Goal: Task Accomplishment & Management: Manage account settings

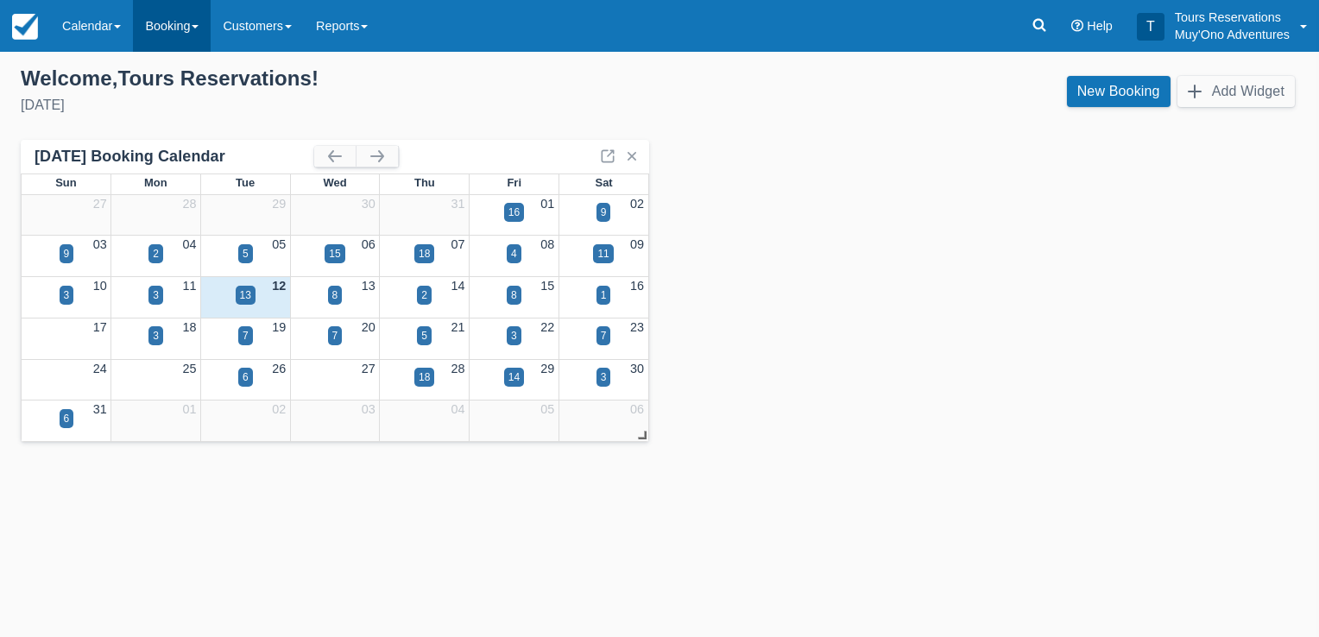
click at [167, 24] on link "Booking" at bounding box center [172, 26] width 78 height 52
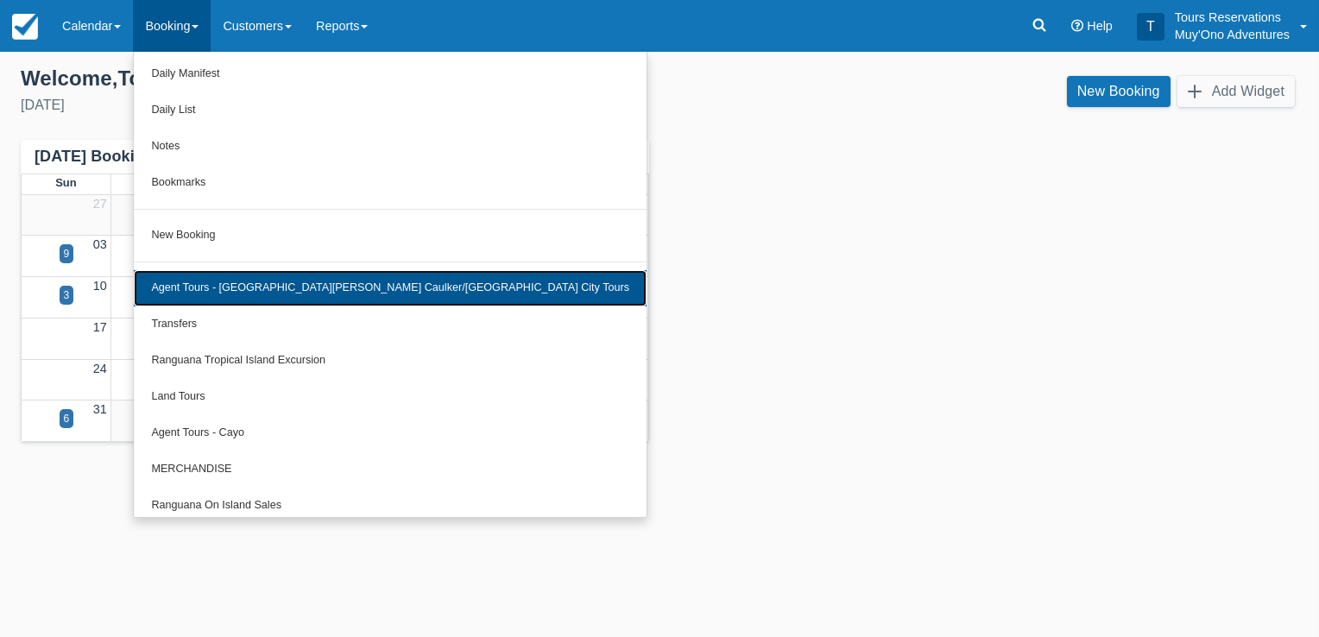
click at [302, 285] on link "Agent Tours - [GEOGRAPHIC_DATA][PERSON_NAME] Caulker/[GEOGRAPHIC_DATA] City Tou…" at bounding box center [390, 288] width 513 height 36
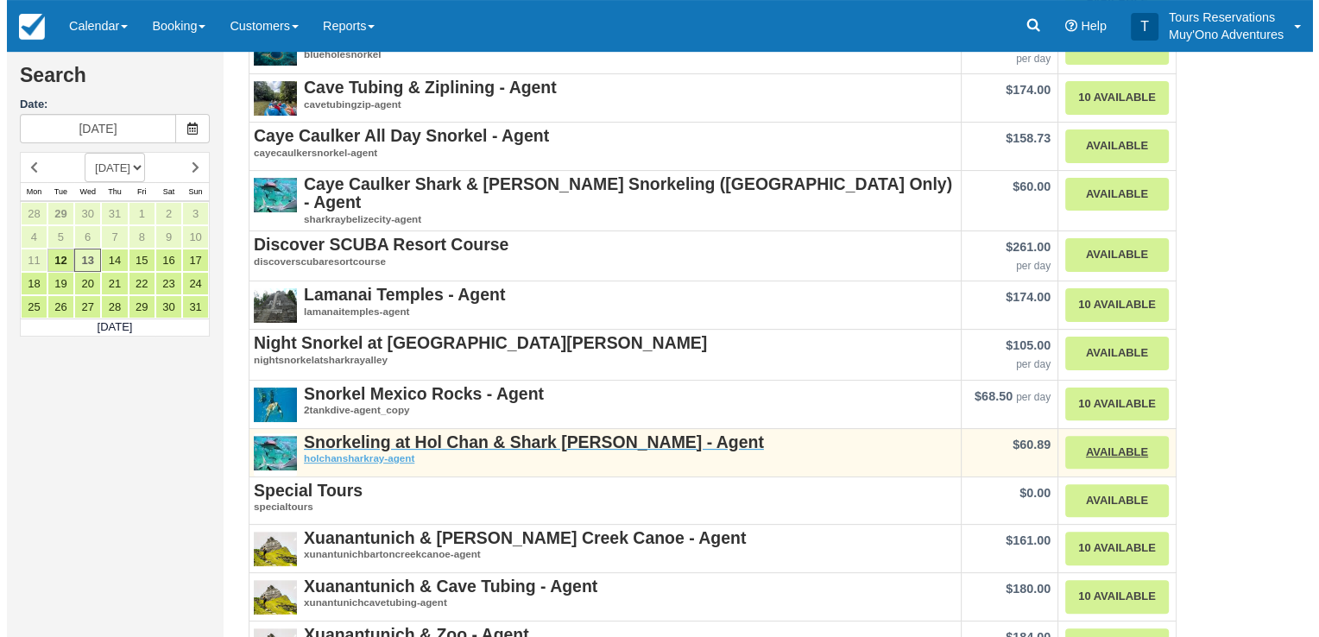
scroll to position [432, 0]
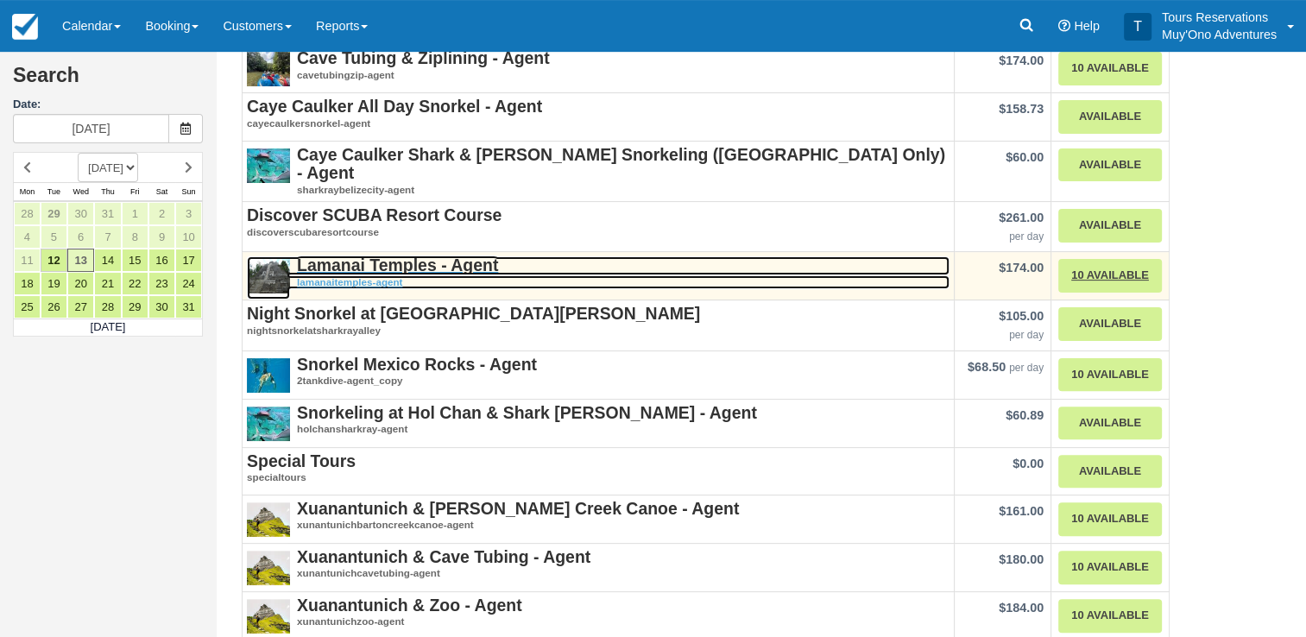
click at [434, 256] on strong "Lamanai Temples - Agent" at bounding box center [397, 265] width 201 height 19
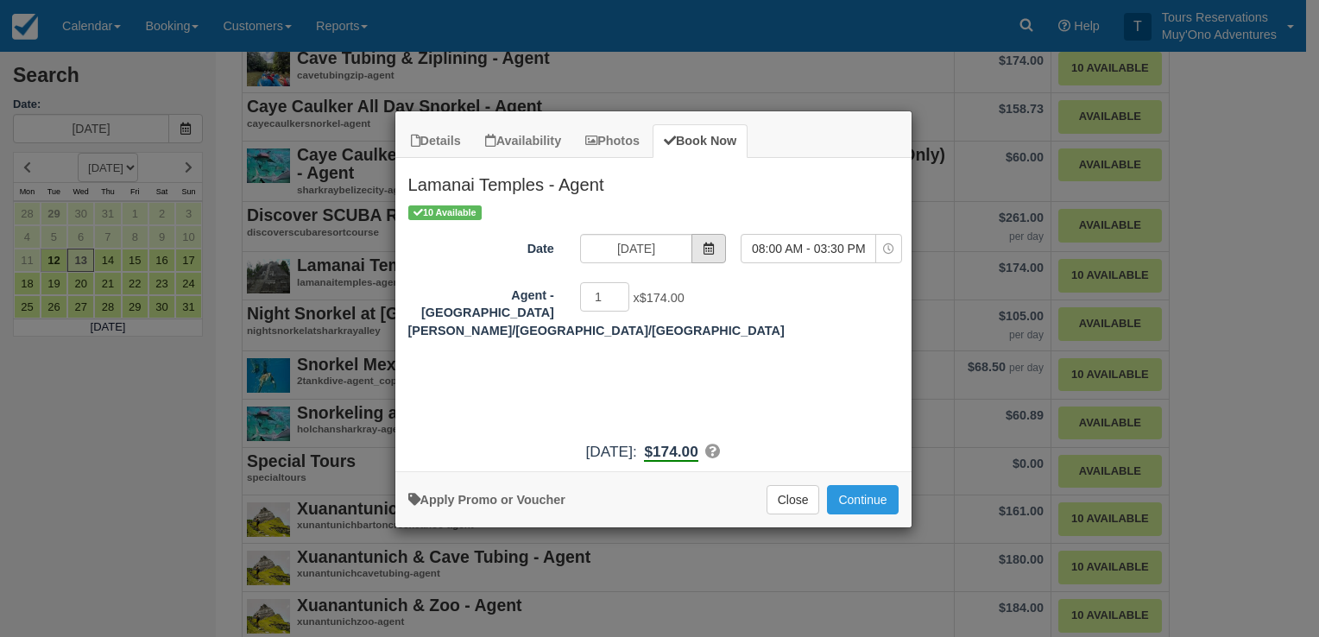
click at [715, 247] on icon "Item Modal" at bounding box center [709, 249] width 12 height 12
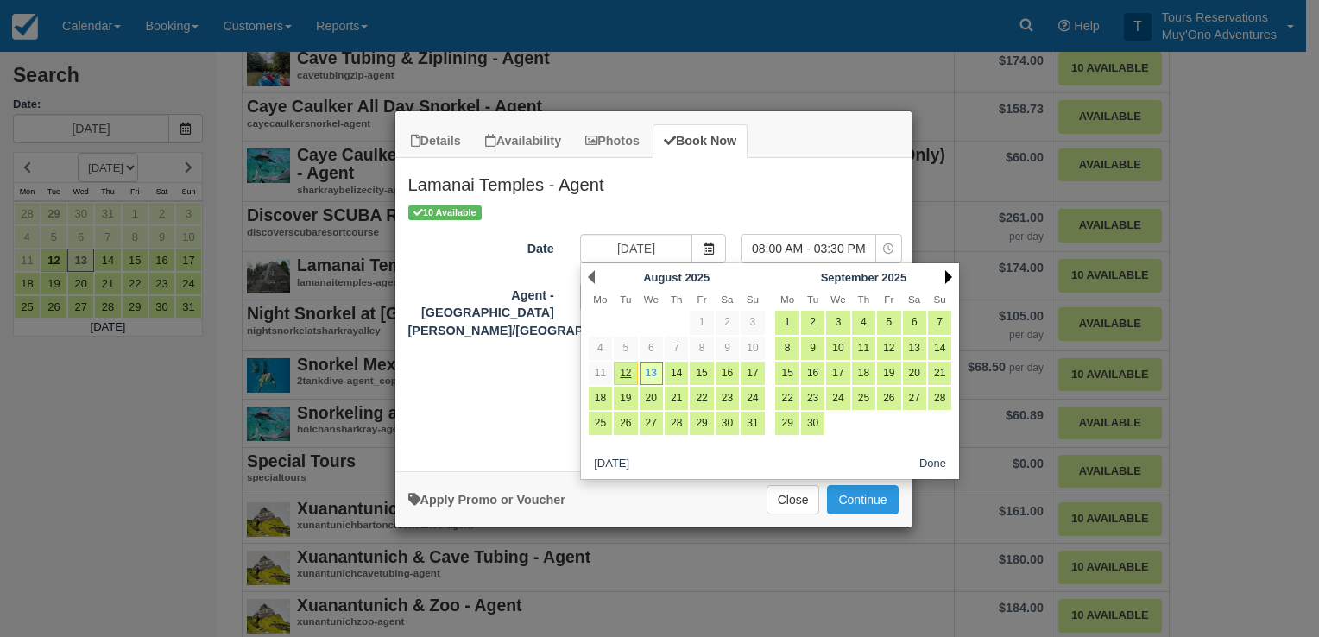
click at [951, 278] on link "Next" at bounding box center [948, 277] width 7 height 14
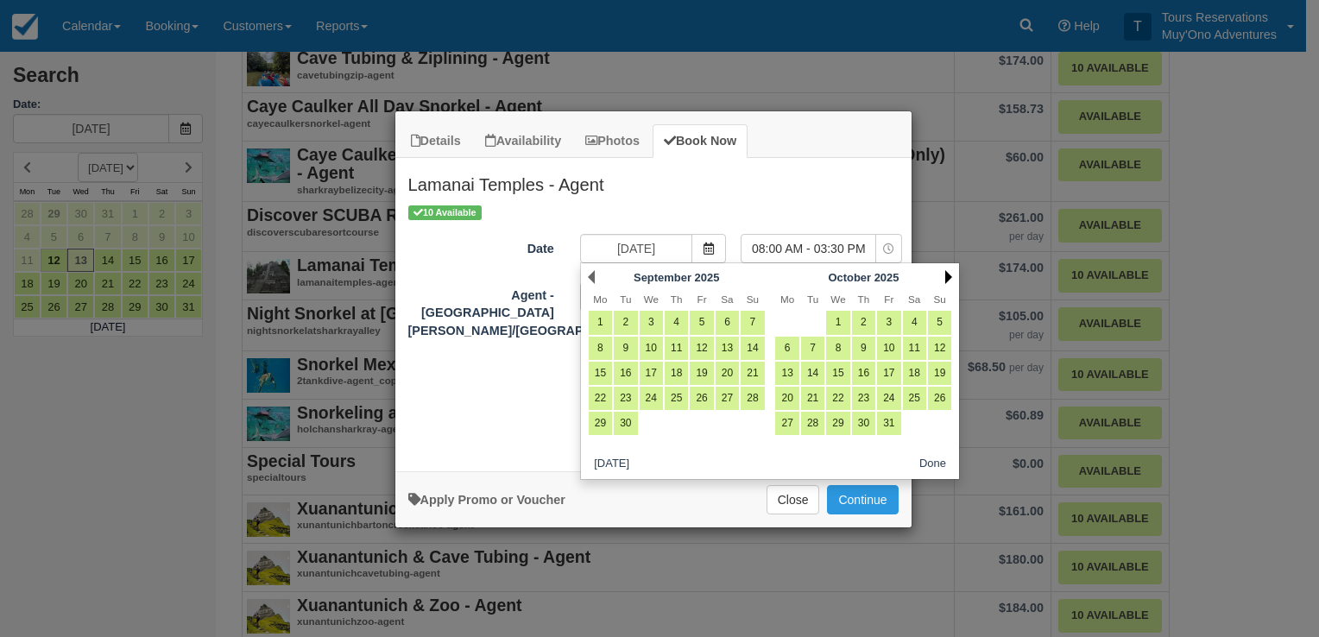
click at [946, 278] on link "Next" at bounding box center [948, 277] width 7 height 14
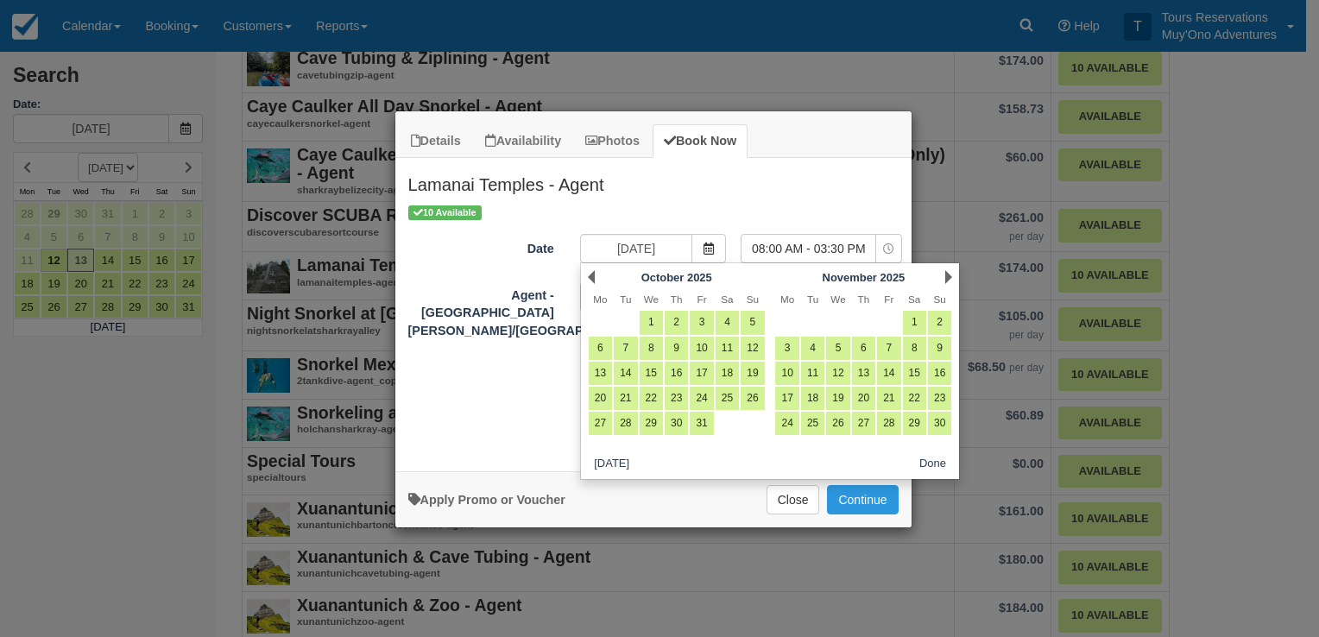
click at [946, 278] on link "Next" at bounding box center [948, 277] width 7 height 14
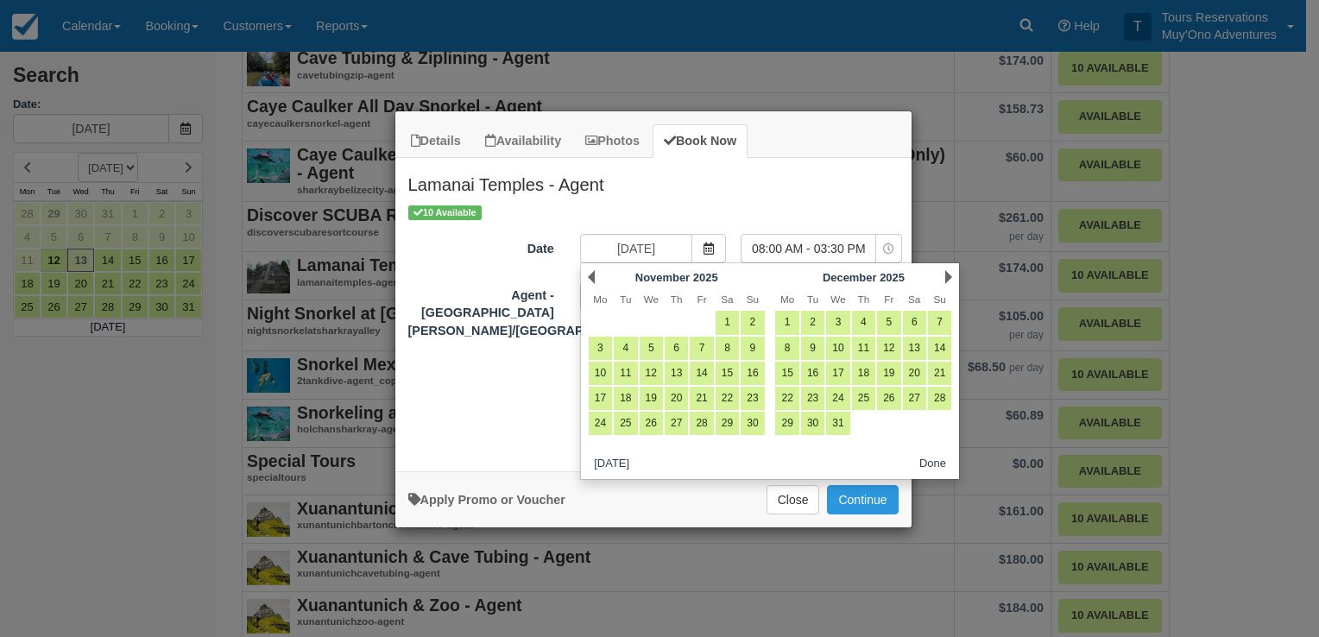
click at [946, 278] on link "Next" at bounding box center [948, 277] width 7 height 14
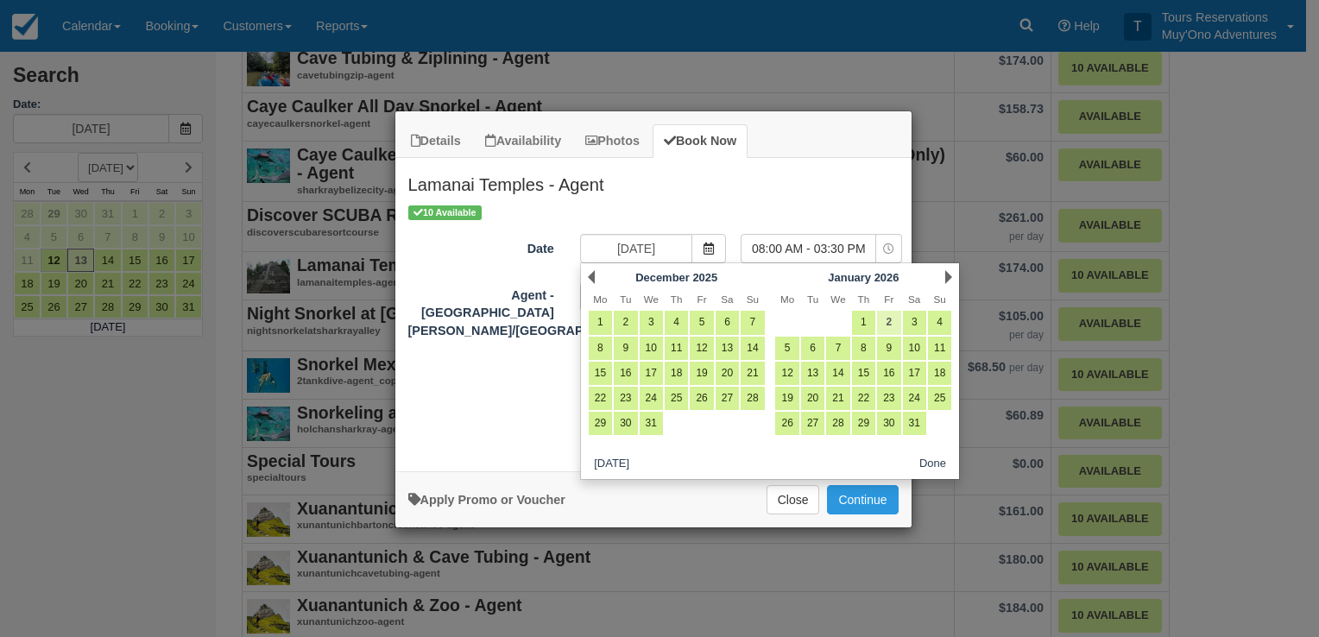
click at [883, 323] on link "2" at bounding box center [888, 322] width 23 height 23
type input "01/02/26"
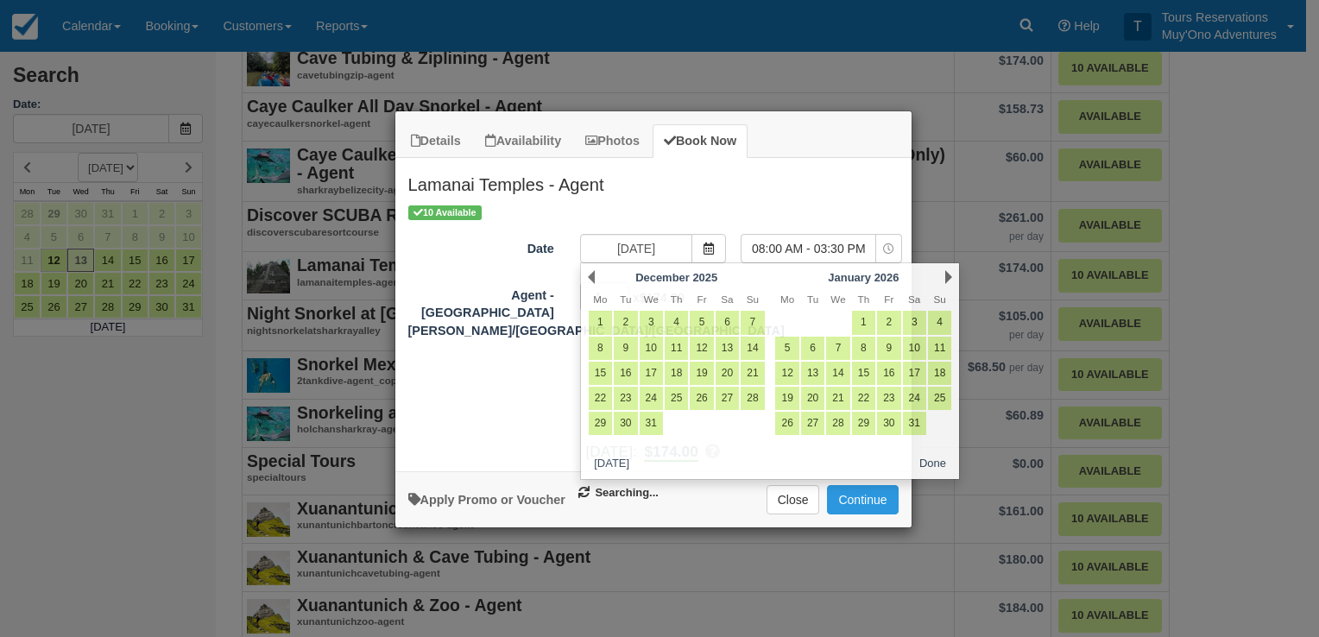
select select "0"
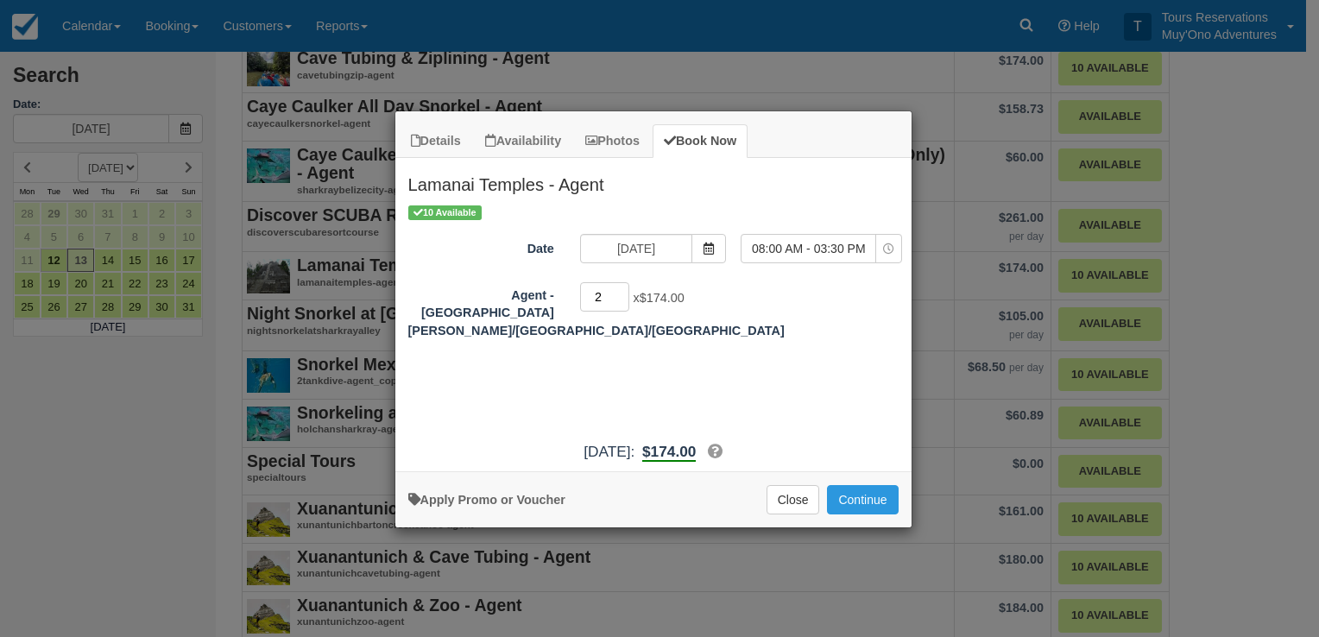
click at [621, 293] on input "2" at bounding box center [605, 296] width 50 height 29
click at [620, 292] on input "3" at bounding box center [605, 296] width 50 height 29
type input "4"
click at [620, 292] on input "4" at bounding box center [605, 296] width 50 height 29
click at [853, 494] on button "Continue" at bounding box center [862, 499] width 71 height 29
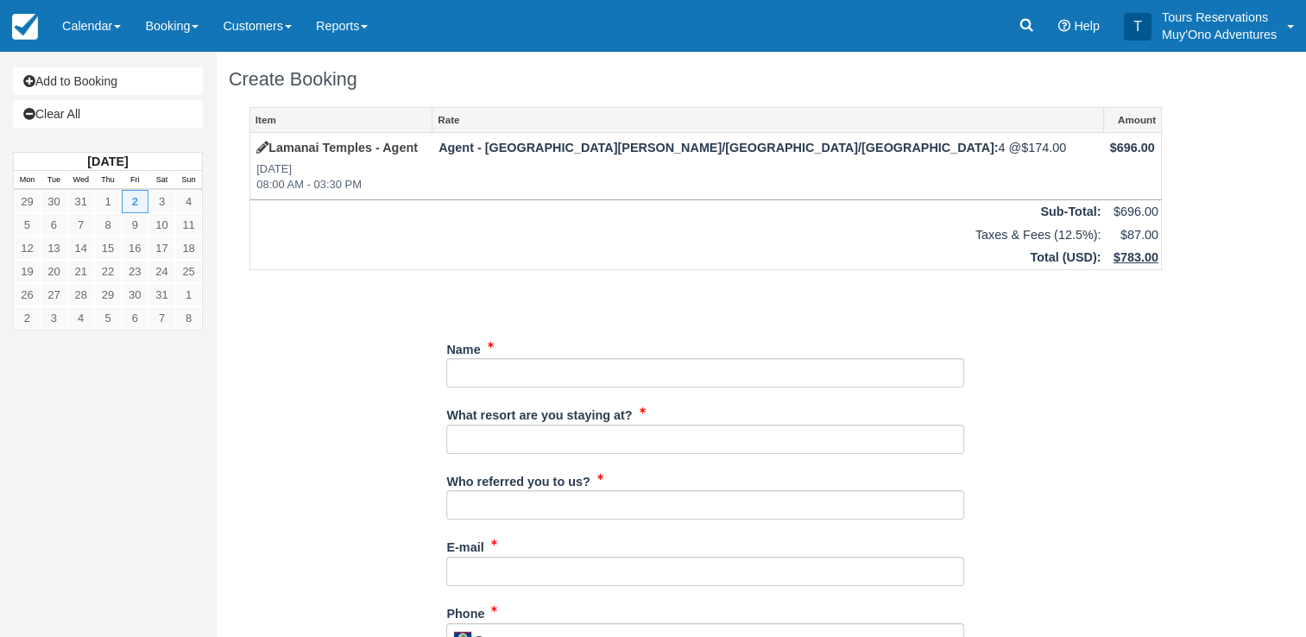
drag, startPoint x: 549, startPoint y: 344, endPoint x: 551, endPoint y: 371, distance: 27.7
click at [551, 354] on div "Name" at bounding box center [705, 362] width 518 height 54
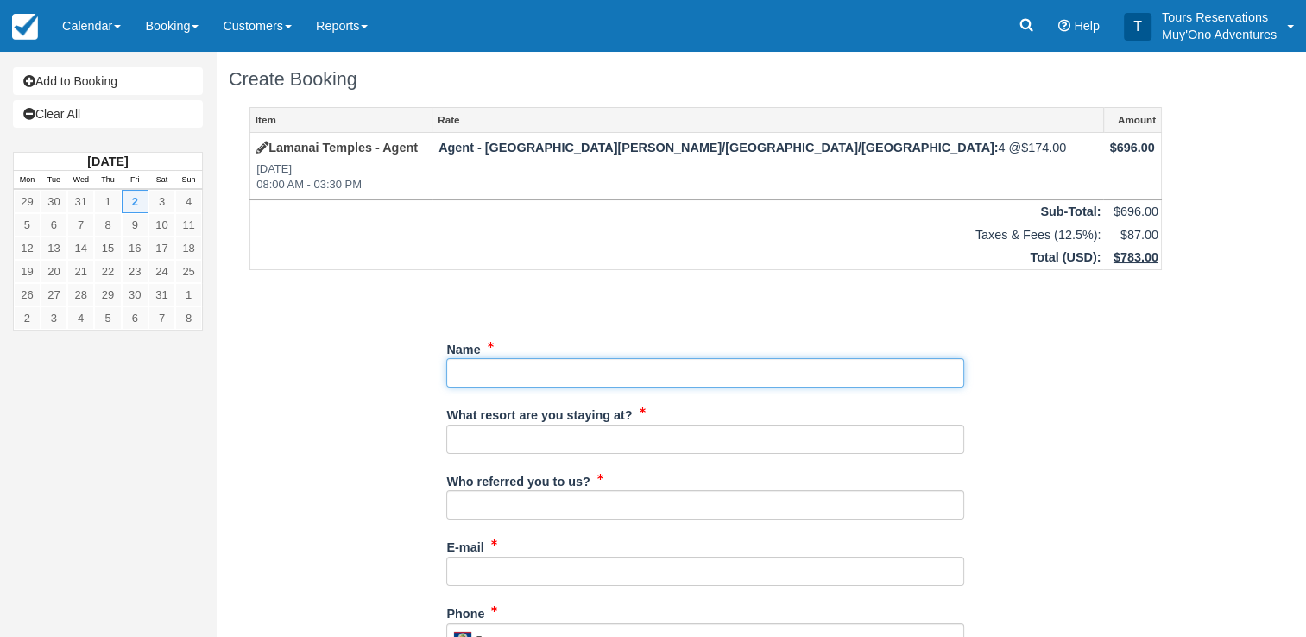
click at [551, 369] on input "Name" at bounding box center [705, 372] width 518 height 29
paste input "MC COMBER/JULIANA; MC COMBER/DEVIN; STERITZ/ANNE; BACHMAN/SHARON"
type input "MC COMBER/JULIANA; MC COMBER/DEVIN; STERITZ/ANNE; BACHMAN/SHARON"
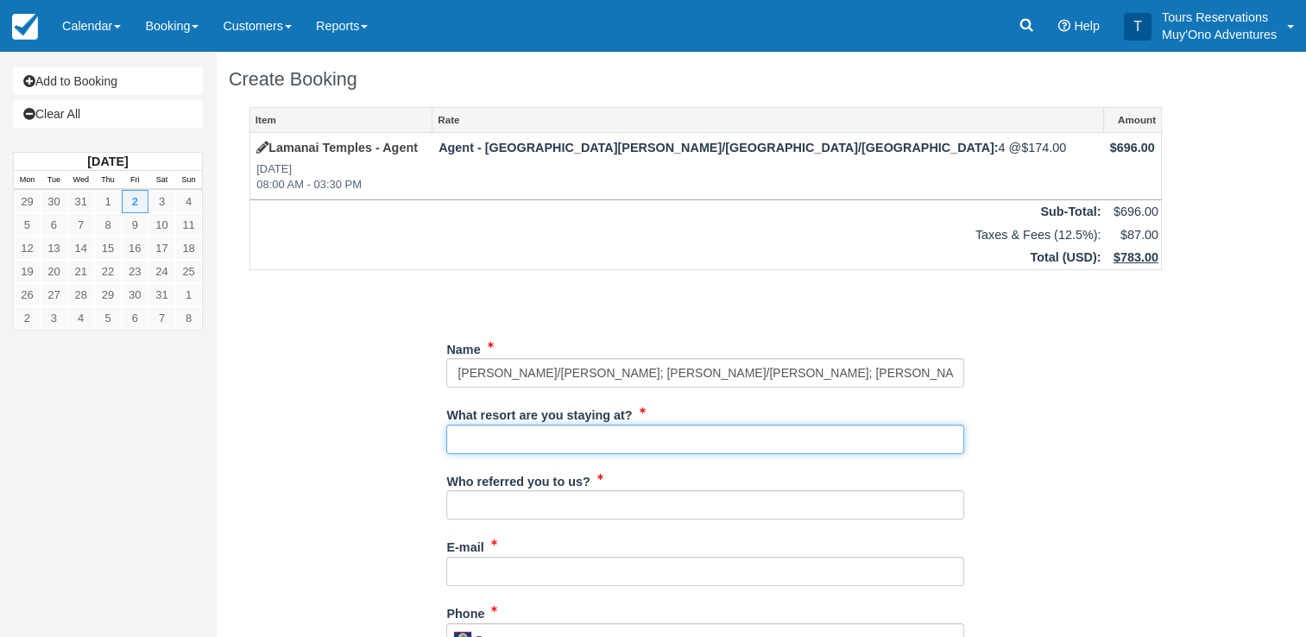
click at [507, 439] on input "What resort are you staying at?" at bounding box center [705, 439] width 518 height 29
type input "t"
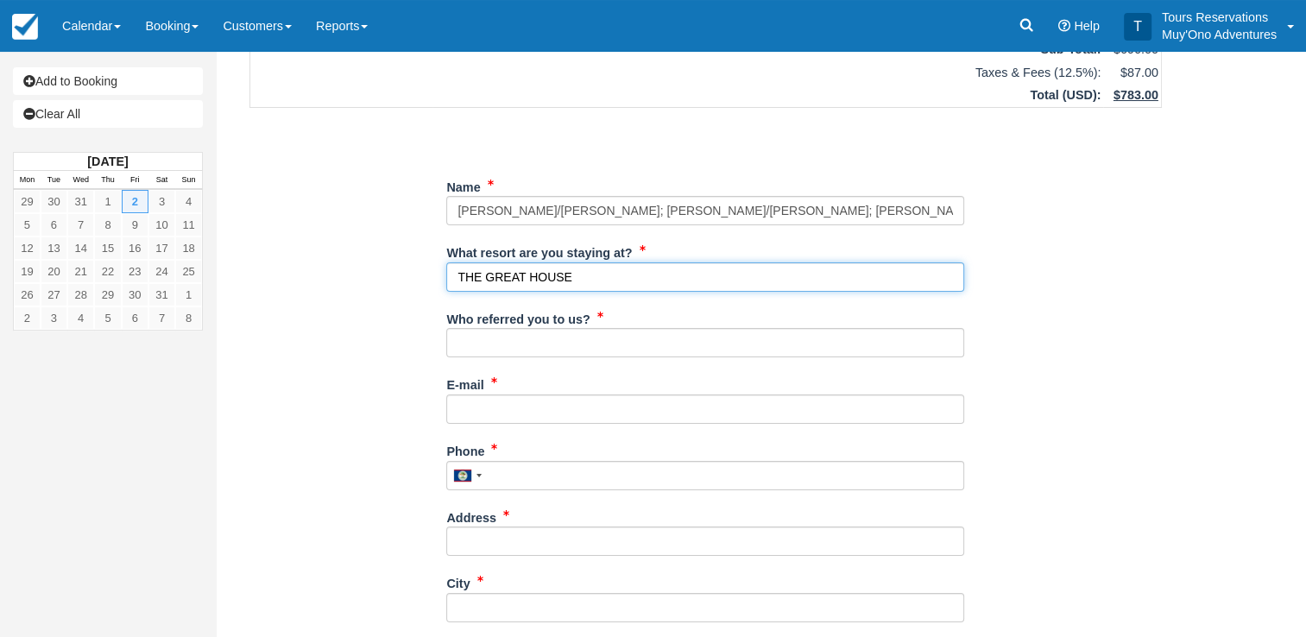
scroll to position [173, 0]
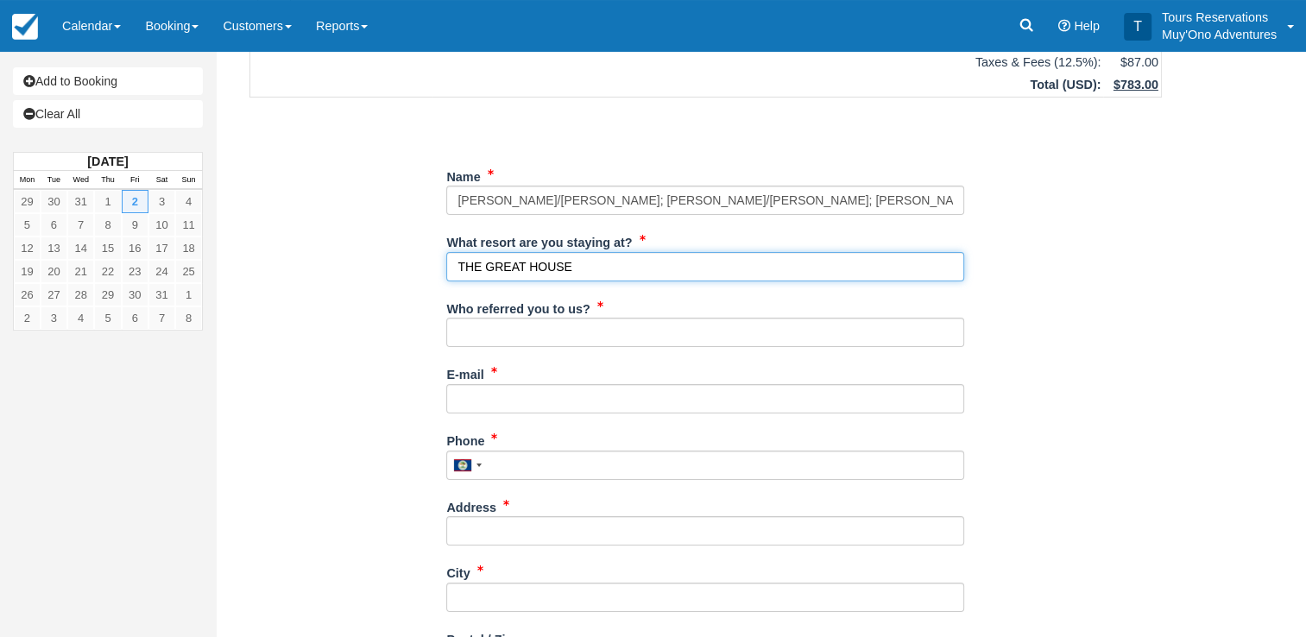
type input "THE GREAT HOUSE"
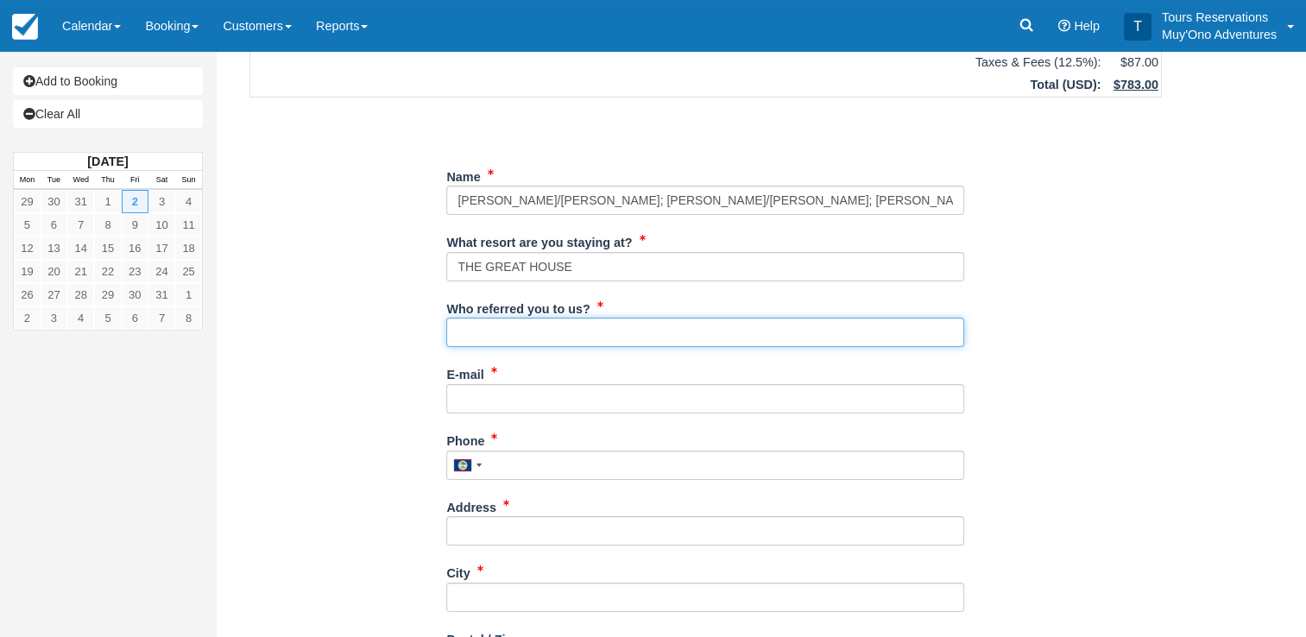
click at [548, 332] on input "Who referred you to us?" at bounding box center [705, 332] width 518 height 29
type input "Kelvin Ramnarace"
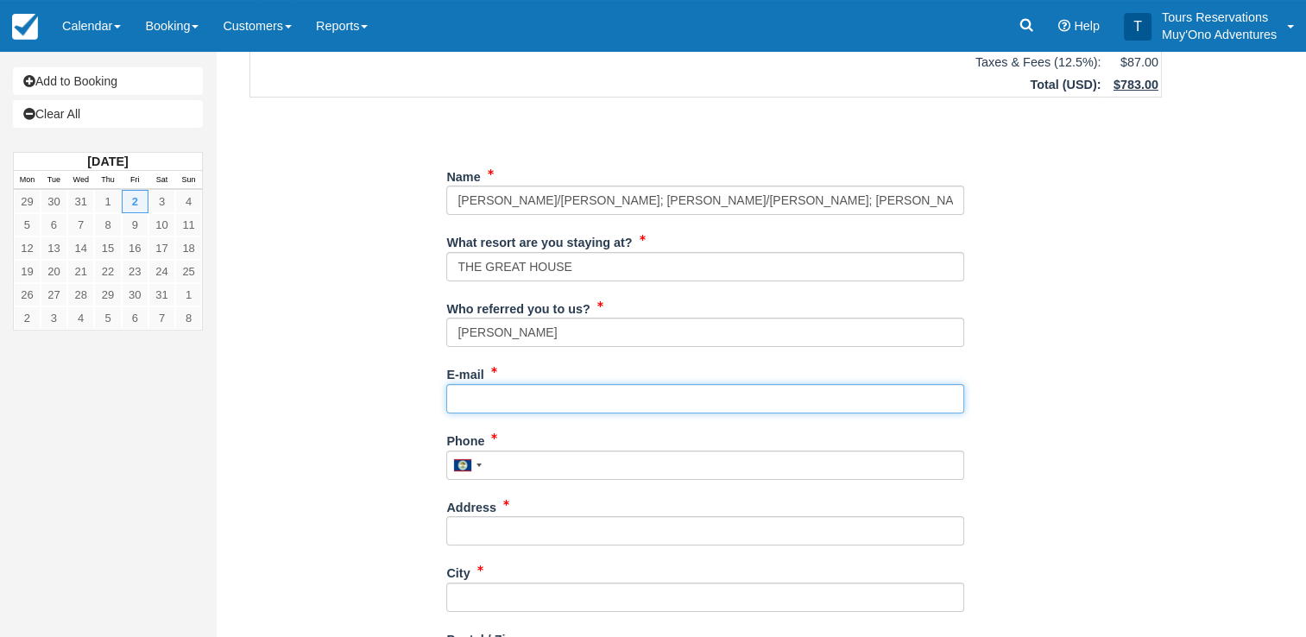
click at [506, 394] on input "E-mail" at bounding box center [705, 398] width 518 height 29
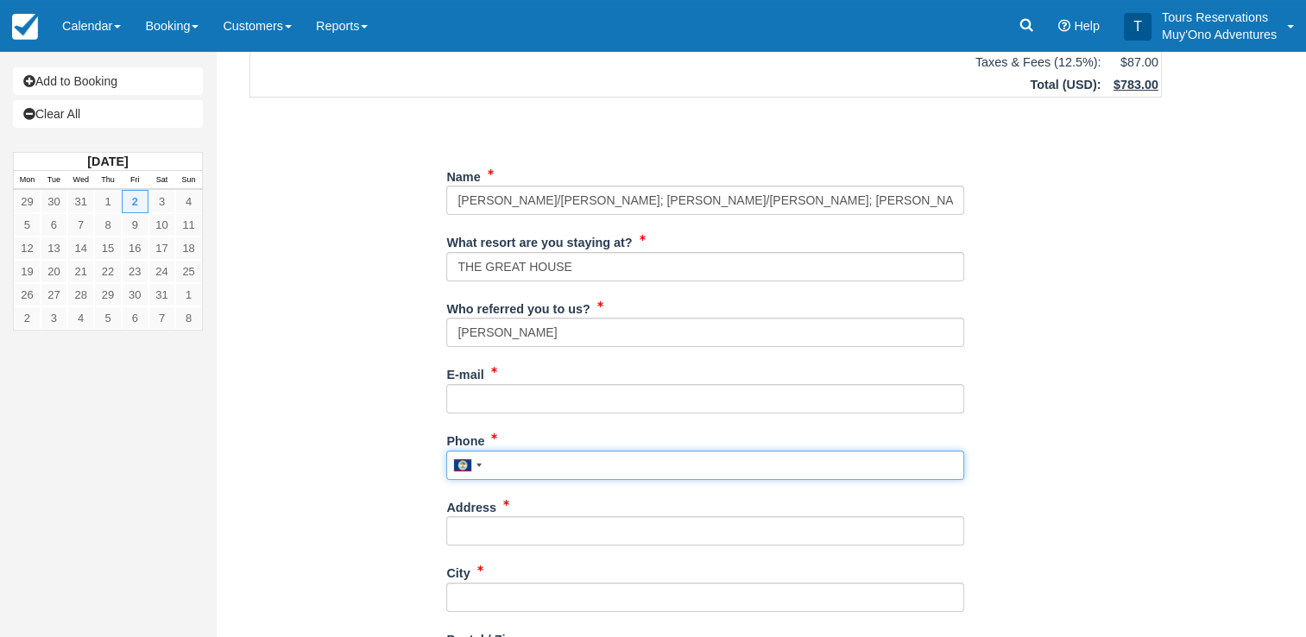
click at [550, 469] on input "Phone" at bounding box center [705, 465] width 518 height 29
type input "672-4741"
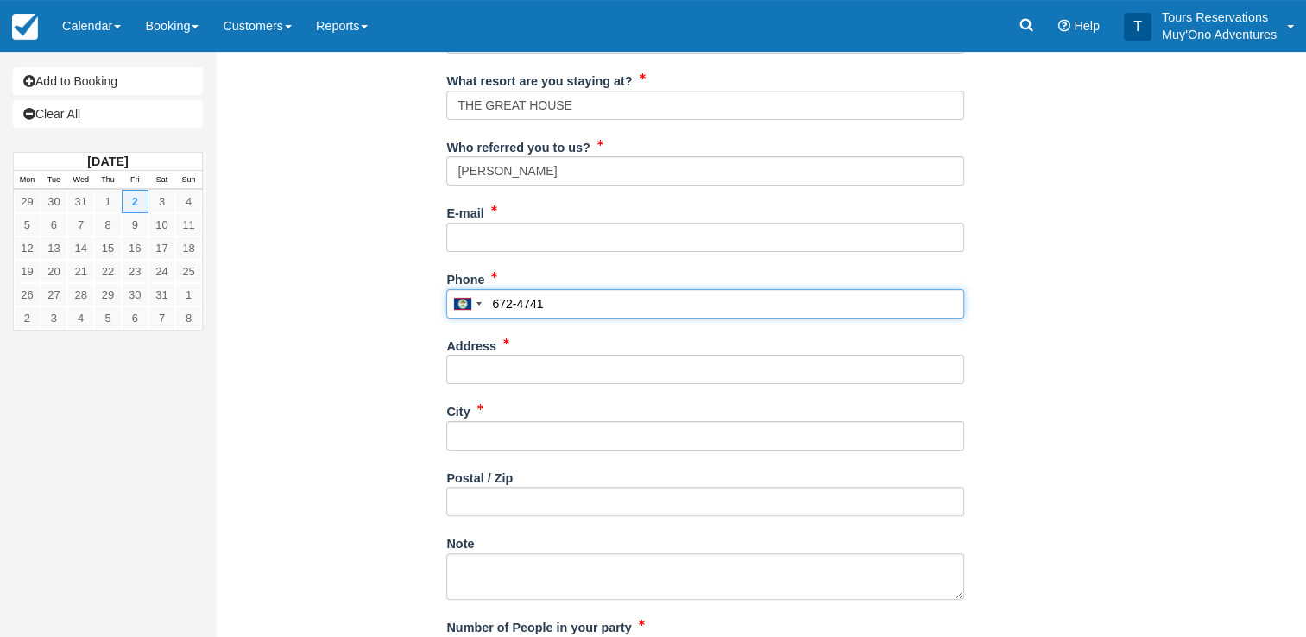
scroll to position [345, 0]
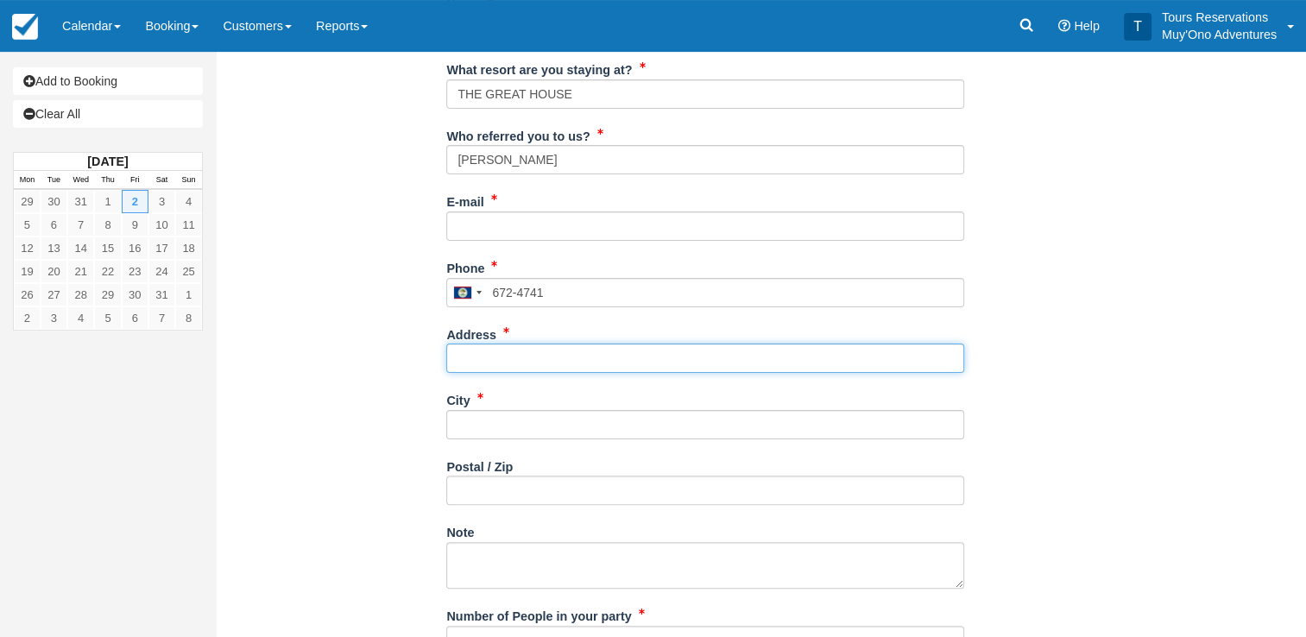
click at [551, 363] on input "Address" at bounding box center [705, 358] width 518 height 29
type input "[STREET_ADDRESS]"
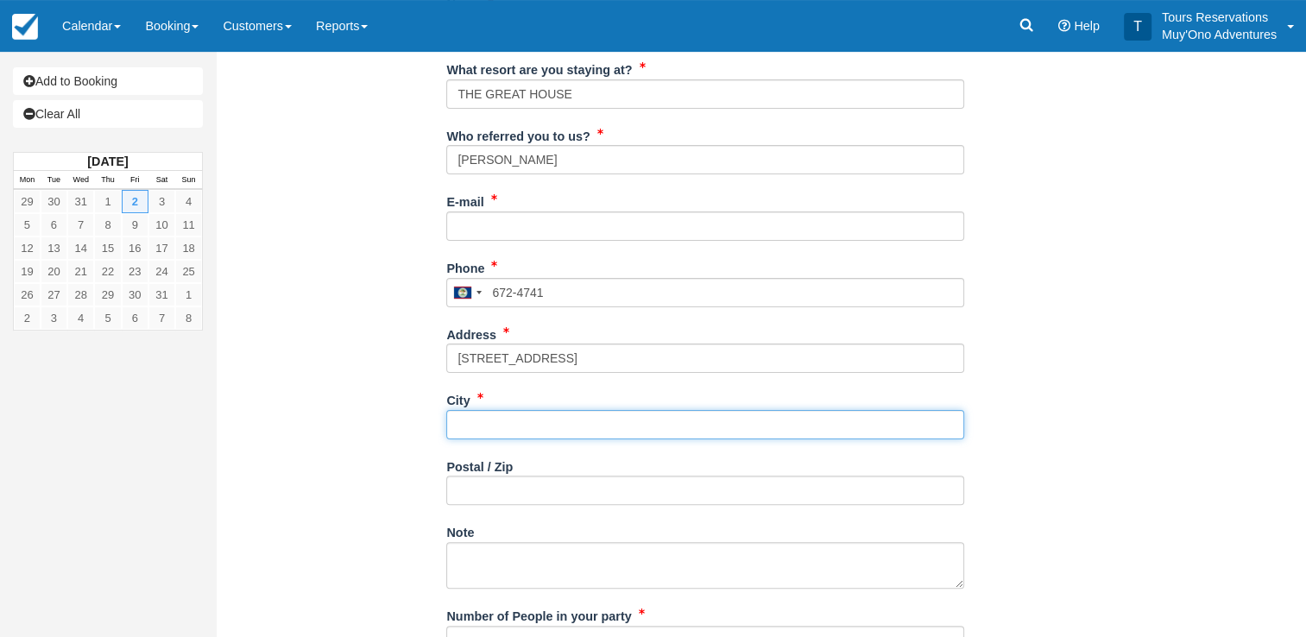
click at [520, 419] on input "City" at bounding box center [705, 424] width 518 height 29
type input "Belmopan"
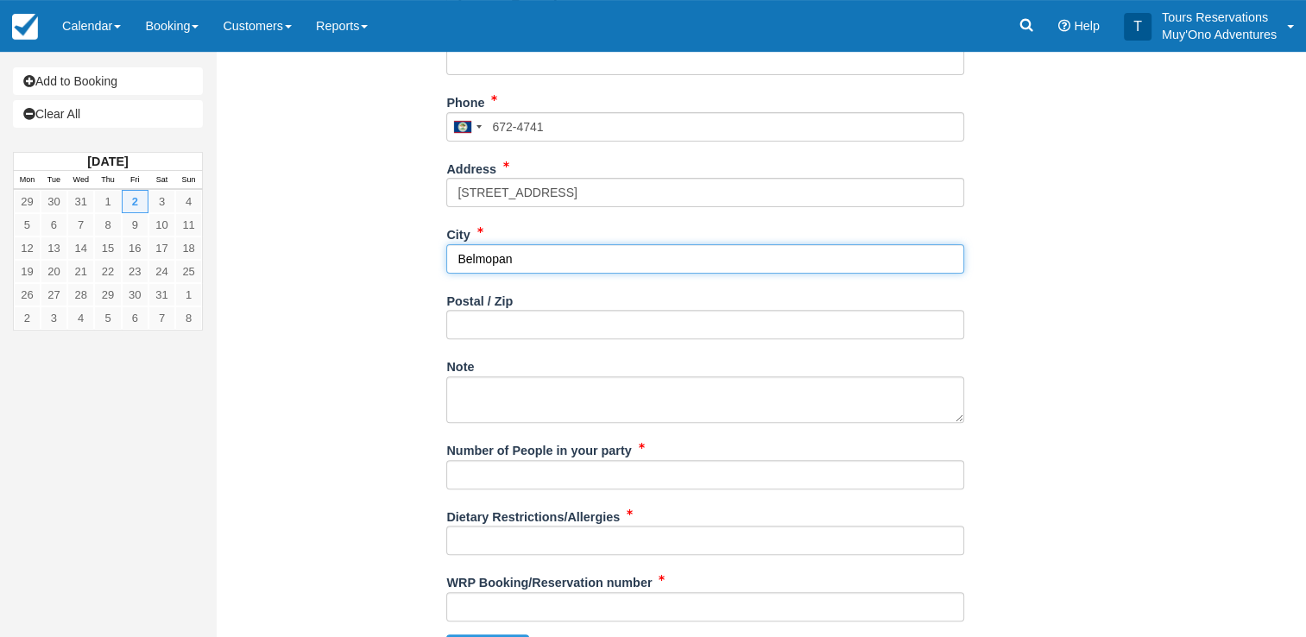
scroll to position [548, 0]
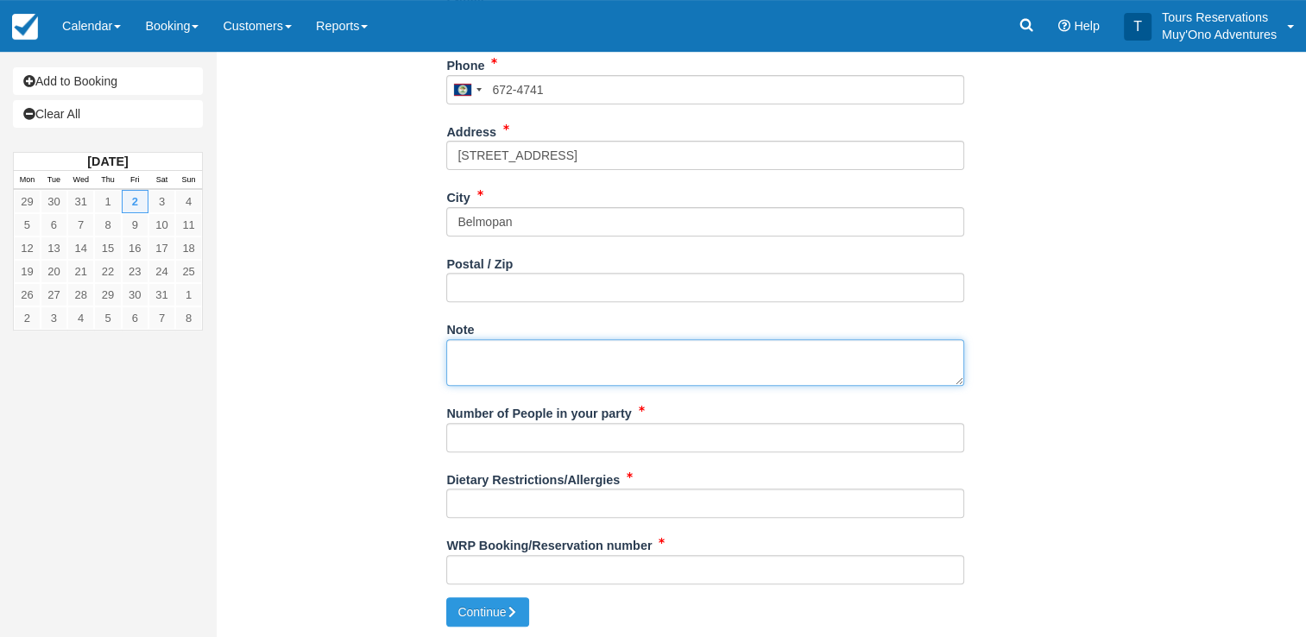
click at [523, 353] on textarea "Note" at bounding box center [705, 362] width 518 height 47
paste textarea "02-JAN-26 FRI Day Tour Shared Lamanai Maya Temples Tour with Lunch - 7.5 Hours …"
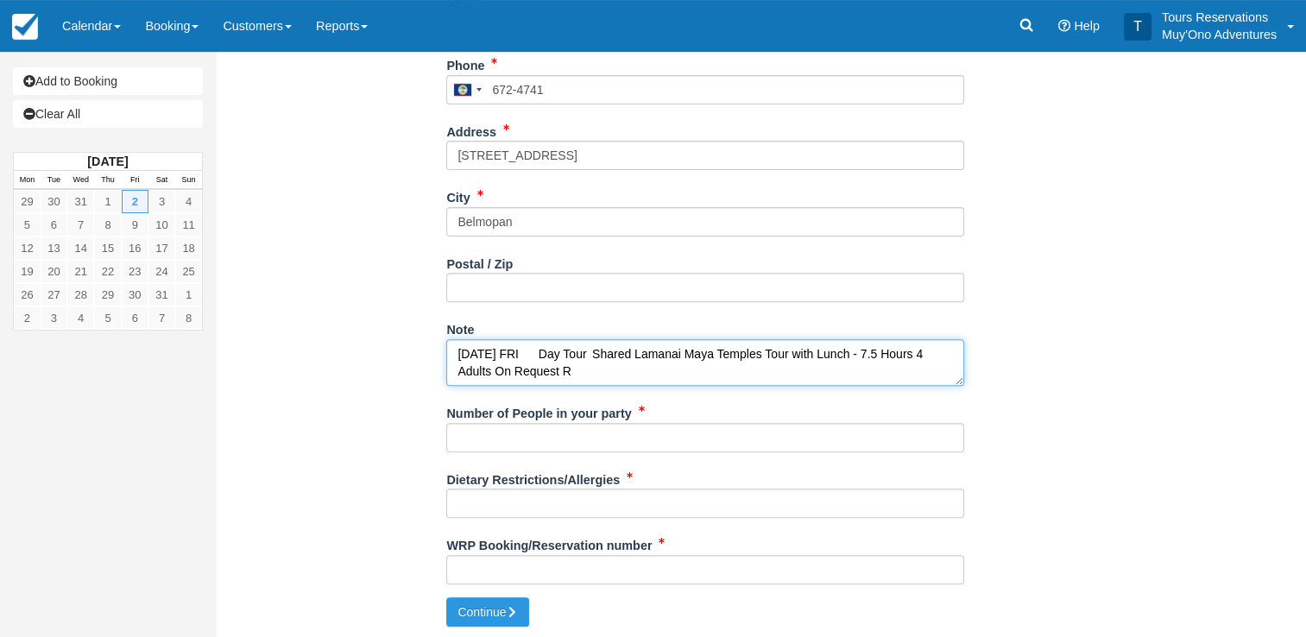
type textarea "02-JAN-26 FRI Day Tour Shared Lamanai Maya Temples Tour with Lunch - 7.5 Hours …"
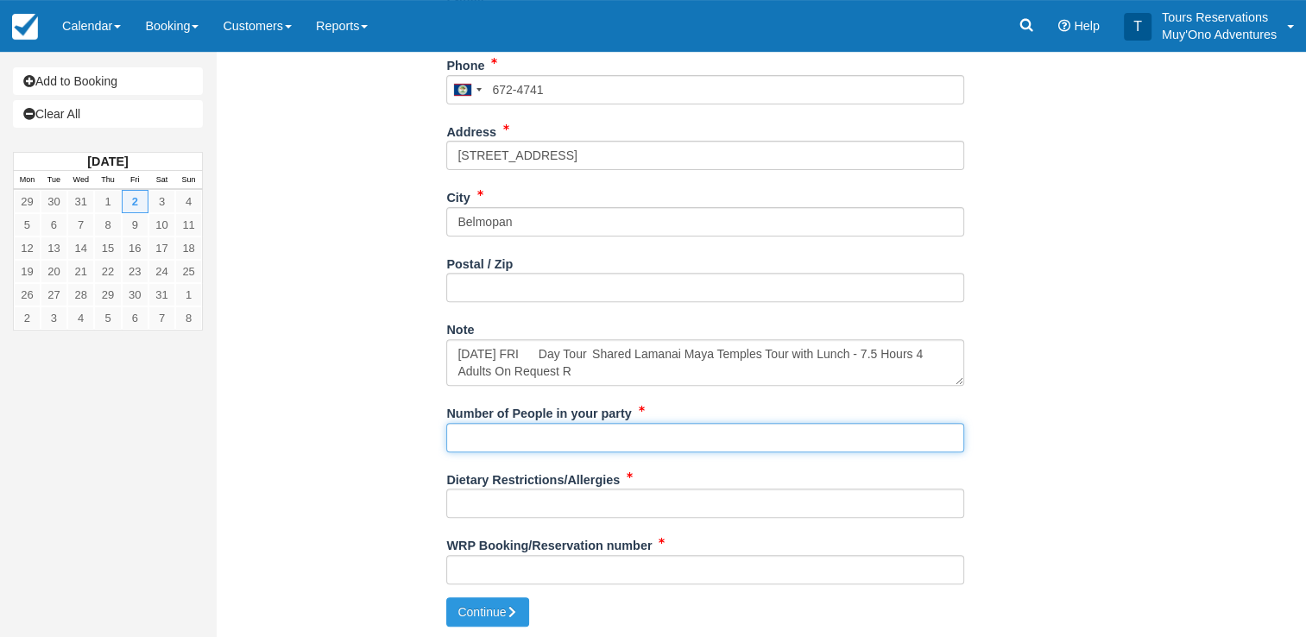
click at [470, 437] on input "Number of People in your party" at bounding box center [705, 437] width 518 height 29
type input "4"
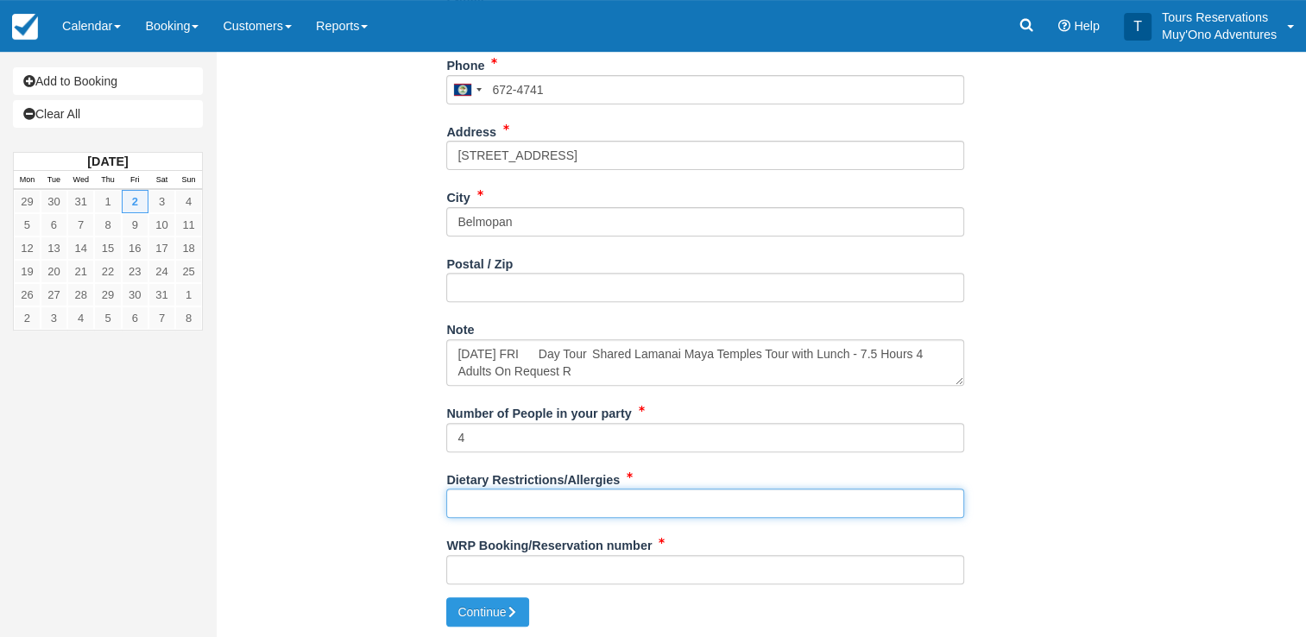
click at [506, 502] on input "Dietary Restrictions/Allergies" at bounding box center [705, 503] width 518 height 29
type input "NA"
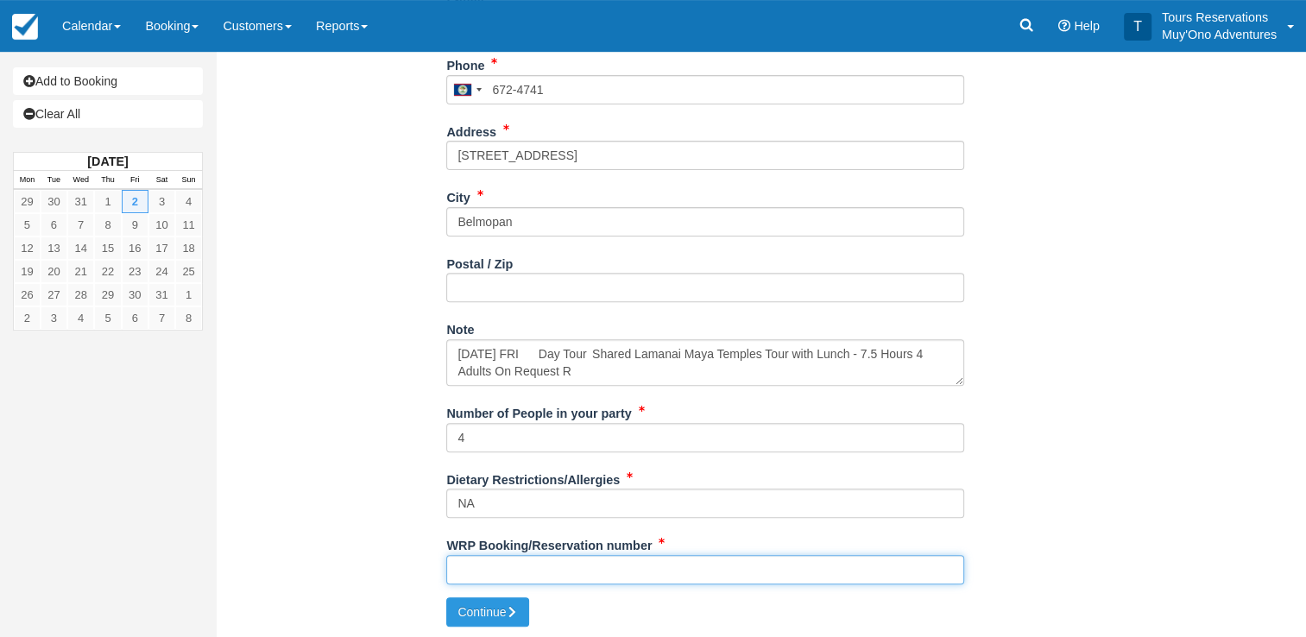
click at [534, 576] on input "WRP Booking/Reservation number" at bounding box center [705, 569] width 518 height 29
click at [515, 571] on input "WRP Booking/Reservation number" at bounding box center [705, 569] width 518 height 29
paste input "AVANTI 1796308"
type input "AVANTI 1796308"
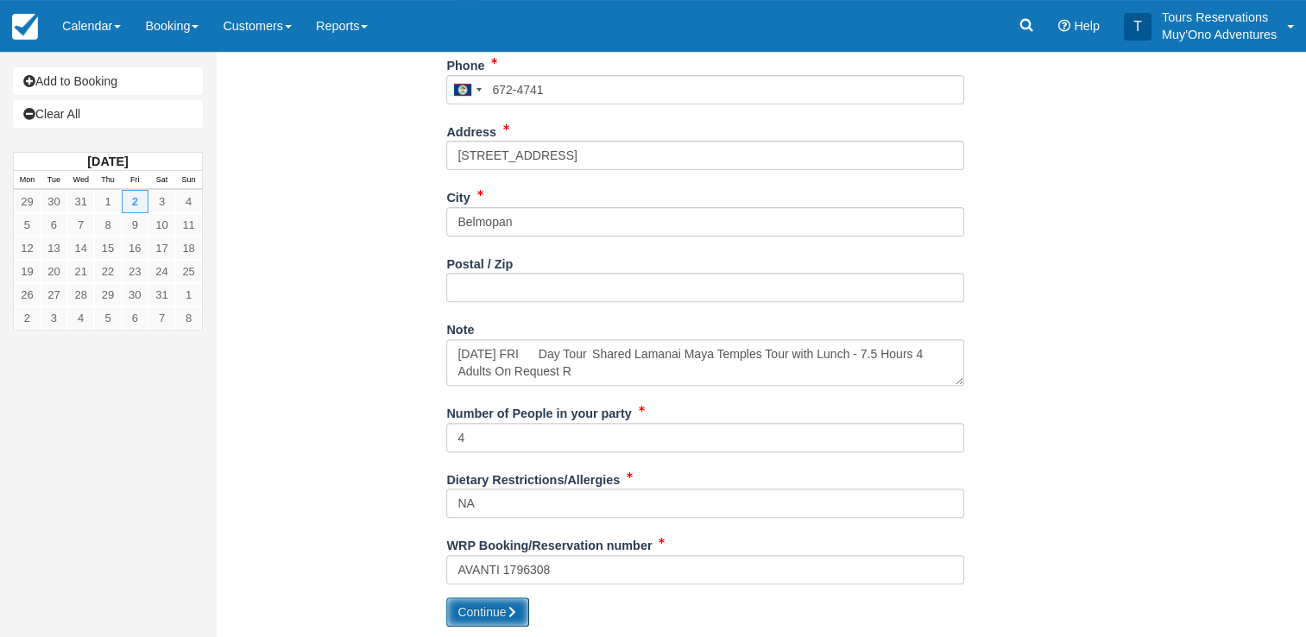
click at [483, 616] on button "Continue" at bounding box center [487, 611] width 83 height 29
type input "[PHONE_NUMBER]"
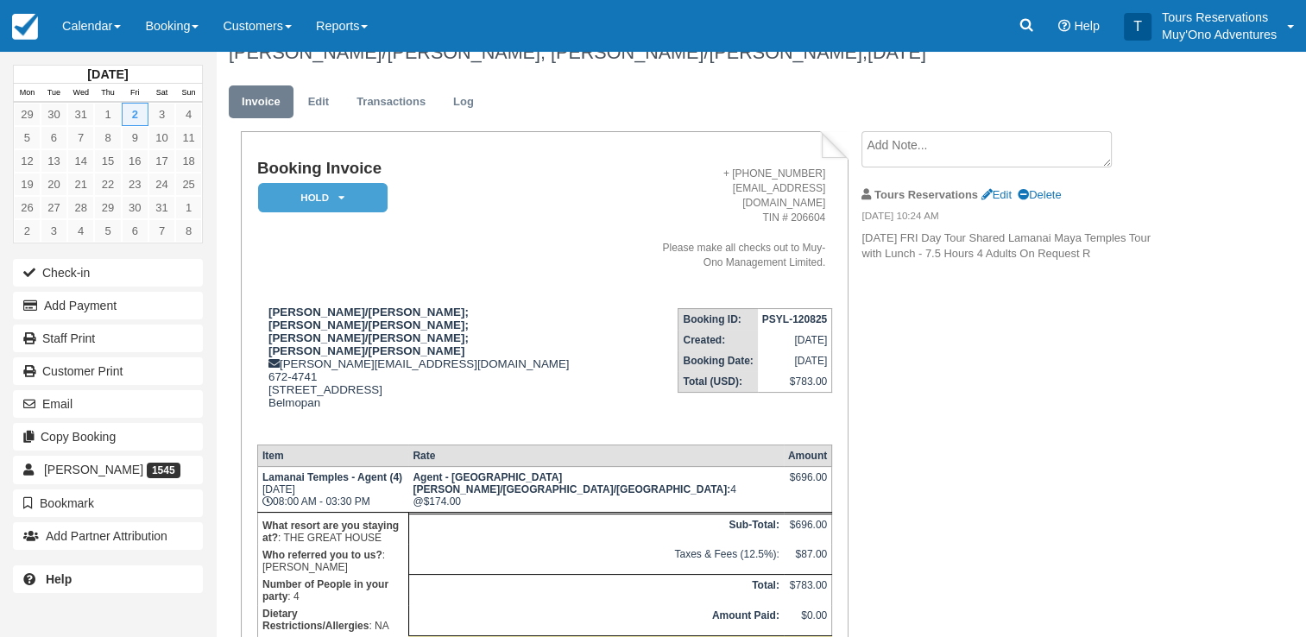
scroll to position [92, 0]
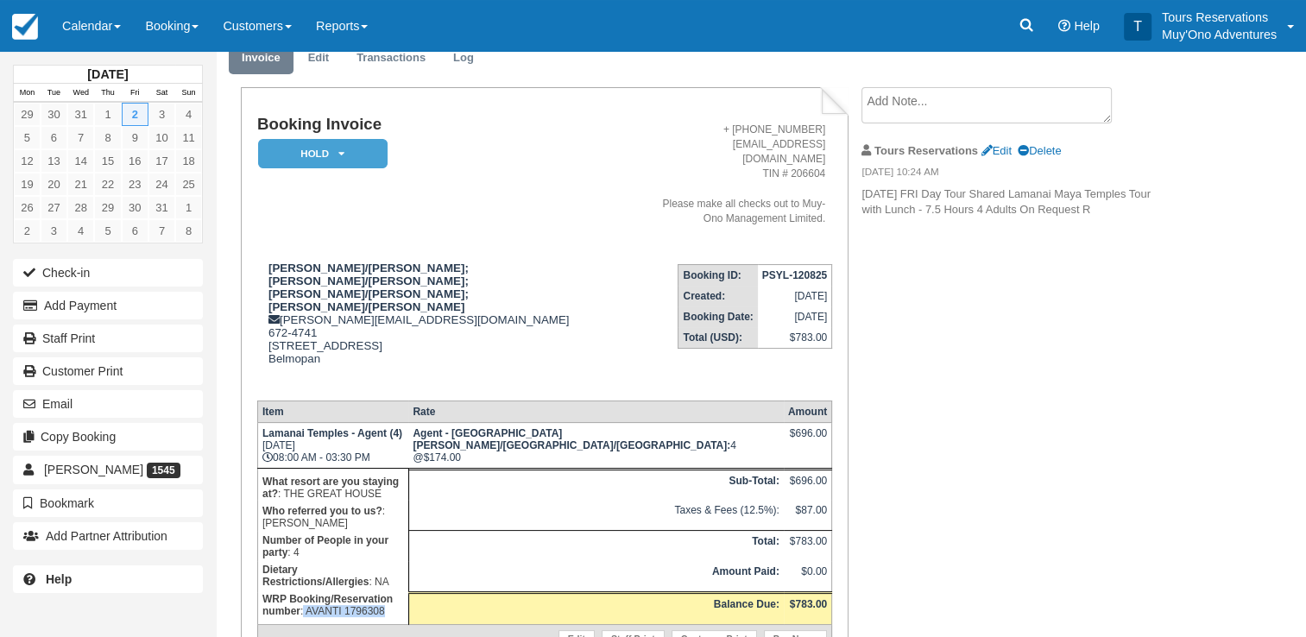
drag, startPoint x: 437, startPoint y: 502, endPoint x: 451, endPoint y: 522, distance: 24.7
click at [404, 590] on p "WRP Booking/Reservation number : AVANTI 1796308" at bounding box center [333, 604] width 142 height 29
copy p "AVANTI 1796308"
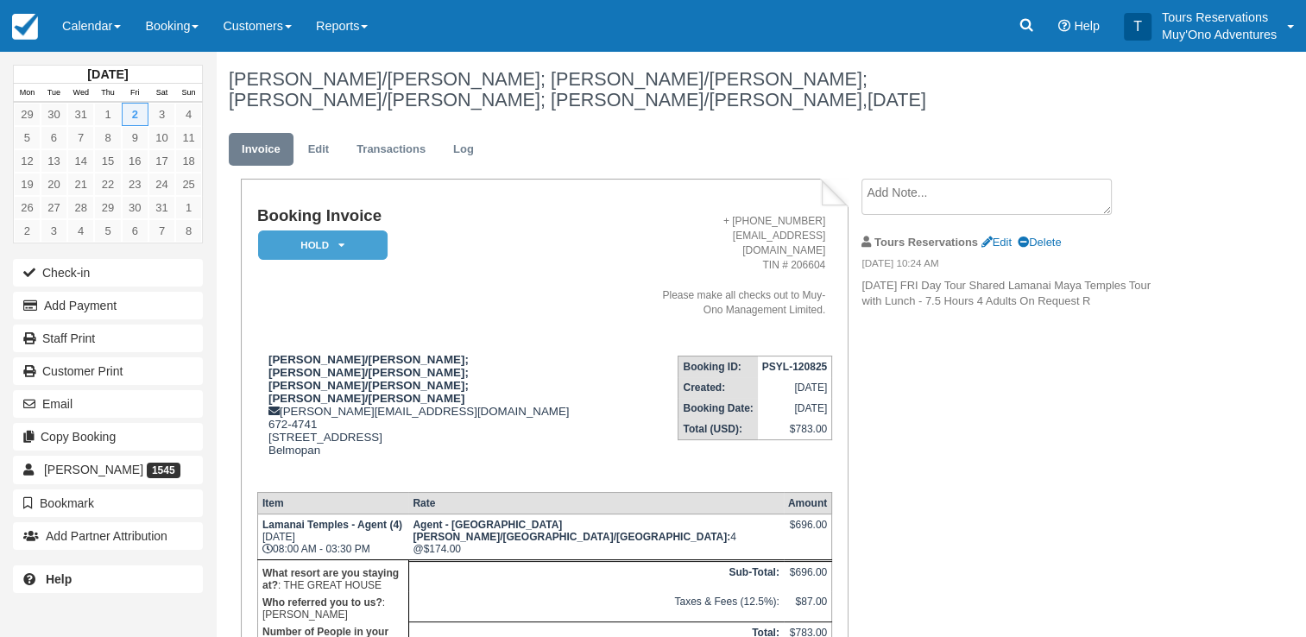
scroll to position [0, 0]
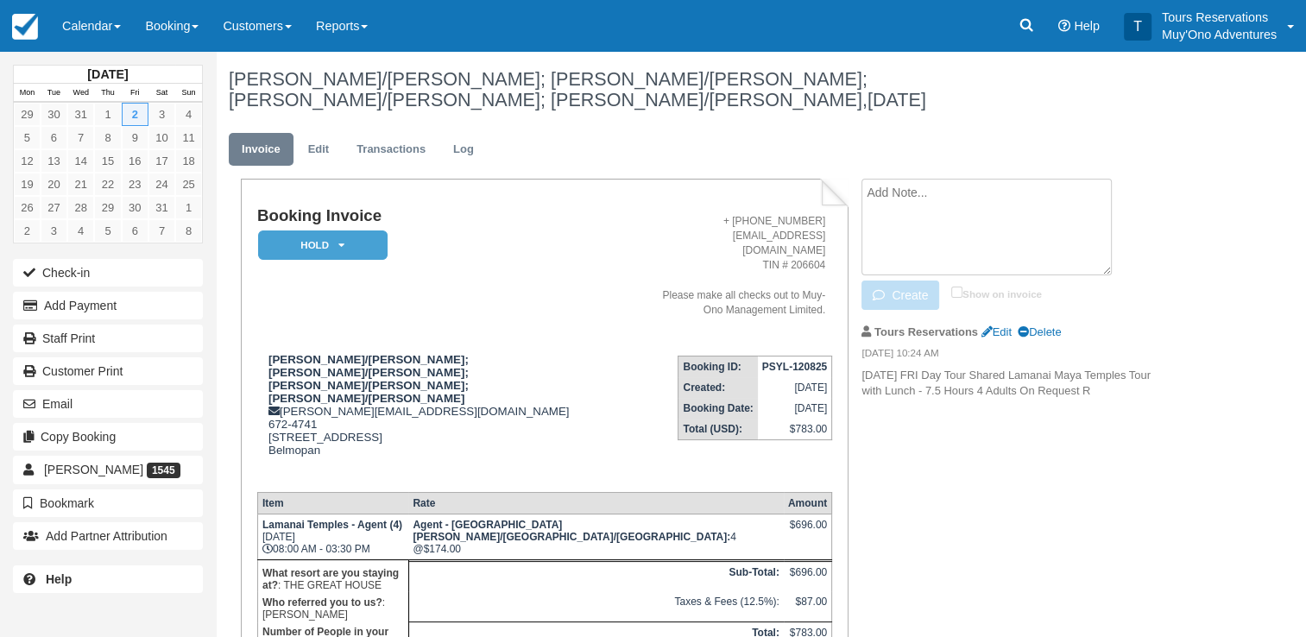
click at [886, 179] on textarea at bounding box center [987, 227] width 250 height 97
paste textarea "AVANTI 1796308"
type textarea "AVANTI 1796308"
click at [959, 287] on input "Show on invoice" at bounding box center [956, 292] width 11 height 11
checkbox input "true"
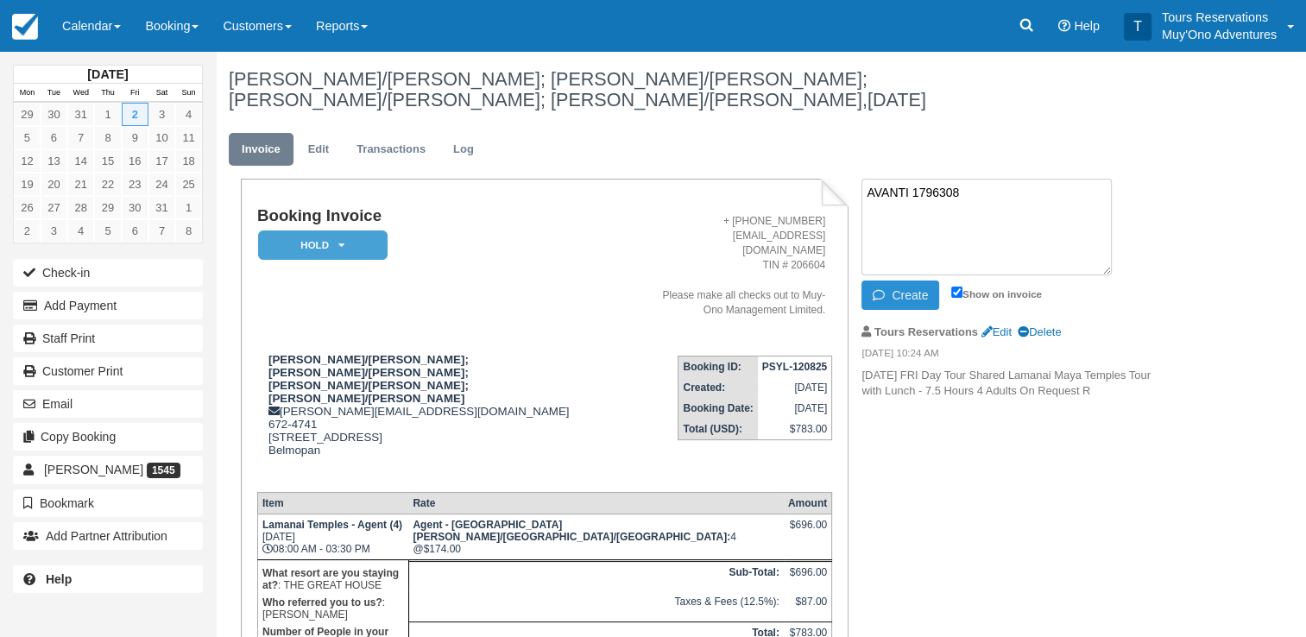
click at [905, 281] on button "Create" at bounding box center [901, 295] width 78 height 29
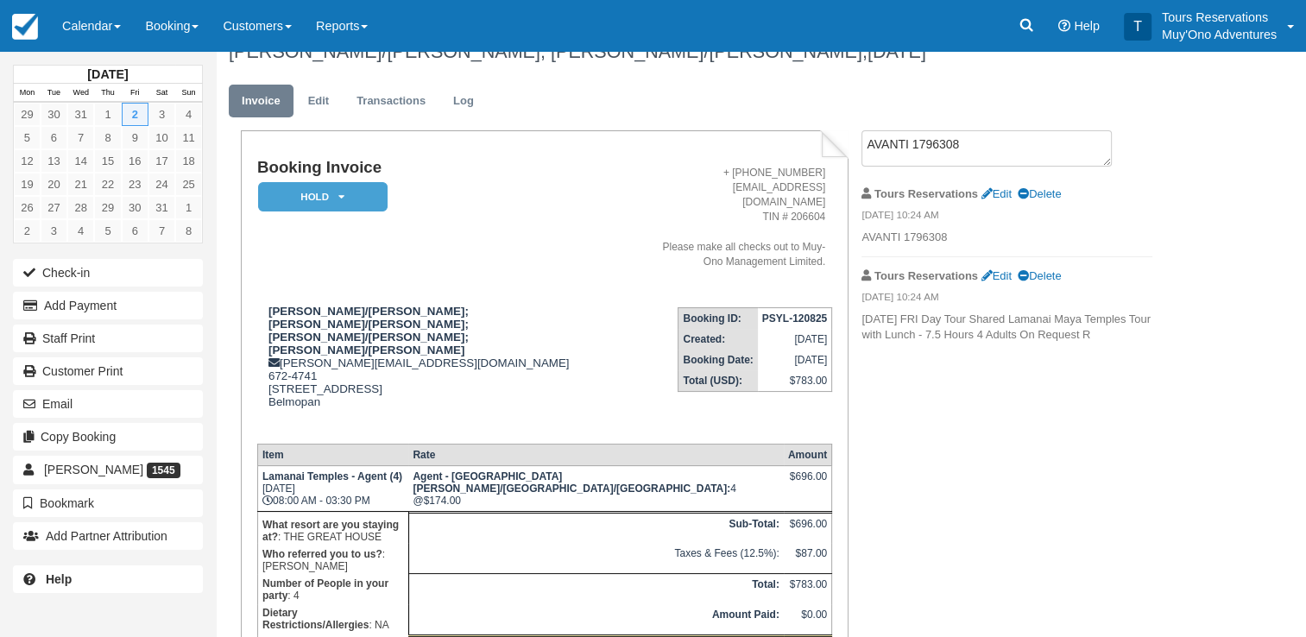
scroll to position [135, 0]
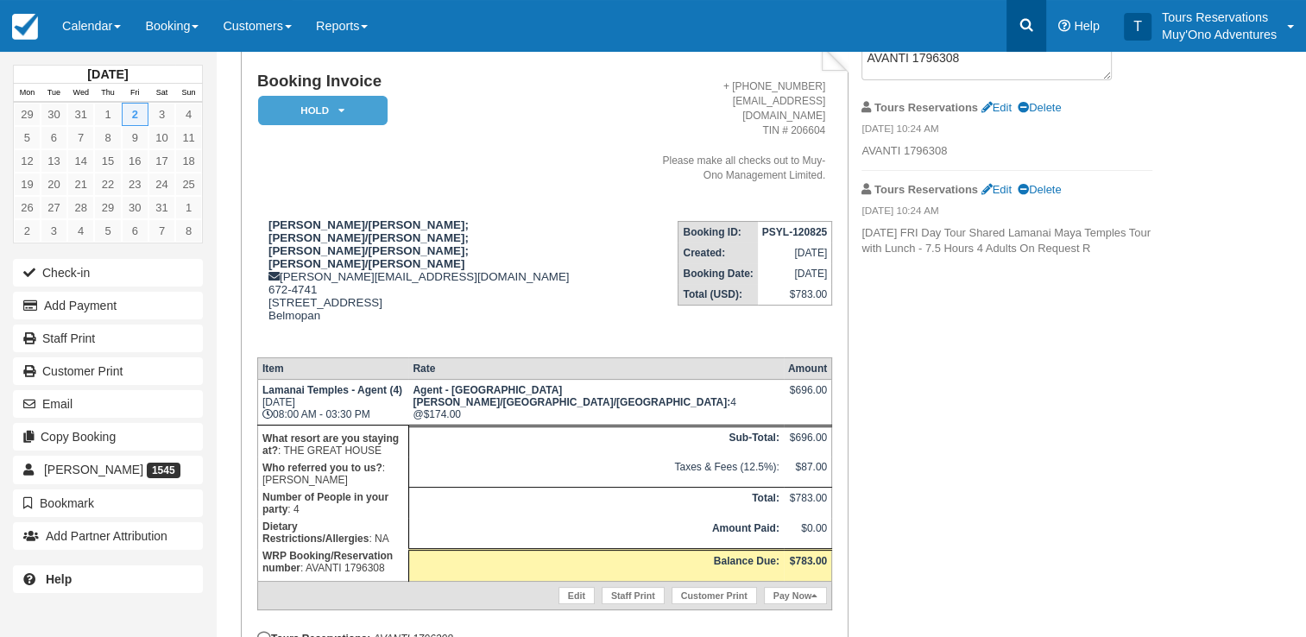
click at [1026, 26] on icon at bounding box center [1026, 24] width 17 height 17
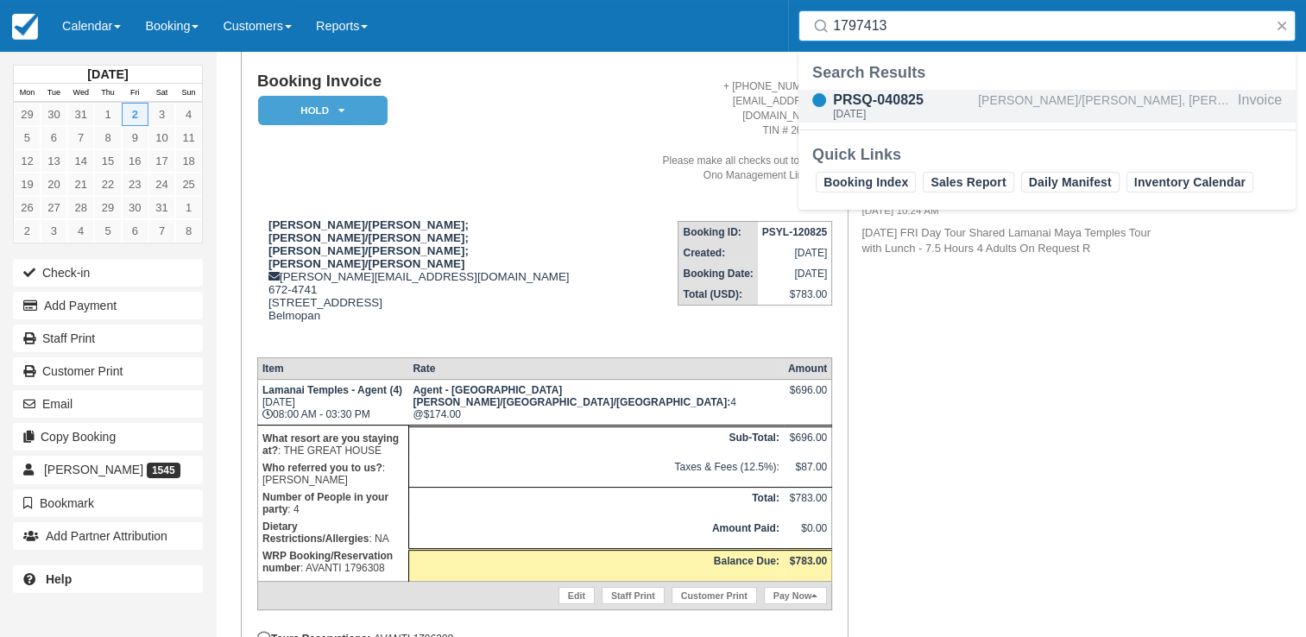
type input "1797413"
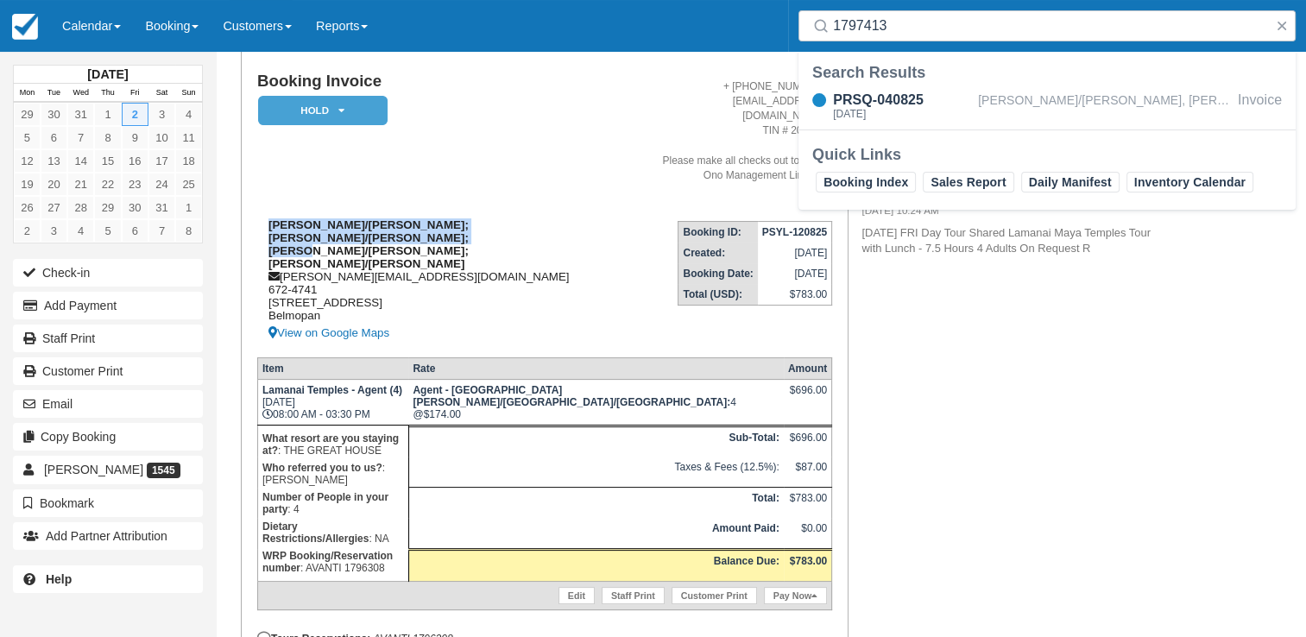
drag, startPoint x: 313, startPoint y: 186, endPoint x: 483, endPoint y: 205, distance: 172.0
click at [483, 218] on div "MC COMBER/JULIANA; MC COMBER/DEVIN; STERITZ/ANNE; BACHMAN/SHARON kelvin@muy-ono…" at bounding box center [455, 280] width 396 height 125
copy strong "[PERSON_NAME]/[PERSON_NAME]; [PERSON_NAME]/[PERSON_NAME]; [PERSON_NAME]/[PERSON…"
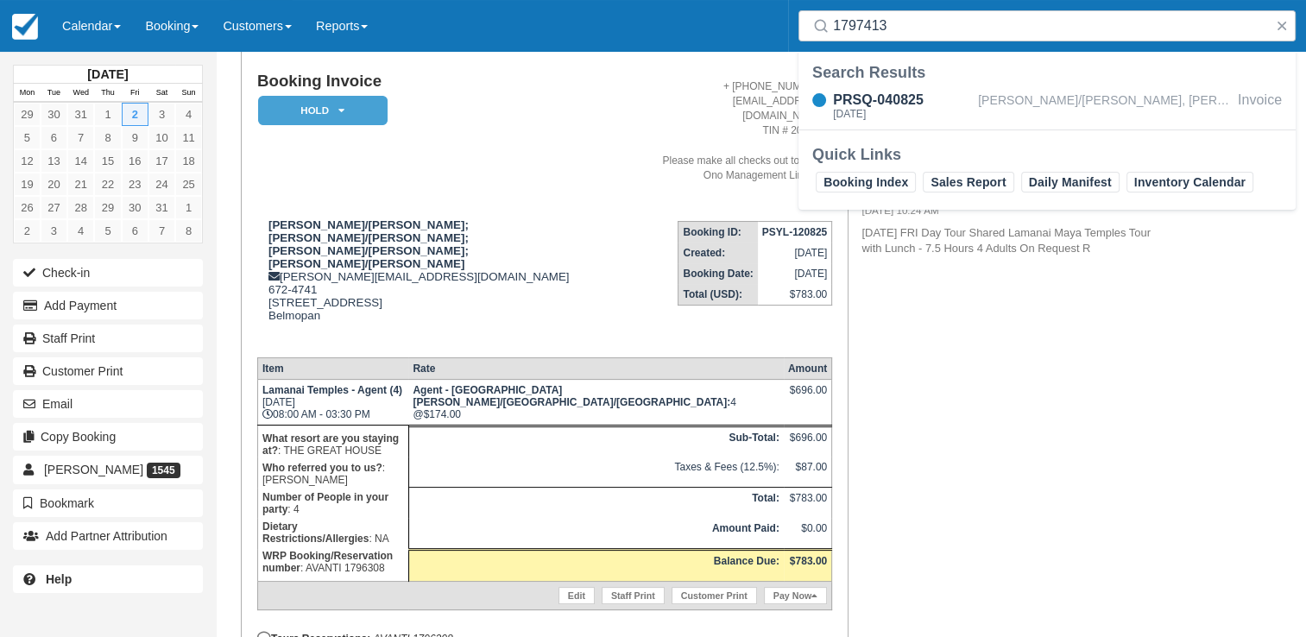
click at [960, 302] on div "Booking Invoice HOLD   Pending Deposit Paid Cancelled Void Muy'Ono Resorts Swee…" at bounding box center [691, 388] width 950 height 689
drag, startPoint x: 1280, startPoint y: 28, endPoint x: 1275, endPoint y: 37, distance: 10.8
click at [1280, 29] on button "button" at bounding box center [1282, 26] width 21 height 21
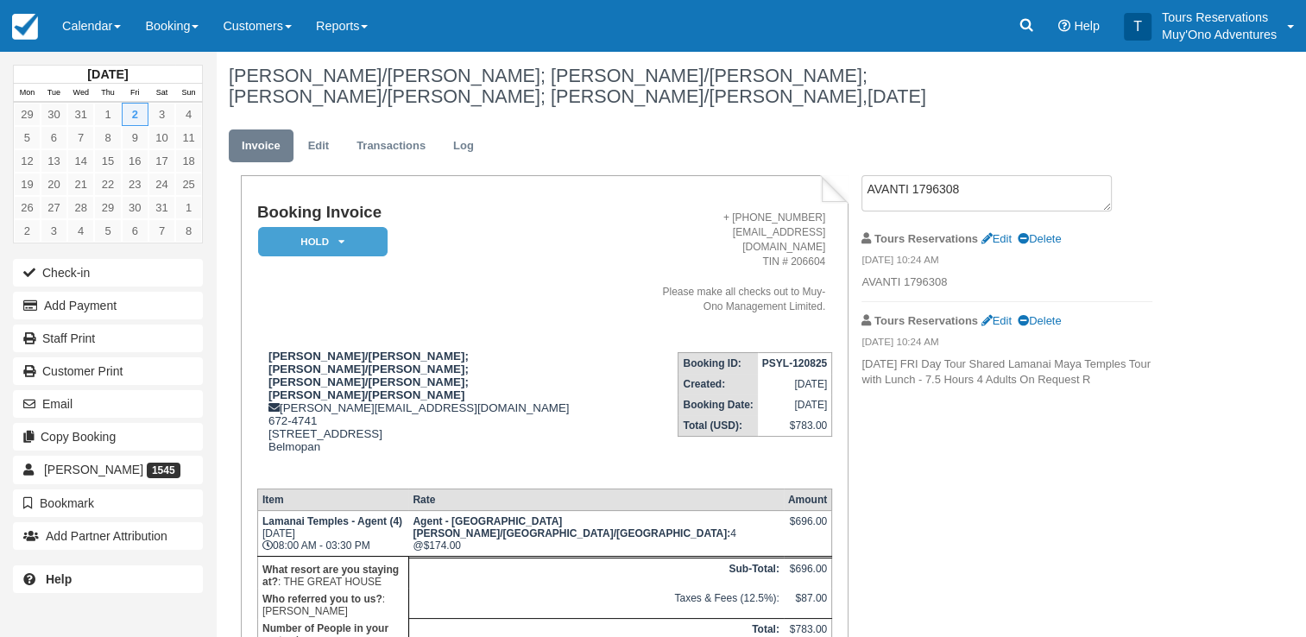
scroll to position [0, 0]
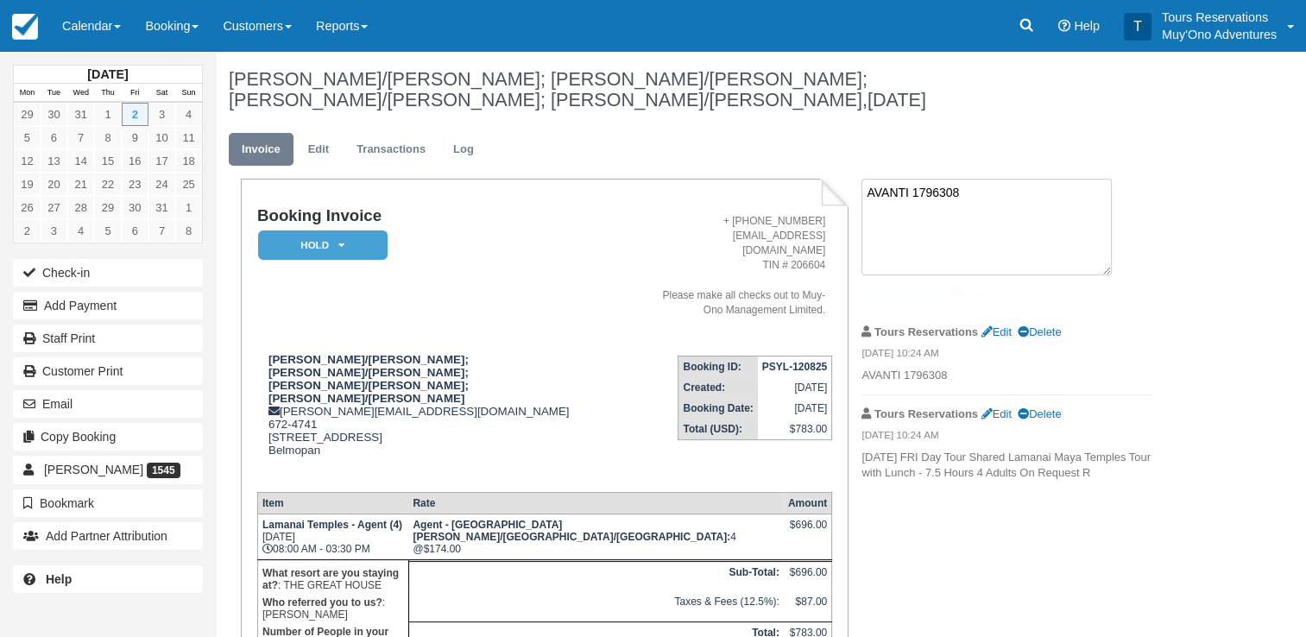
click at [896, 179] on textarea "AVANTI 1796308" at bounding box center [987, 227] width 250 height 97
paste textarea "Tour Company: Coral Breeze Service Date: 2-Jan-26 Booking No: 1796308 Tour Name…"
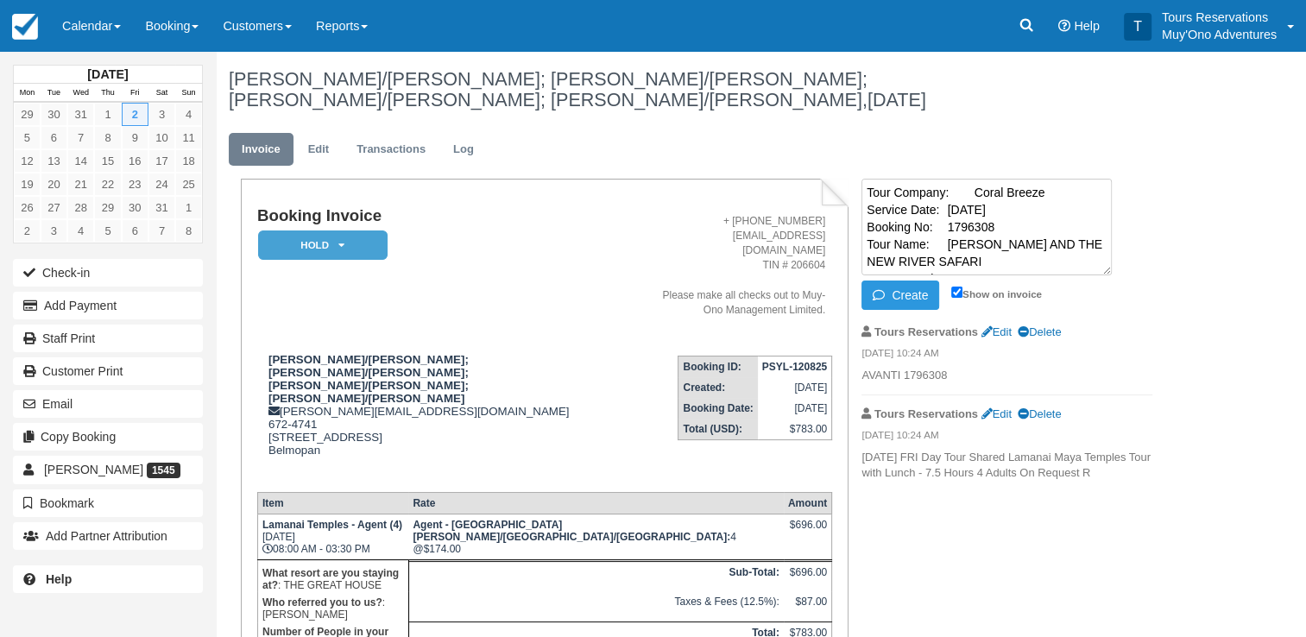
scroll to position [148, 0]
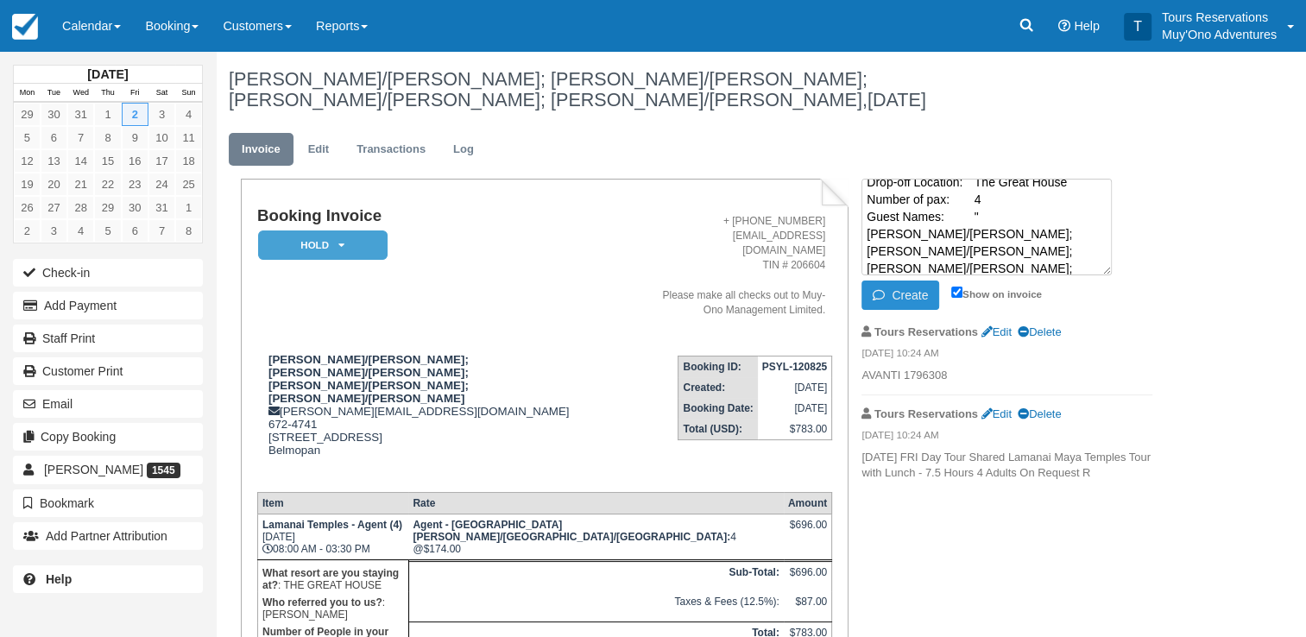
type textarea "Tour Company: Coral Breeze Service Date: 2-Jan-26 Booking No: 1796308 Tour Name…"
click at [898, 281] on button "Create" at bounding box center [901, 295] width 78 height 29
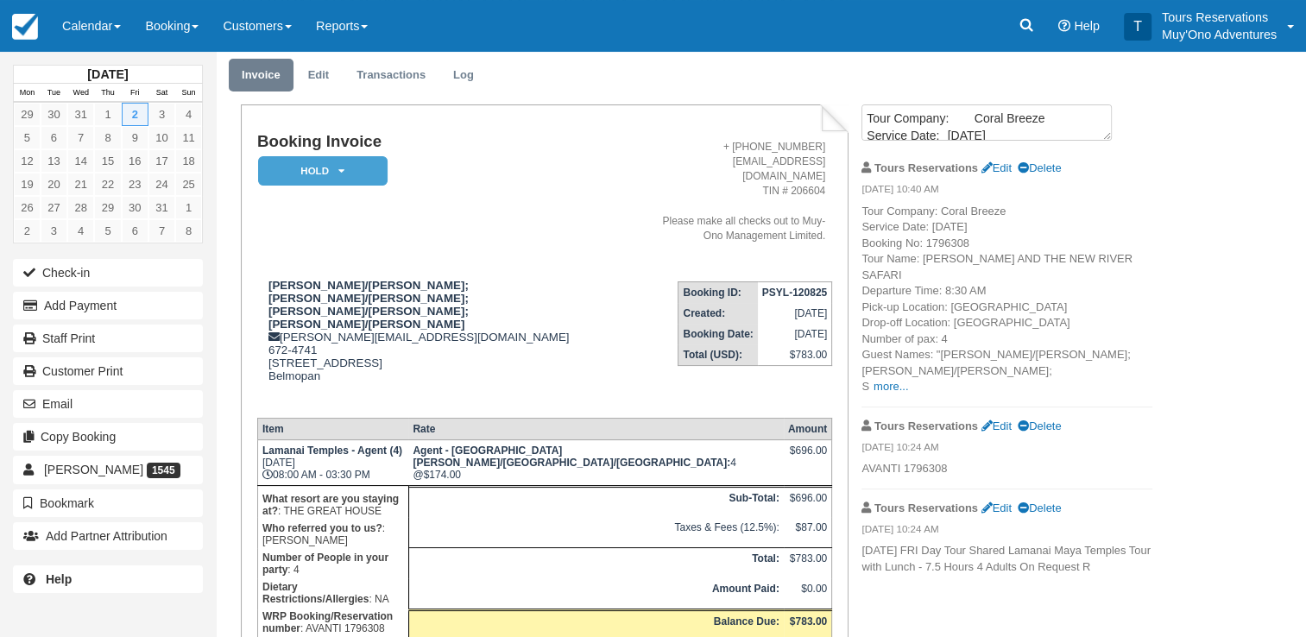
scroll to position [0, 0]
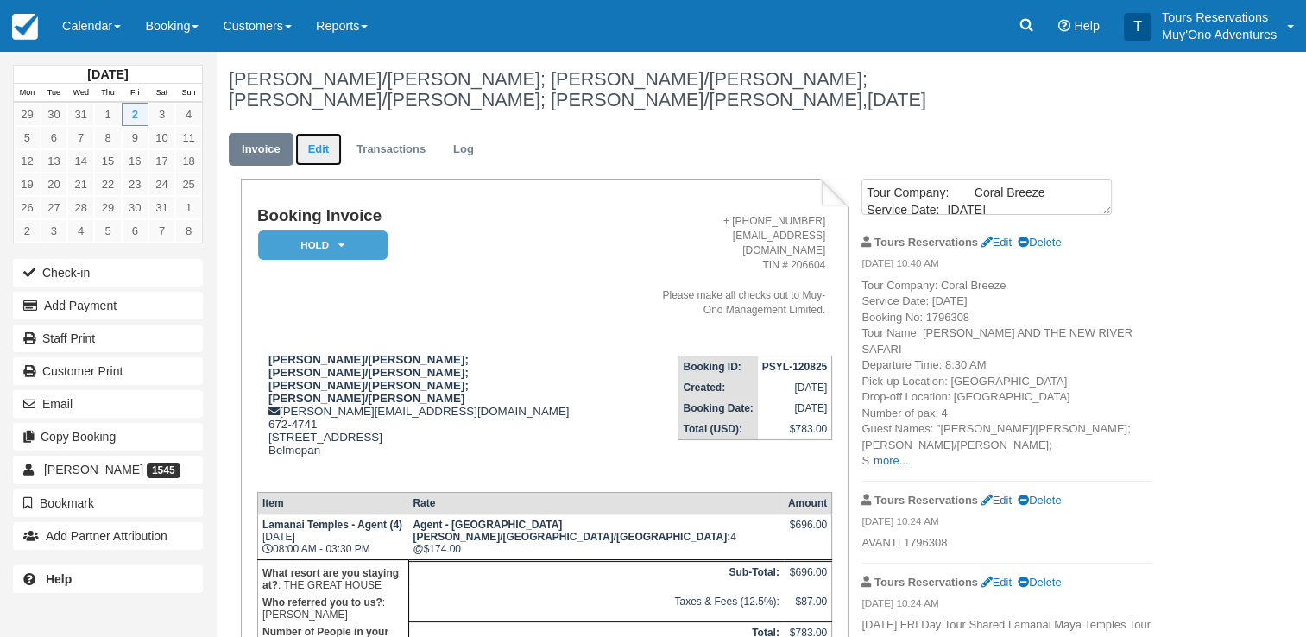
click at [321, 133] on link "Edit" at bounding box center [318, 150] width 47 height 34
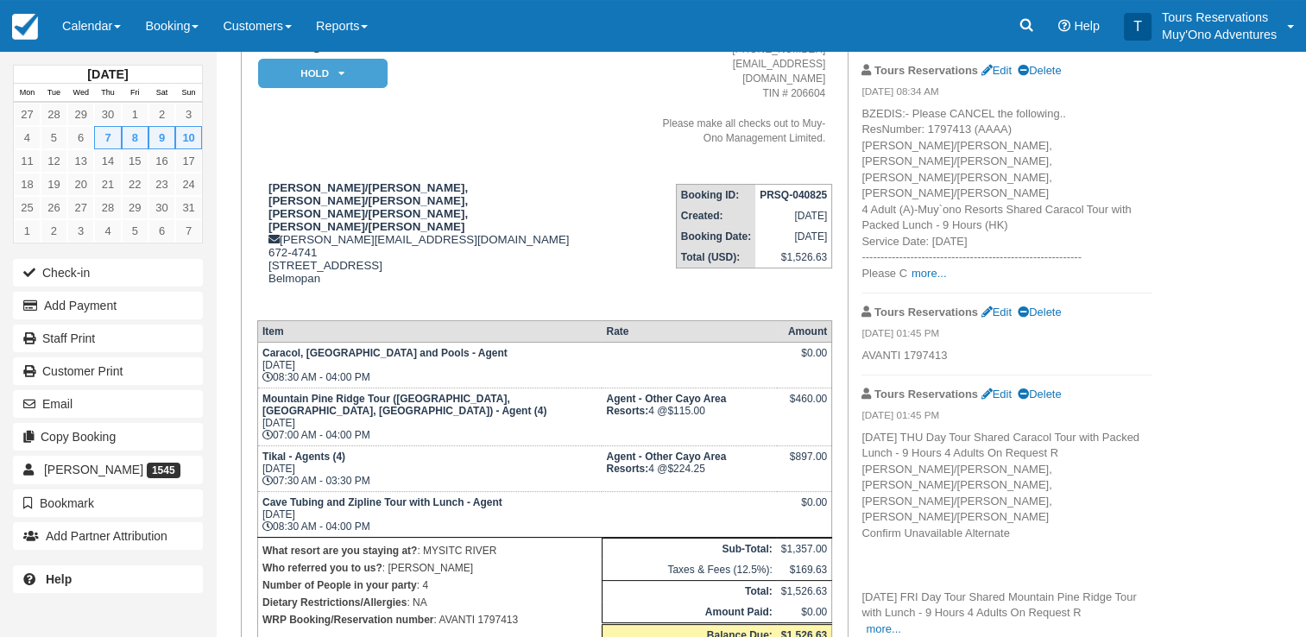
scroll to position [173, 0]
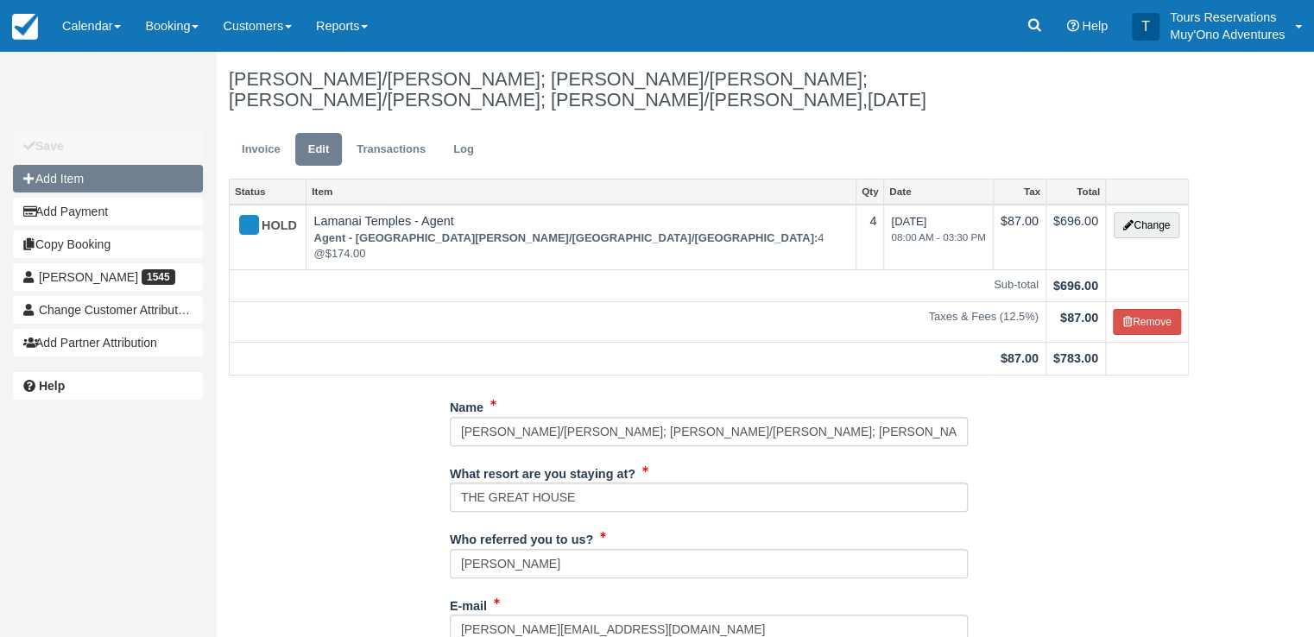
click at [89, 181] on button "Add Item" at bounding box center [108, 179] width 190 height 28
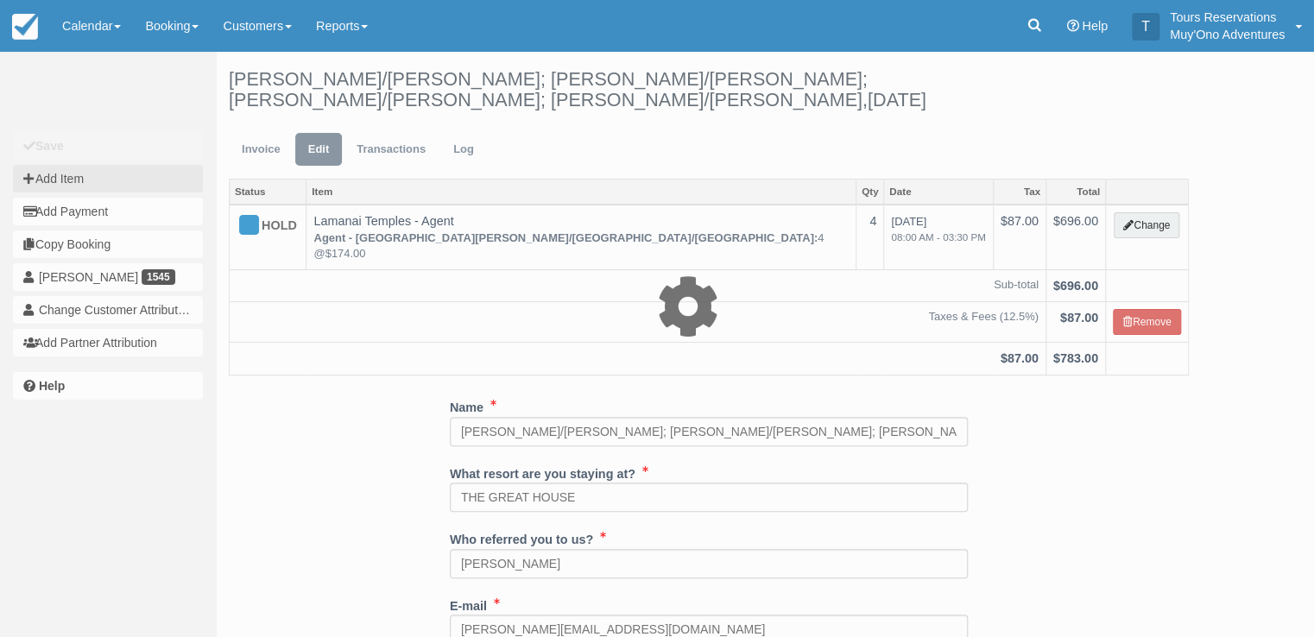
type input "0.00"
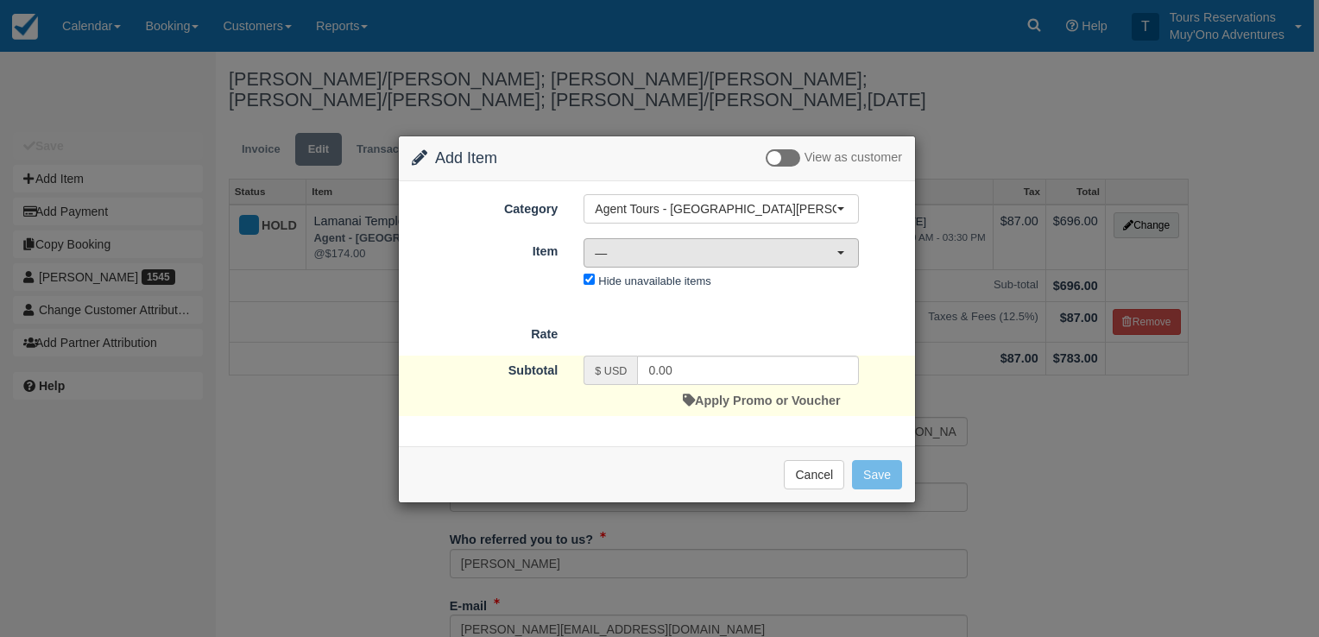
click at [700, 264] on button "—" at bounding box center [721, 252] width 275 height 29
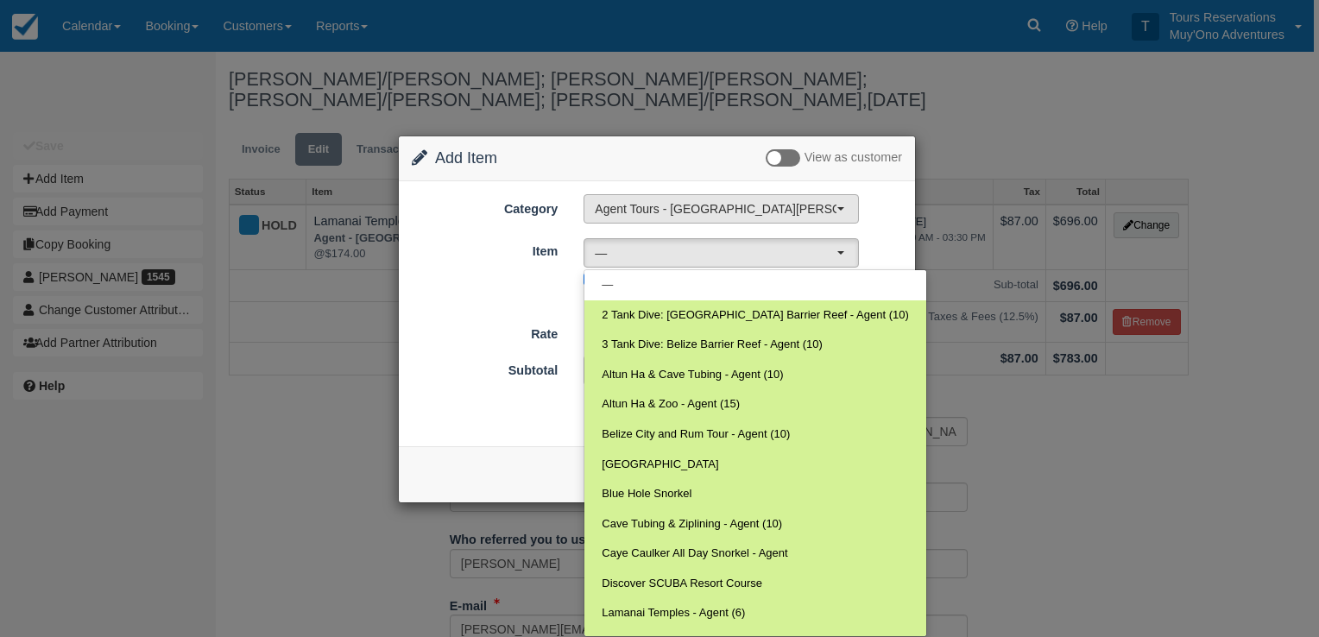
click at [719, 208] on span "Agent Tours - [GEOGRAPHIC_DATA][PERSON_NAME] Caulker/[GEOGRAPHIC_DATA] City Tou…" at bounding box center [716, 208] width 242 height 17
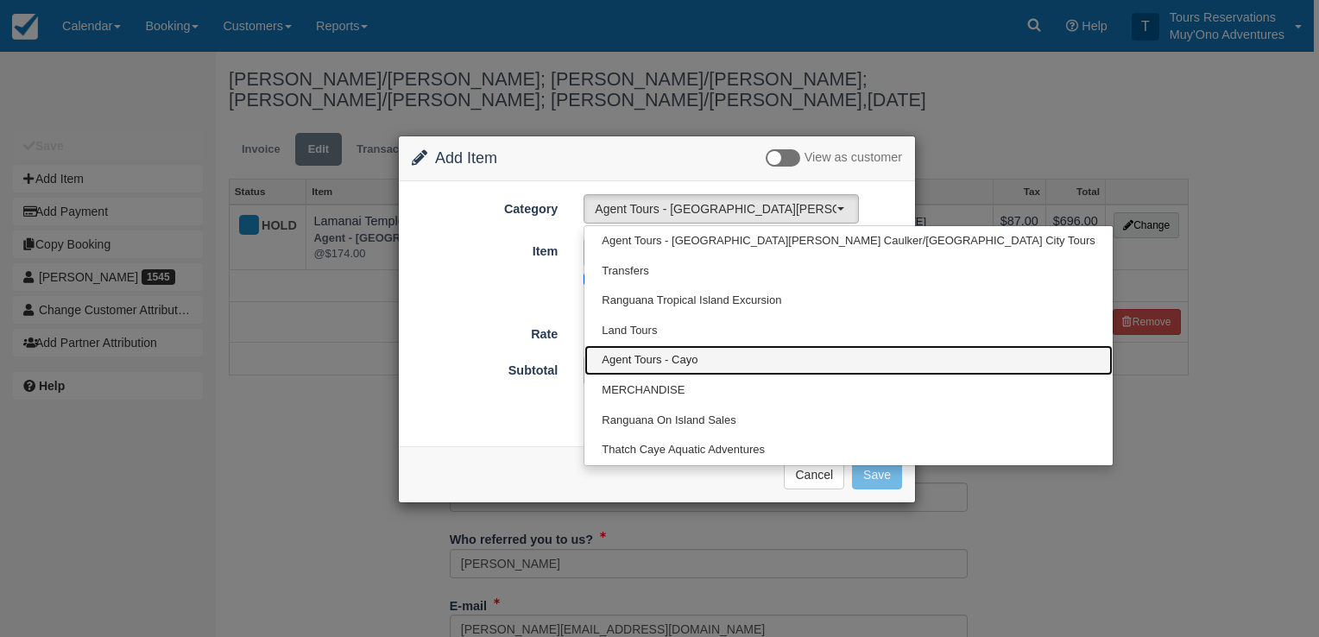
click at [682, 350] on link "Agent Tours - Cayo" at bounding box center [847, 360] width 527 height 30
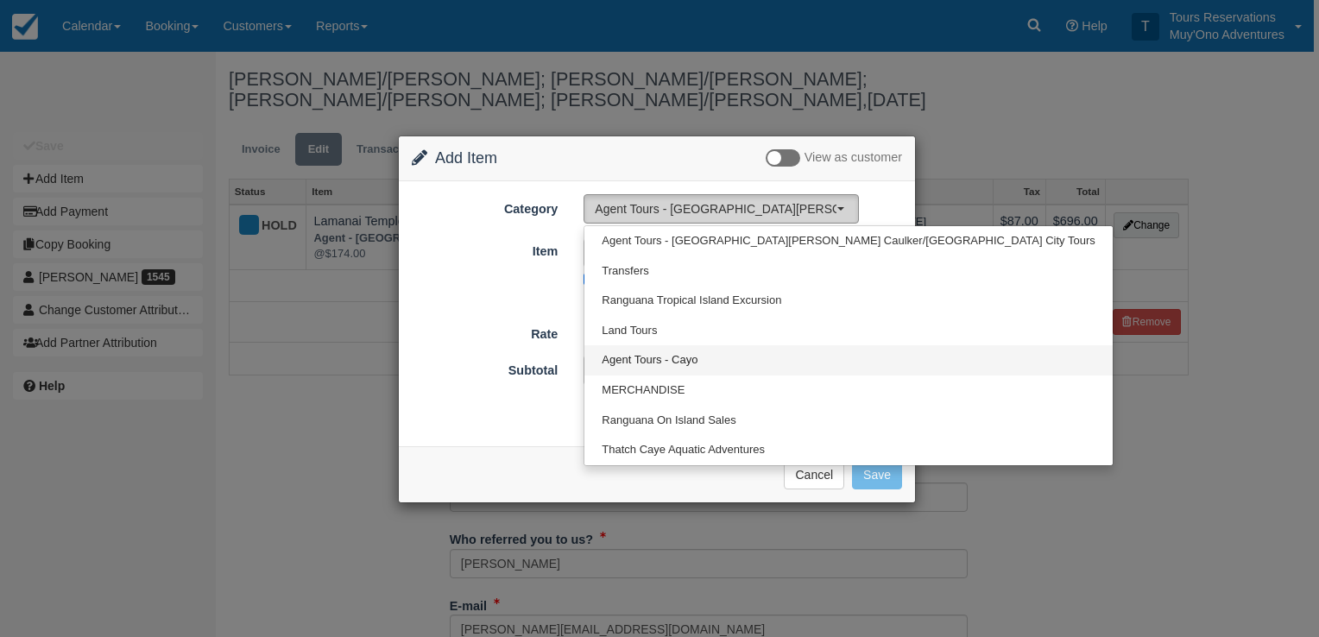
select select "62"
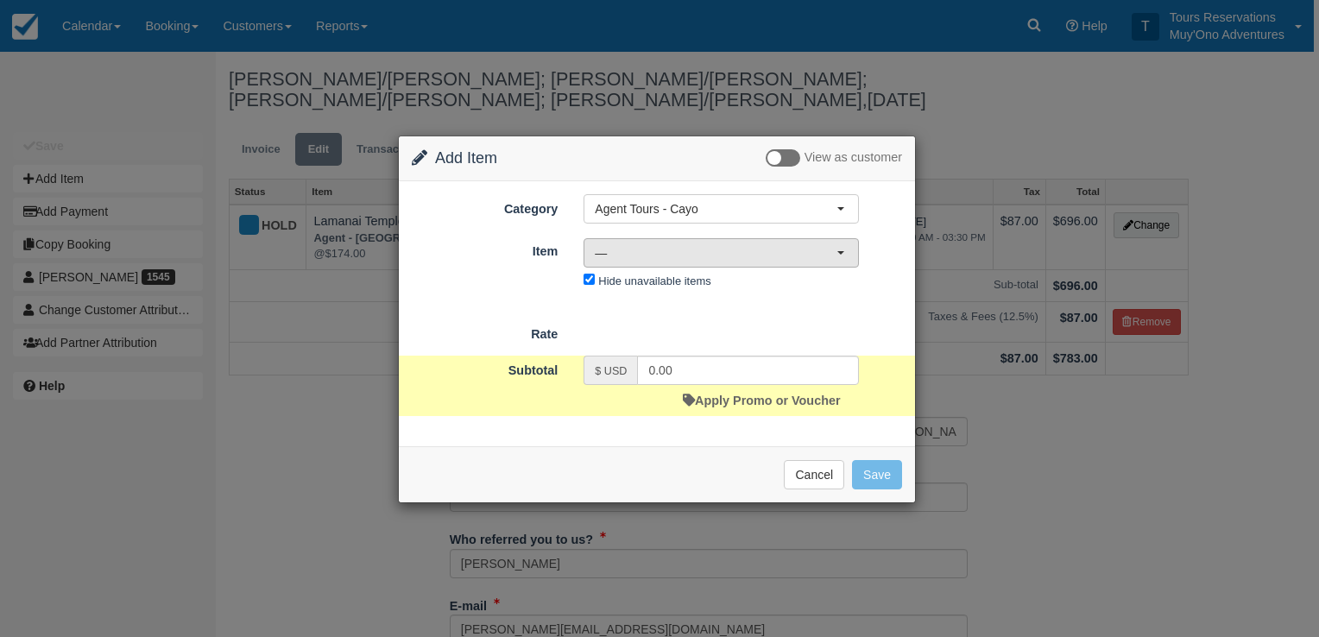
click at [677, 251] on span "—" at bounding box center [716, 252] width 242 height 17
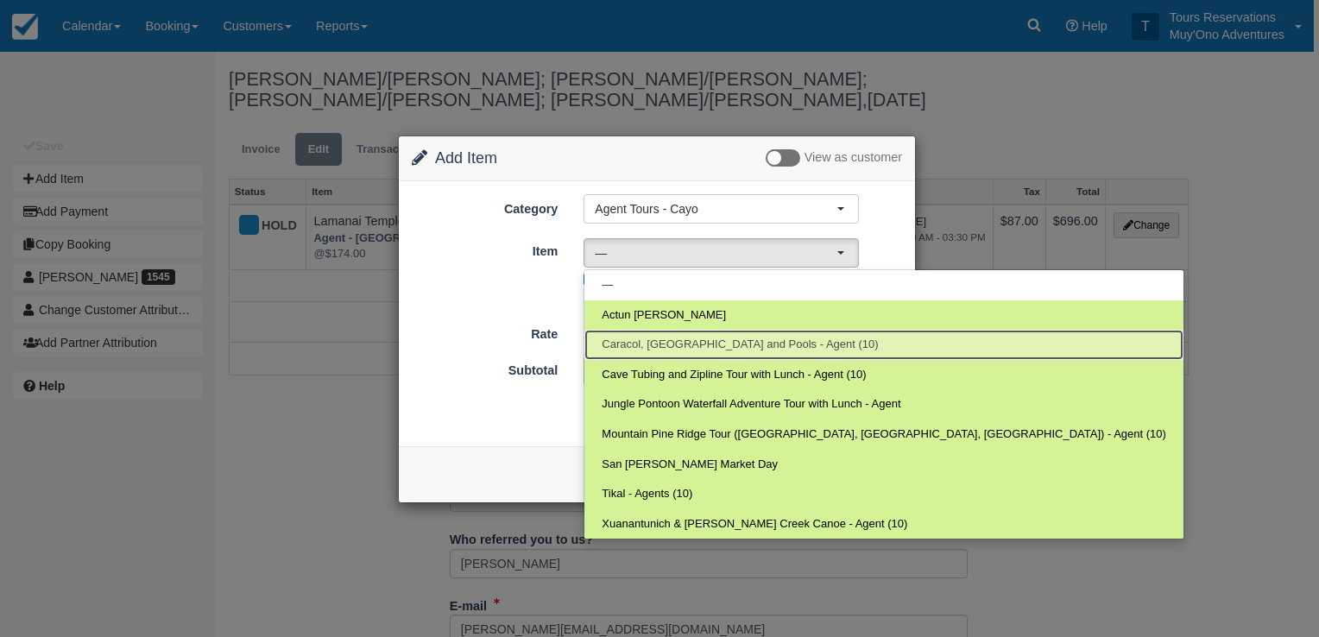
click at [684, 337] on span "Caracol, [GEOGRAPHIC_DATA] and Pools - Agent (10)" at bounding box center [740, 345] width 276 height 16
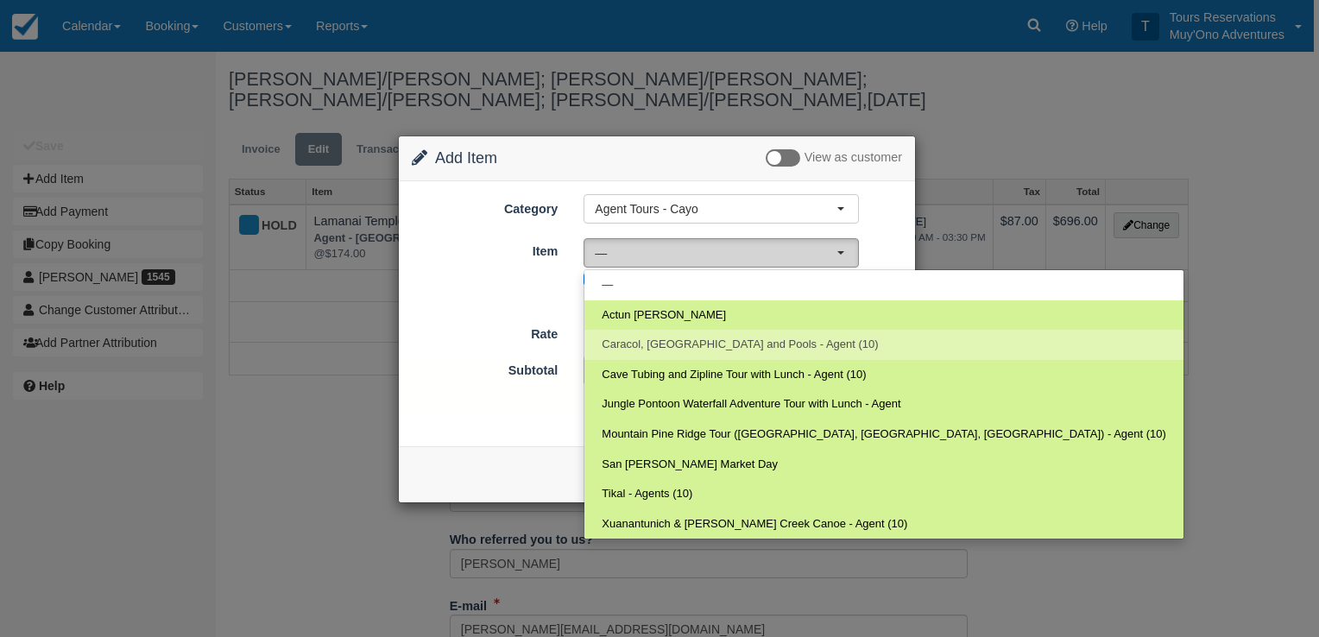
select select "281"
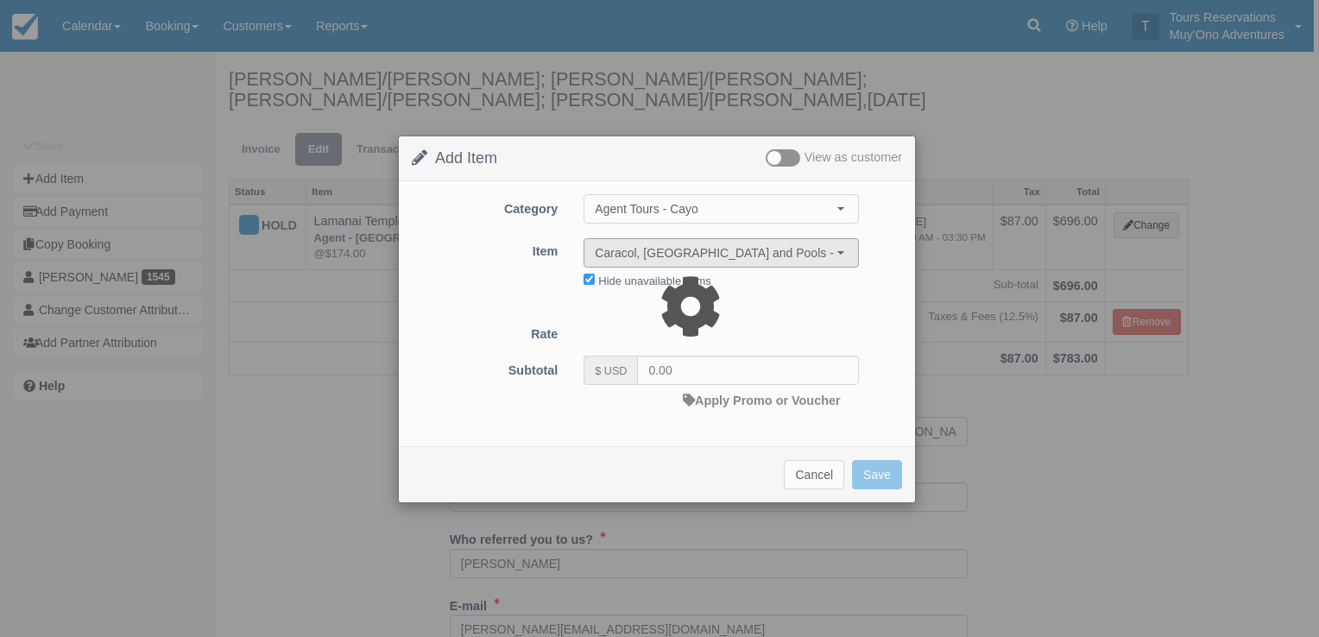
type input "172.50"
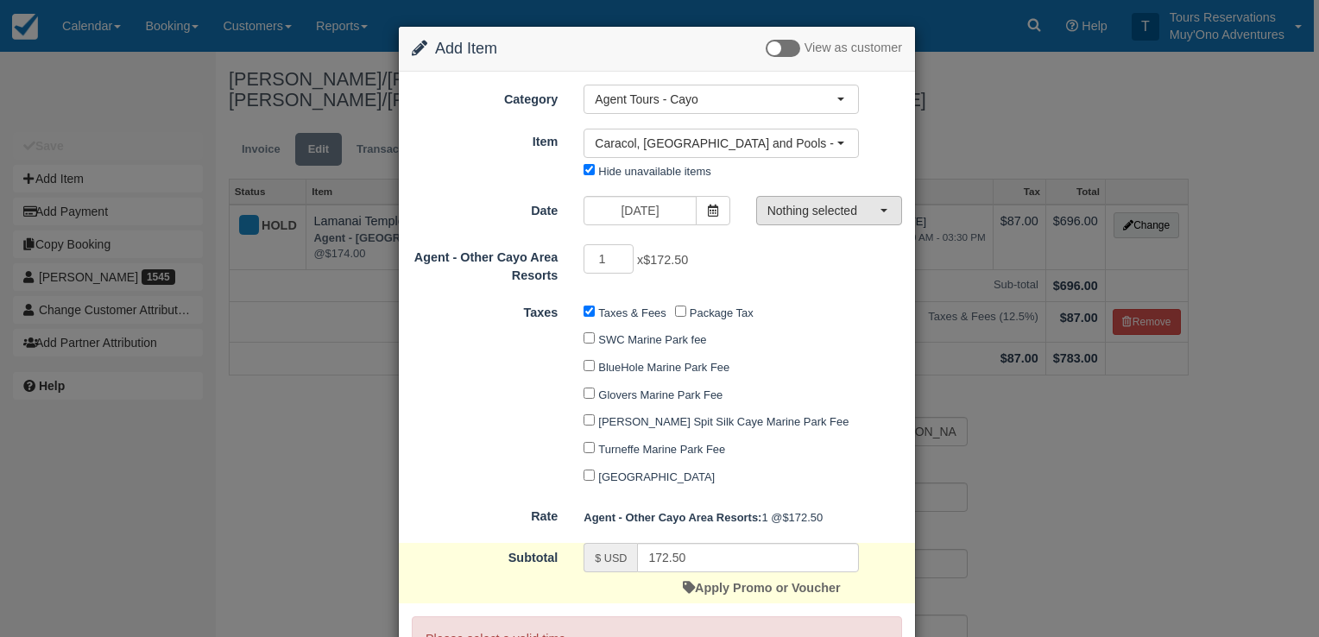
click at [832, 211] on span "Nothing selected" at bounding box center [823, 210] width 112 height 17
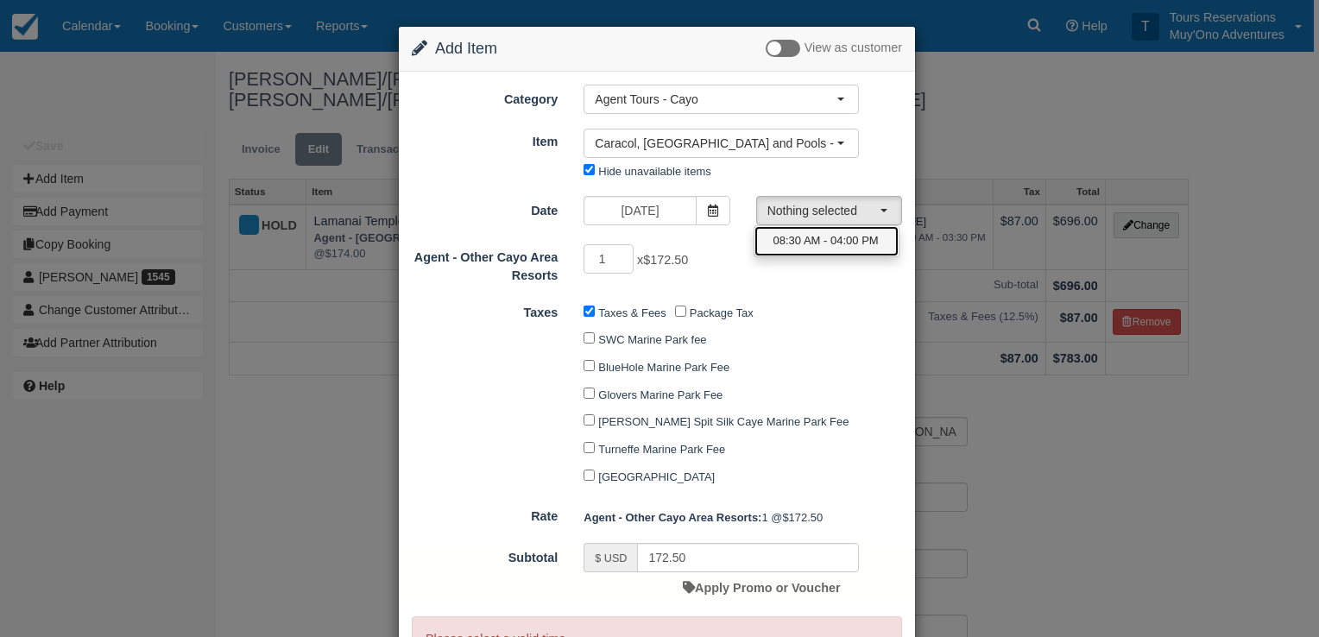
click at [825, 243] on span "08:30 AM - 04:00 PM" at bounding box center [825, 241] width 105 height 16
select select "0"
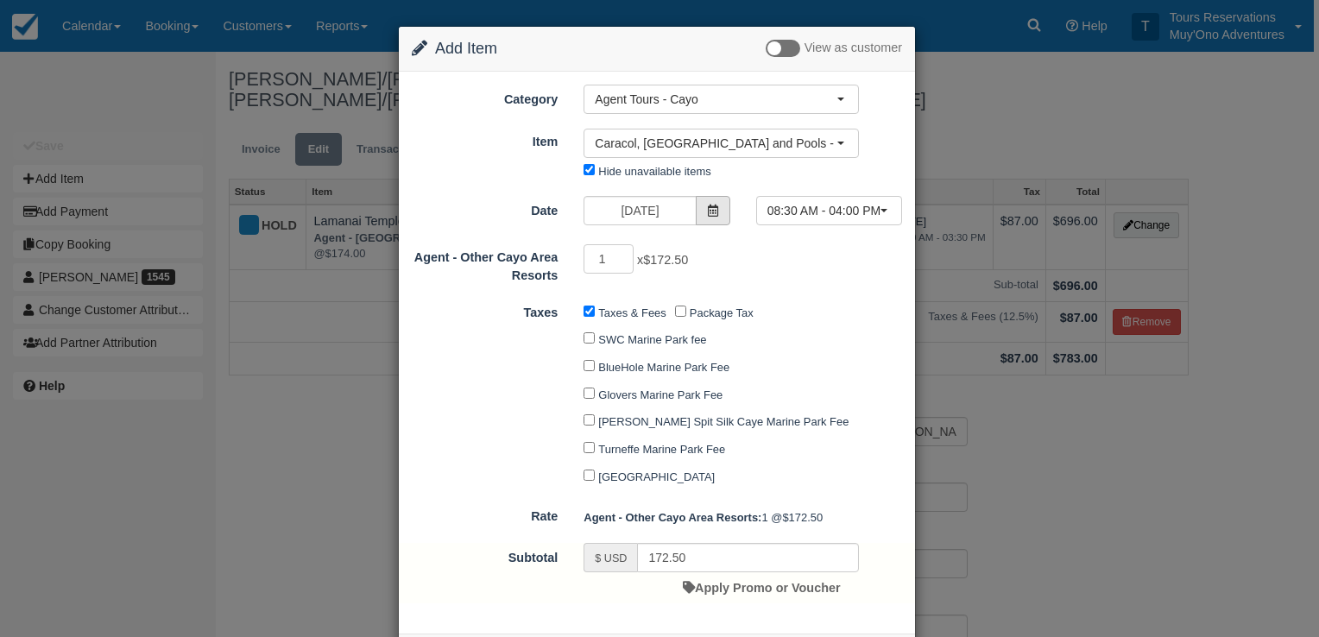
click at [711, 209] on icon at bounding box center [713, 211] width 12 height 12
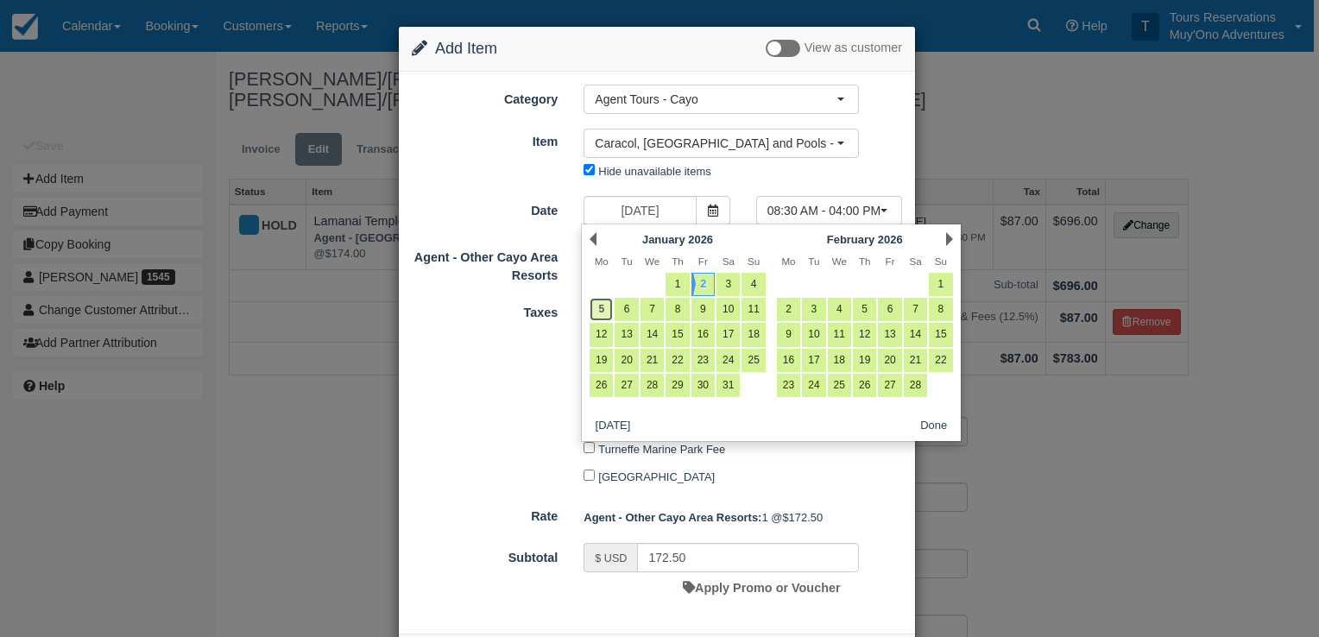
click at [594, 314] on link "5" at bounding box center [601, 309] width 23 height 23
type input "01/05/26"
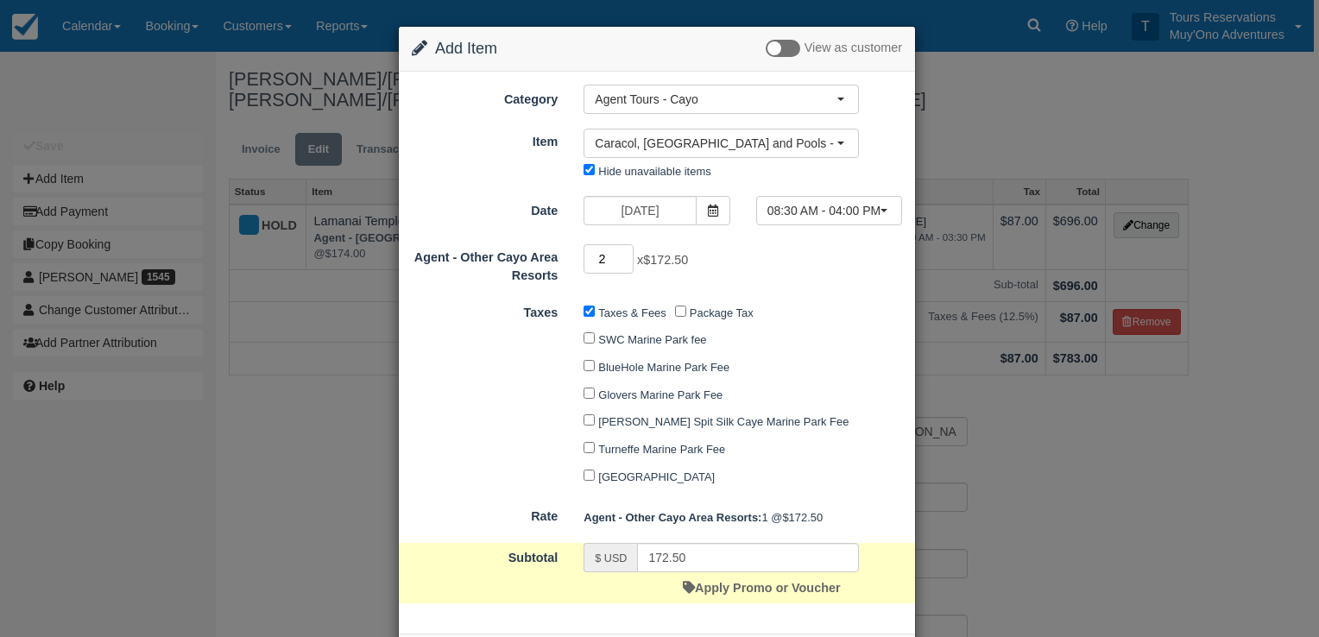
click at [623, 254] on input "2" at bounding box center [609, 258] width 50 height 29
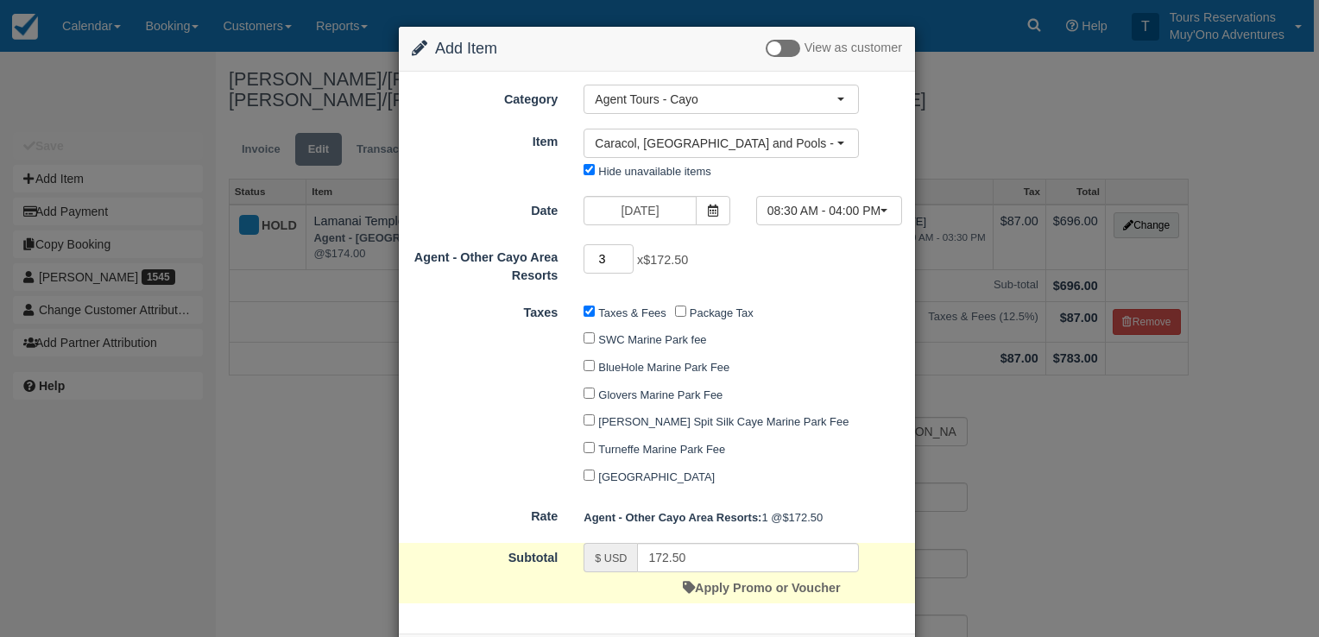
click at [622, 254] on input "3" at bounding box center [609, 258] width 50 height 29
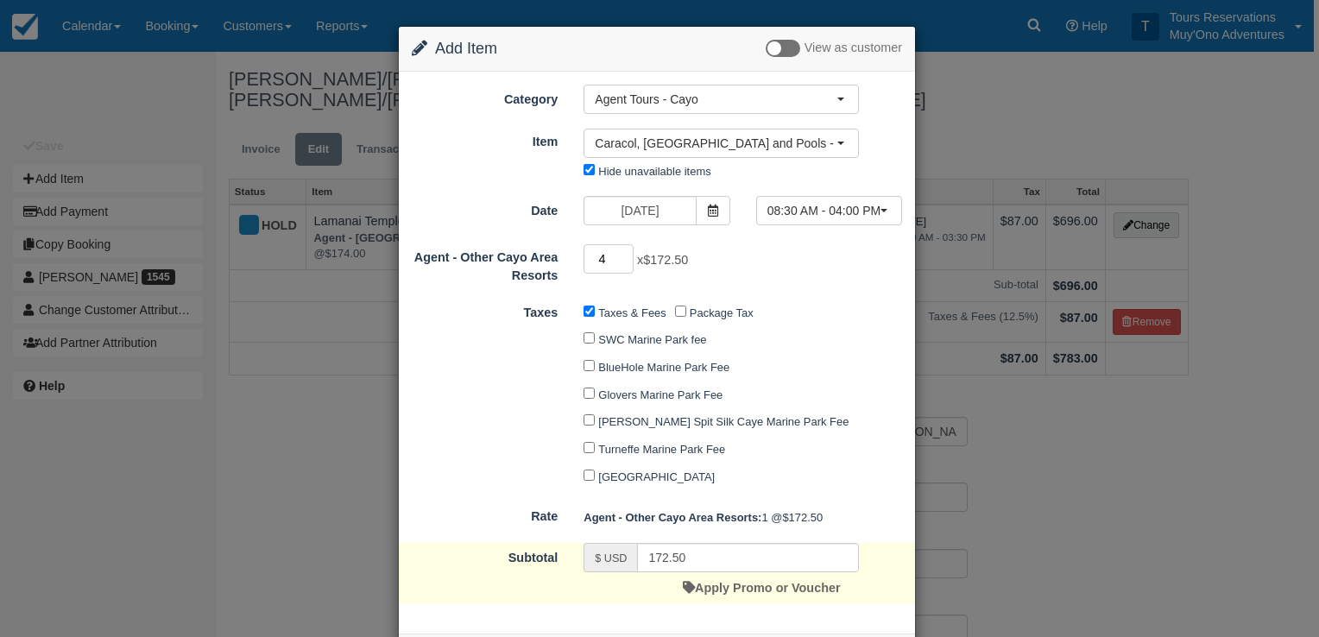
type input "4"
click at [622, 254] on input "4" at bounding box center [609, 258] width 50 height 29
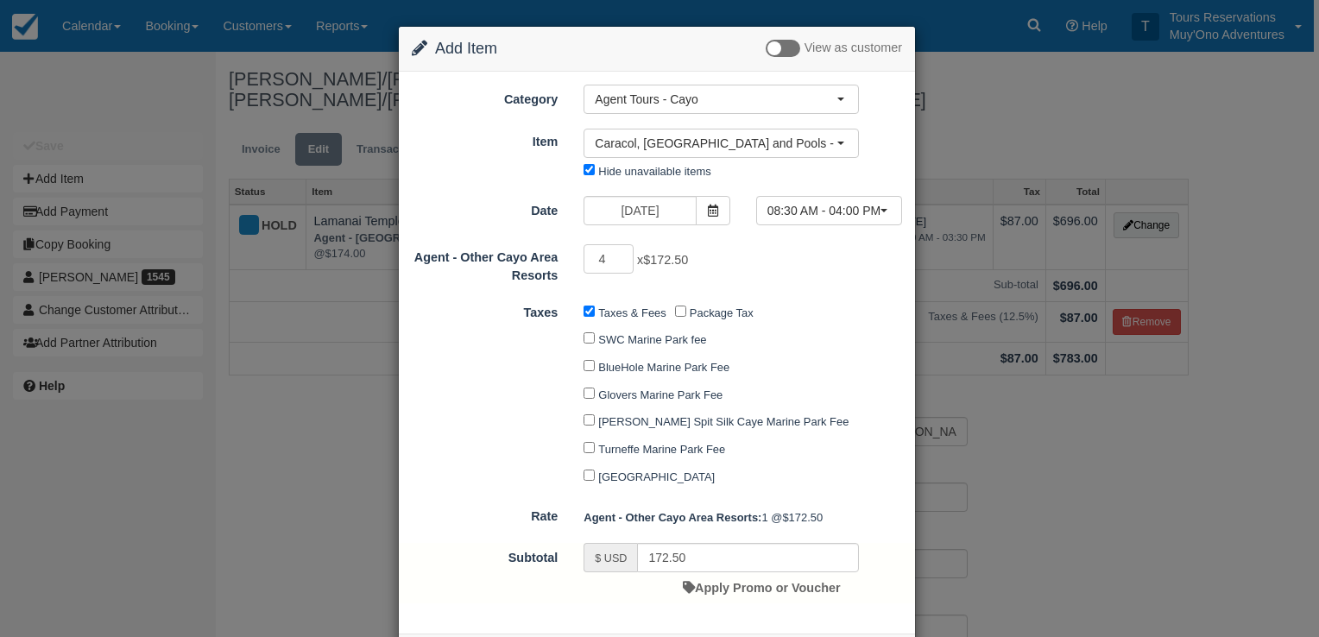
type input "690.00"
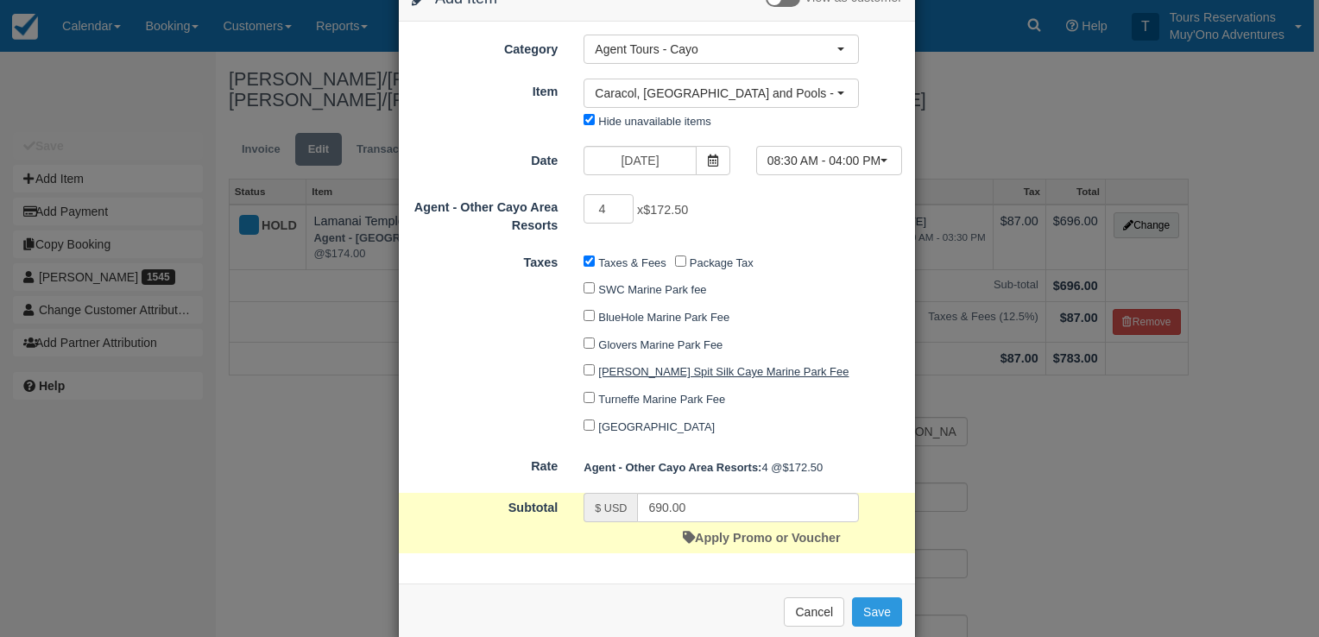
scroll to position [76, 0]
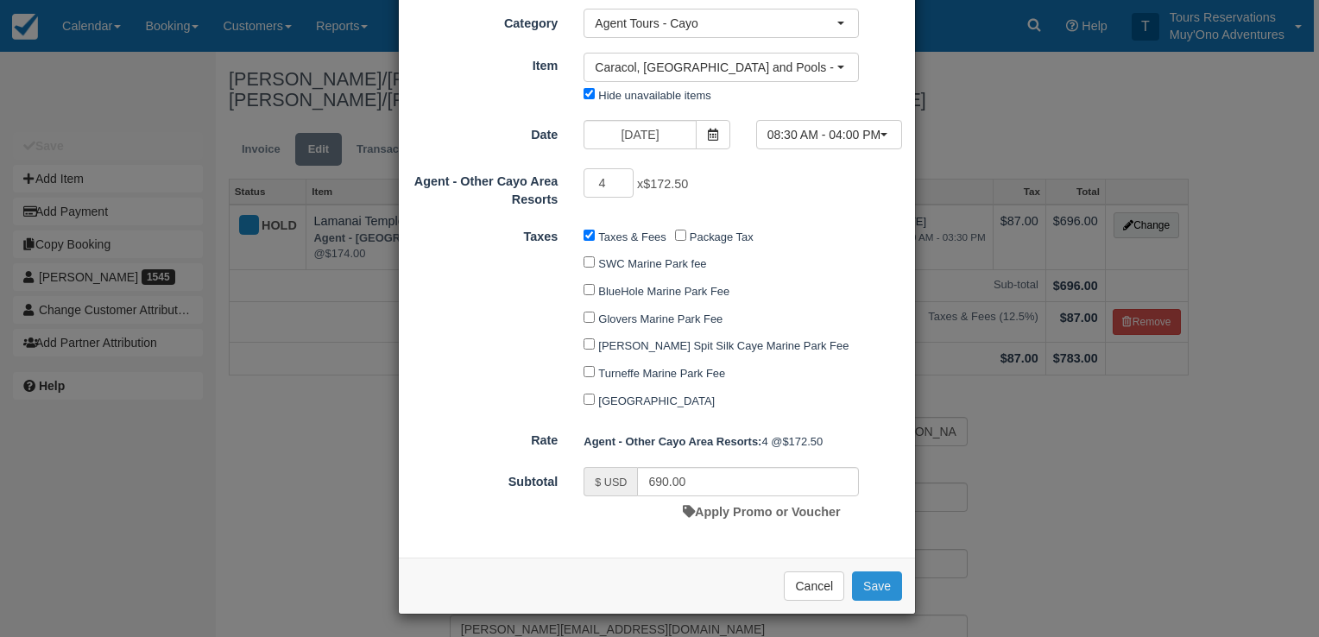
click at [878, 579] on button "Save" at bounding box center [877, 585] width 50 height 29
checkbox input "false"
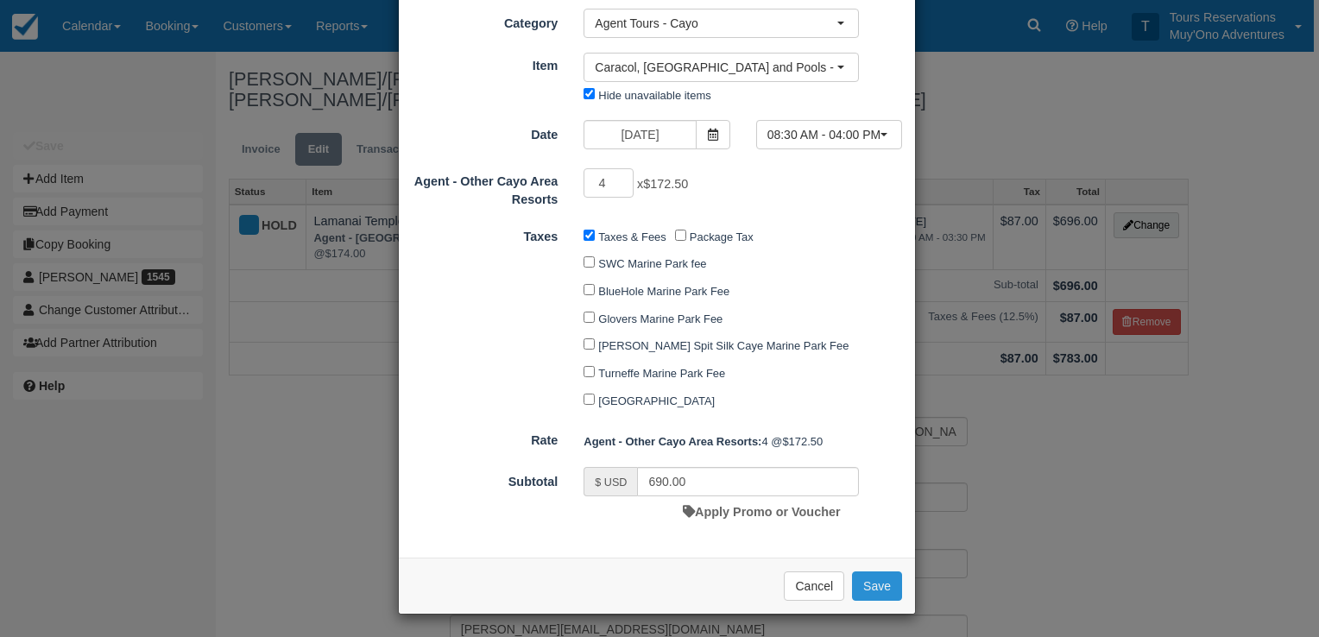
checkbox input "false"
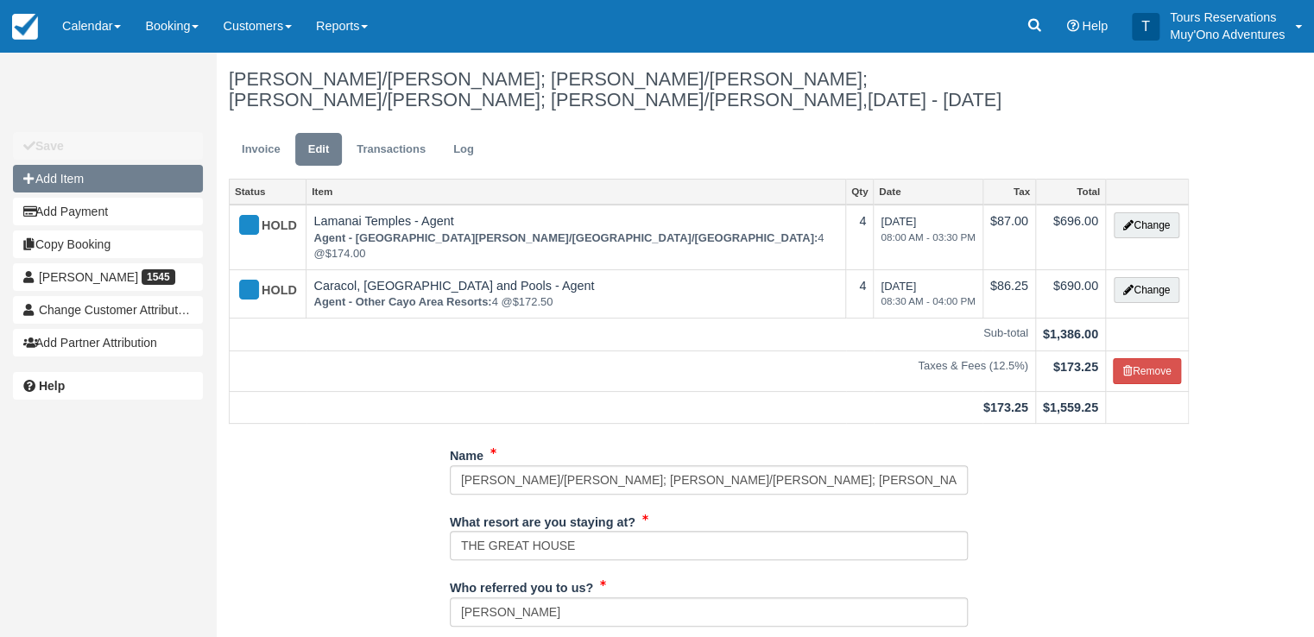
click at [66, 174] on button "Add Item" at bounding box center [108, 179] width 190 height 28
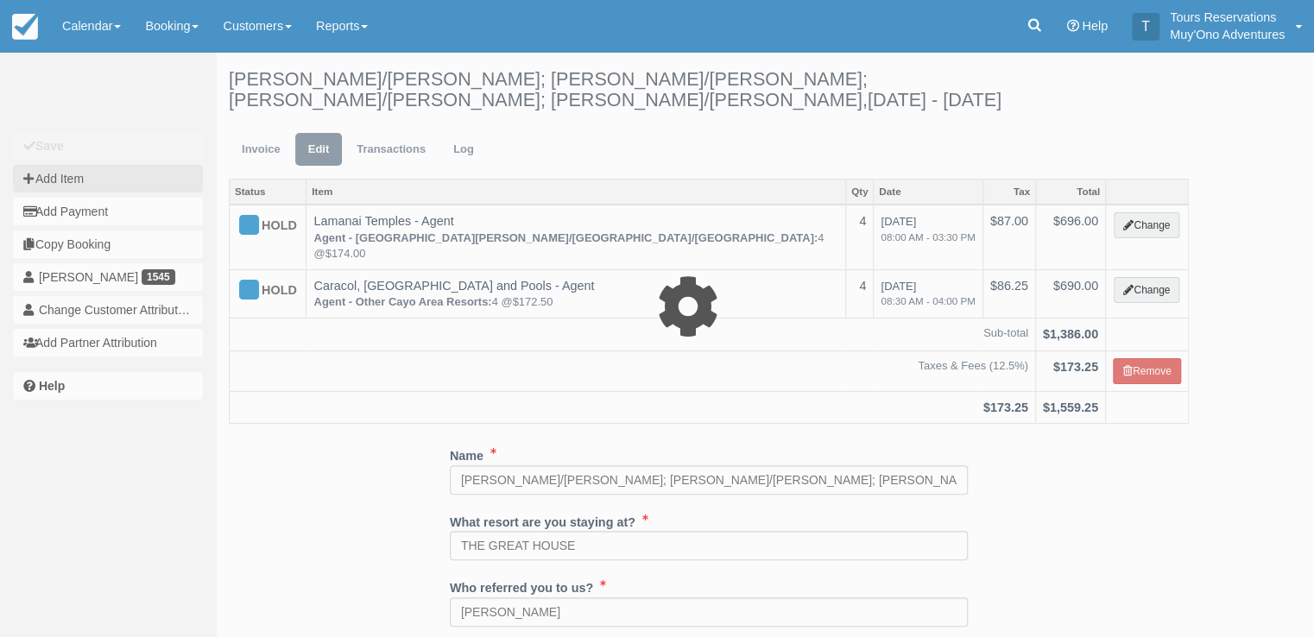
type input "0.00"
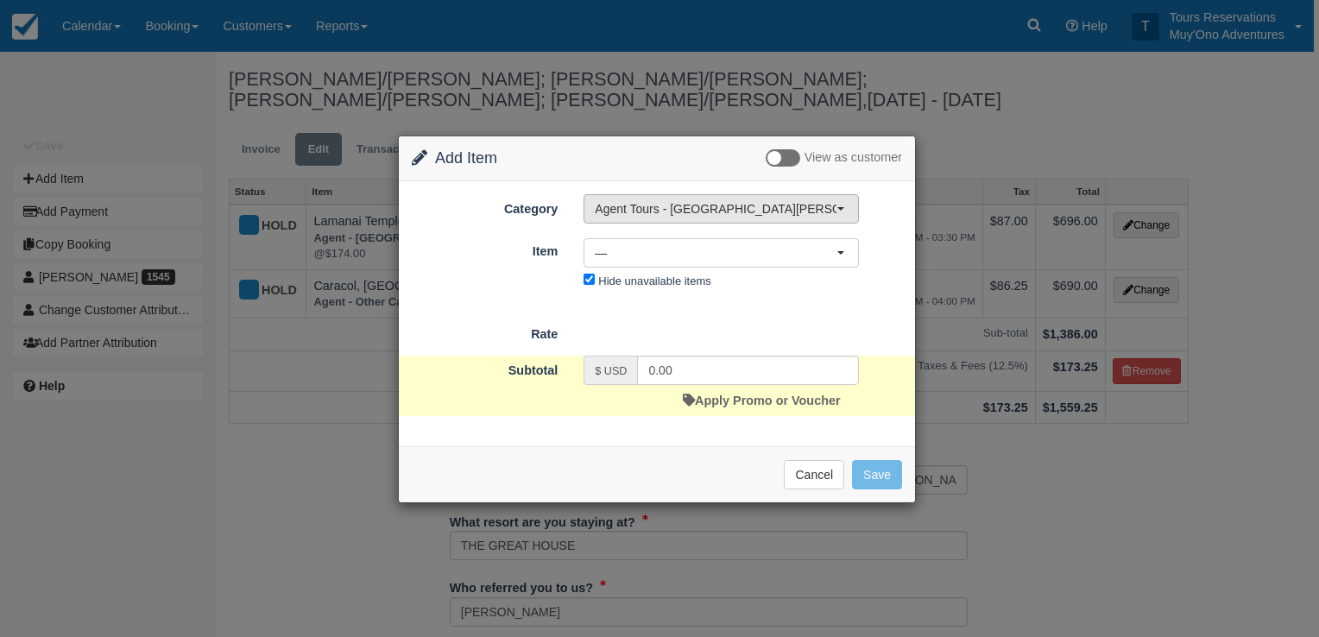
click at [643, 209] on span "Agent Tours - [GEOGRAPHIC_DATA][PERSON_NAME] Caulker/[GEOGRAPHIC_DATA] City Tou…" at bounding box center [716, 208] width 242 height 17
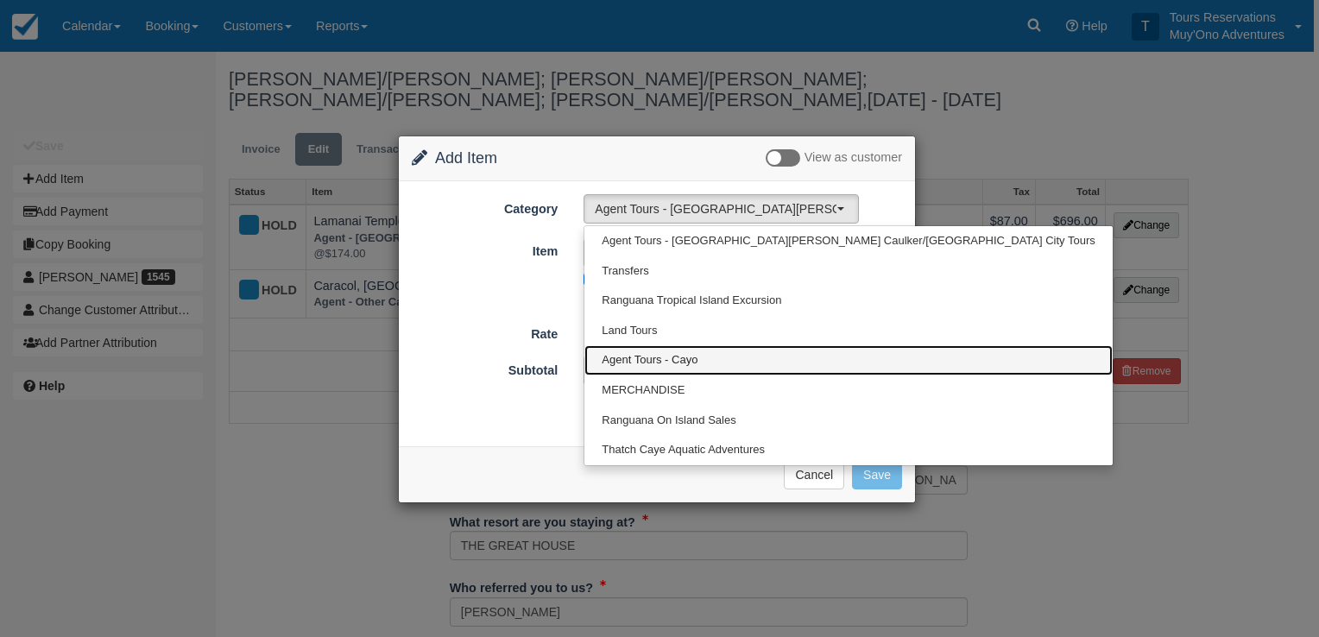
click at [669, 362] on span "Agent Tours - Cayo" at bounding box center [650, 360] width 96 height 16
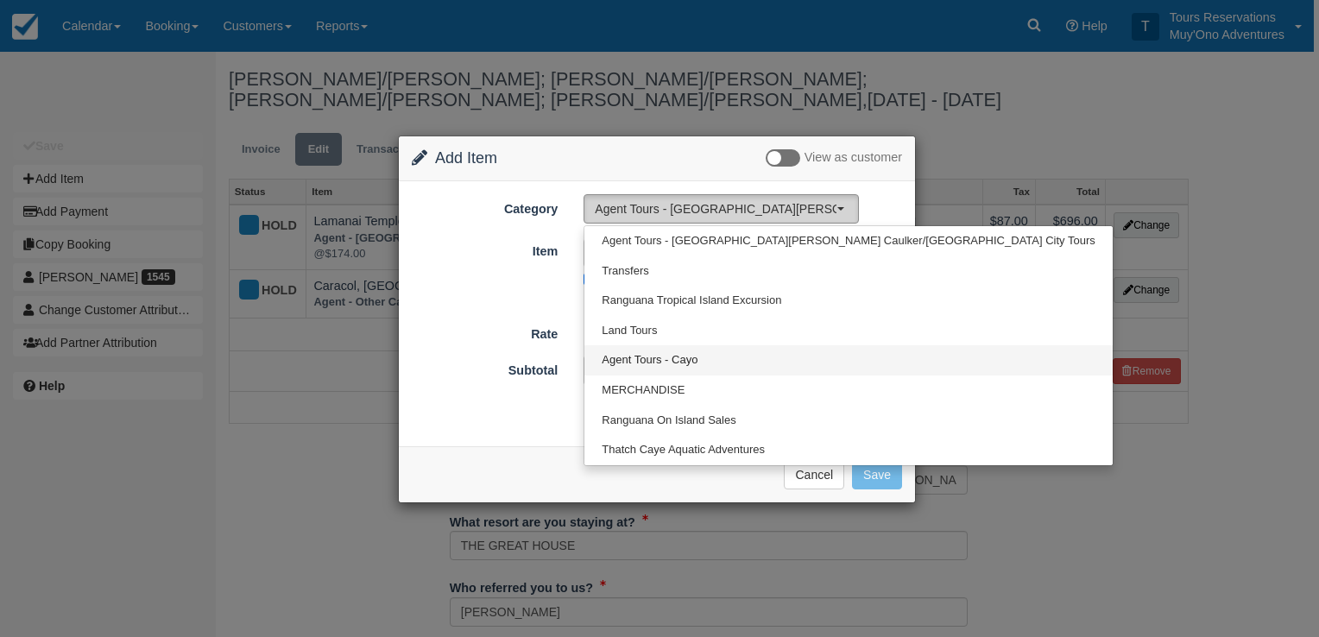
select select "62"
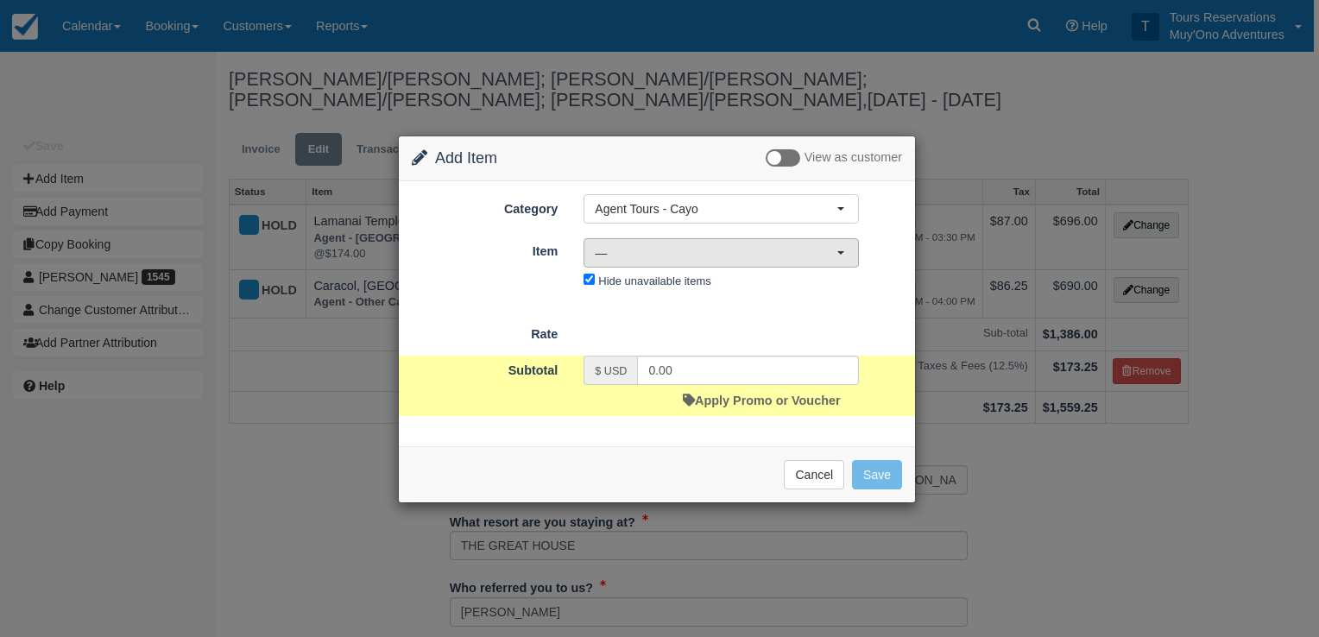
click at [632, 249] on span "—" at bounding box center [716, 252] width 242 height 17
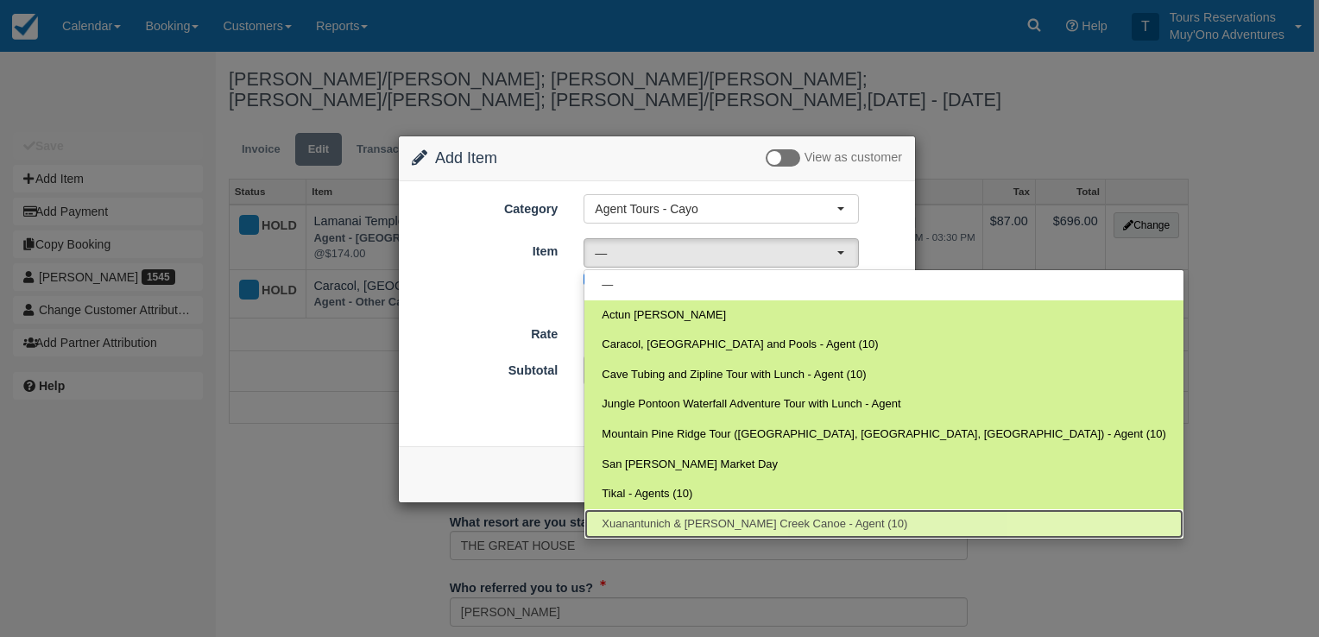
click at [715, 518] on span "Xuanantunich & [PERSON_NAME] Creek Canoe - Agent (10)" at bounding box center [755, 524] width 306 height 16
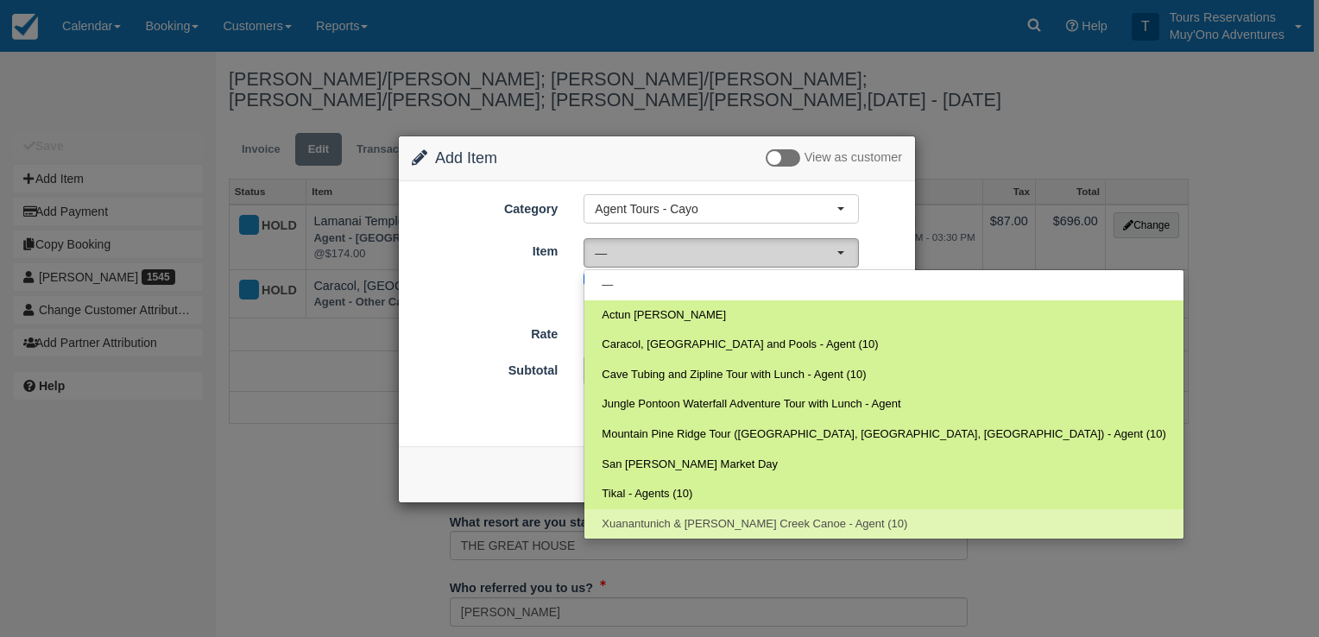
select select "280"
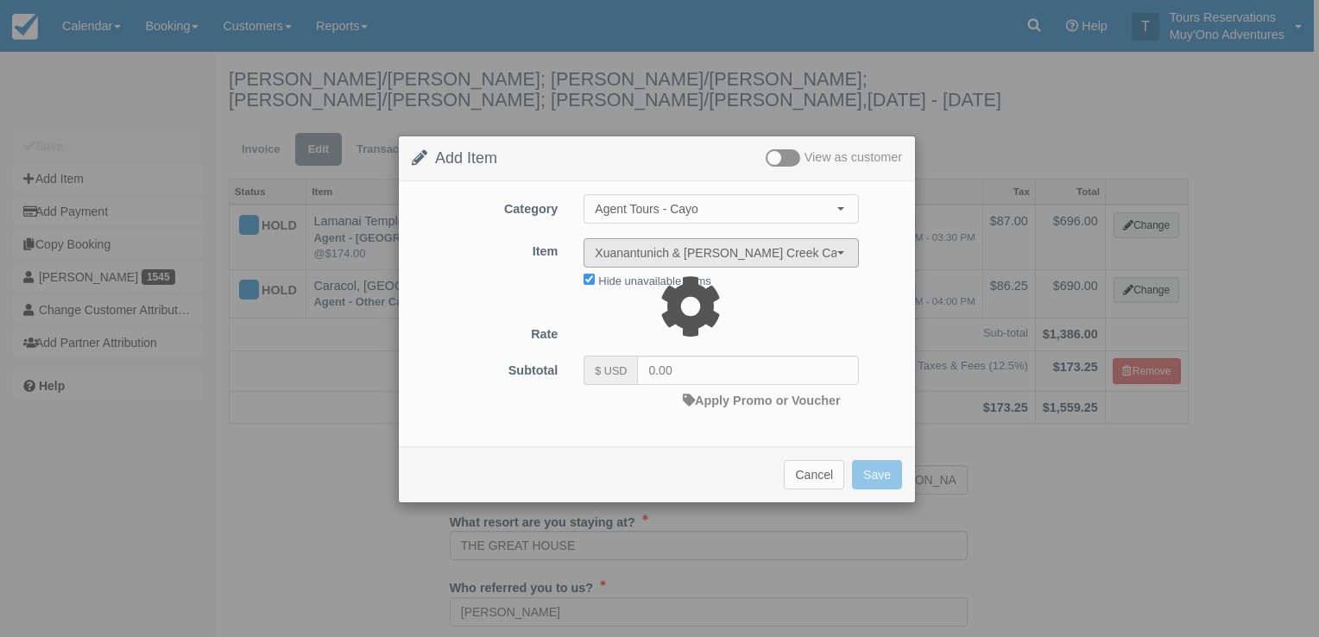
type input "182.22"
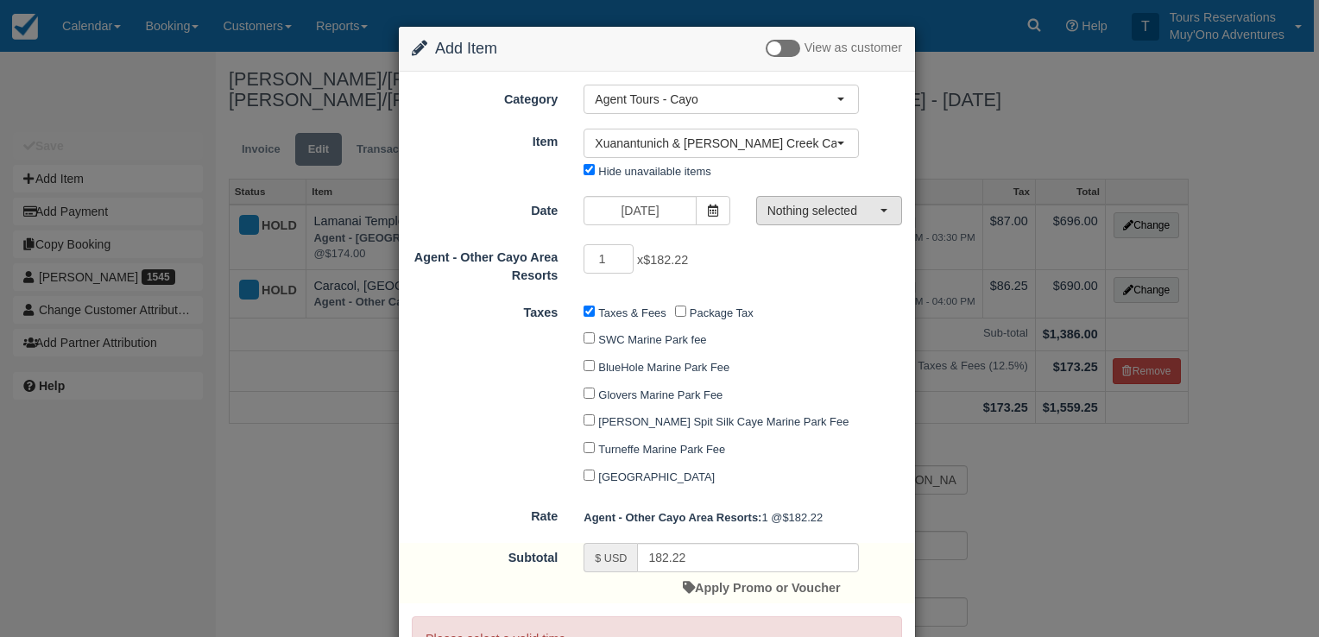
click at [846, 219] on button "Nothing selected" at bounding box center [829, 210] width 146 height 29
click at [821, 243] on span "08:30 AM - 04:00 PM" at bounding box center [825, 241] width 105 height 16
select select "0"
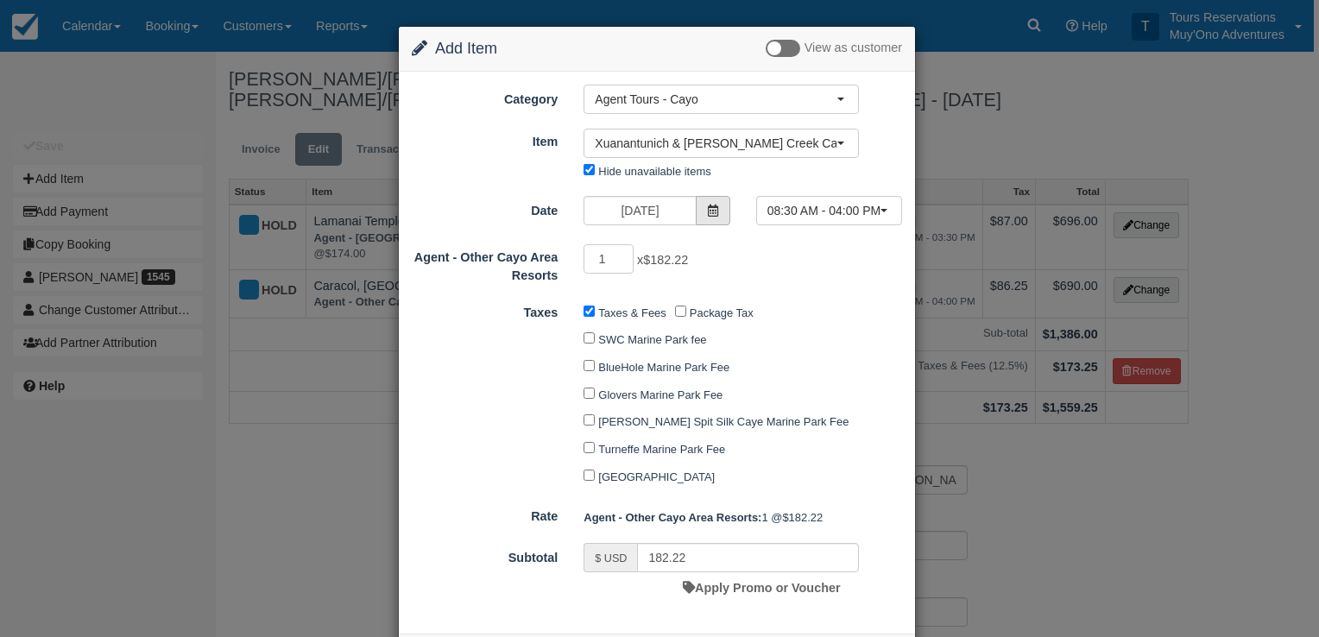
click at [709, 212] on icon at bounding box center [713, 211] width 12 height 12
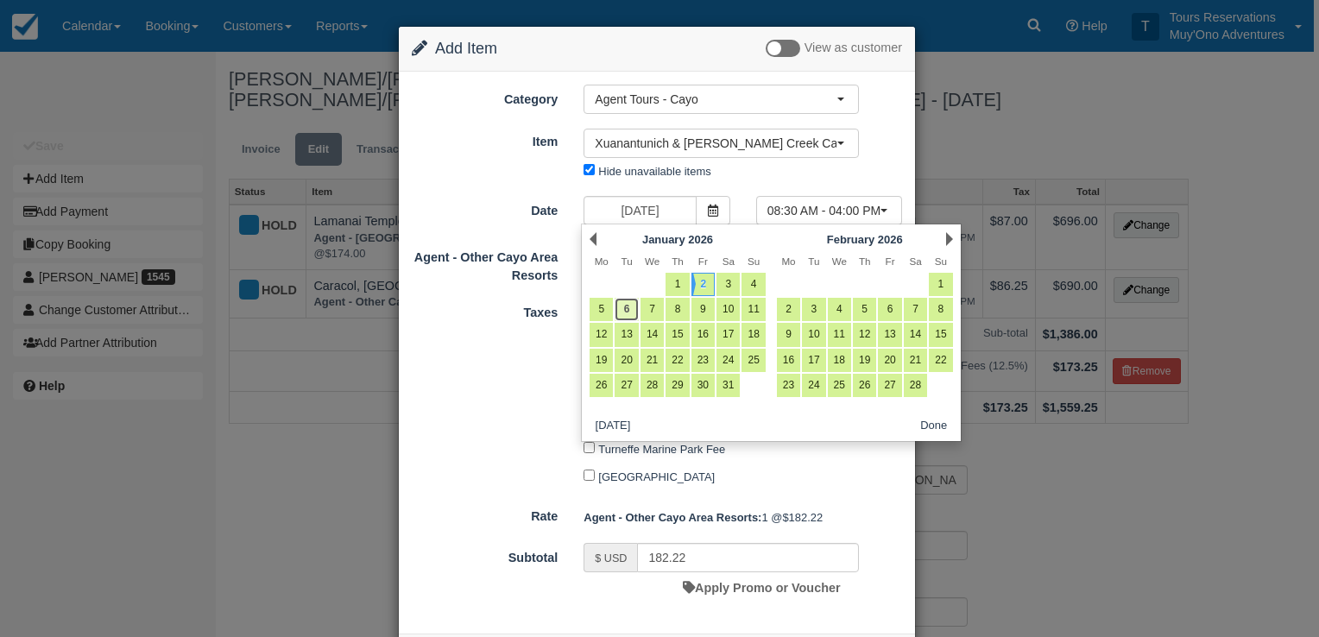
click at [622, 309] on link "6" at bounding box center [626, 309] width 23 height 23
type input "01/06/26"
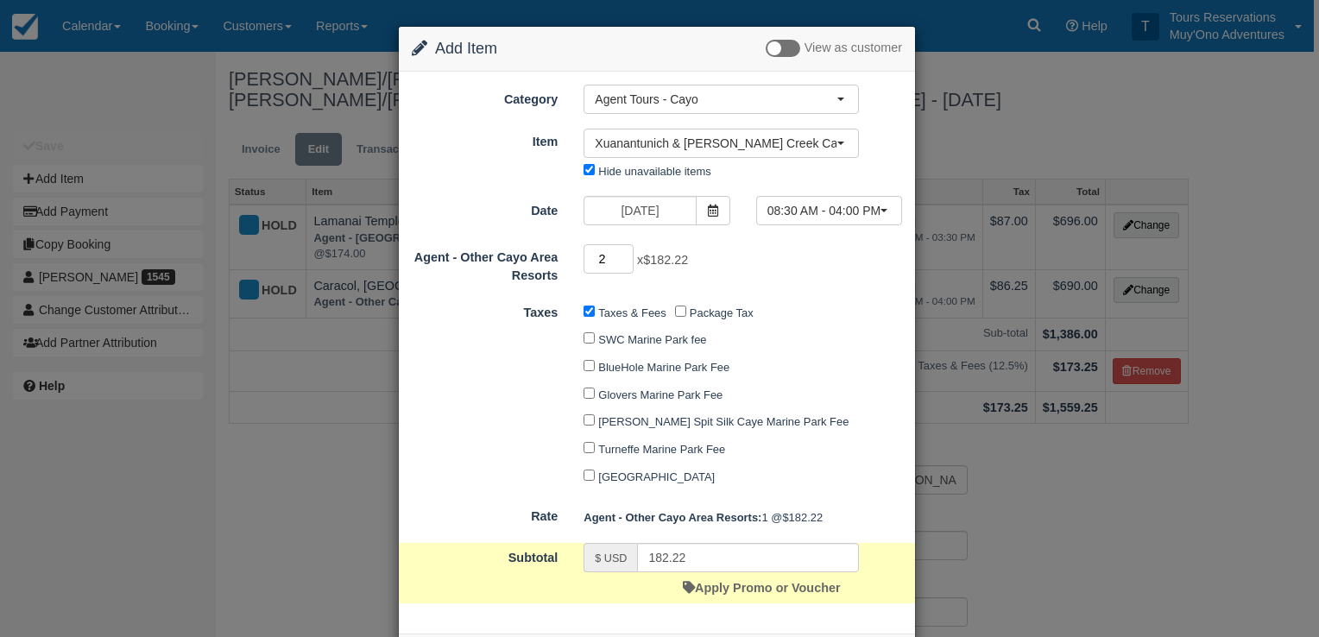
click at [623, 252] on input "2" at bounding box center [609, 258] width 50 height 29
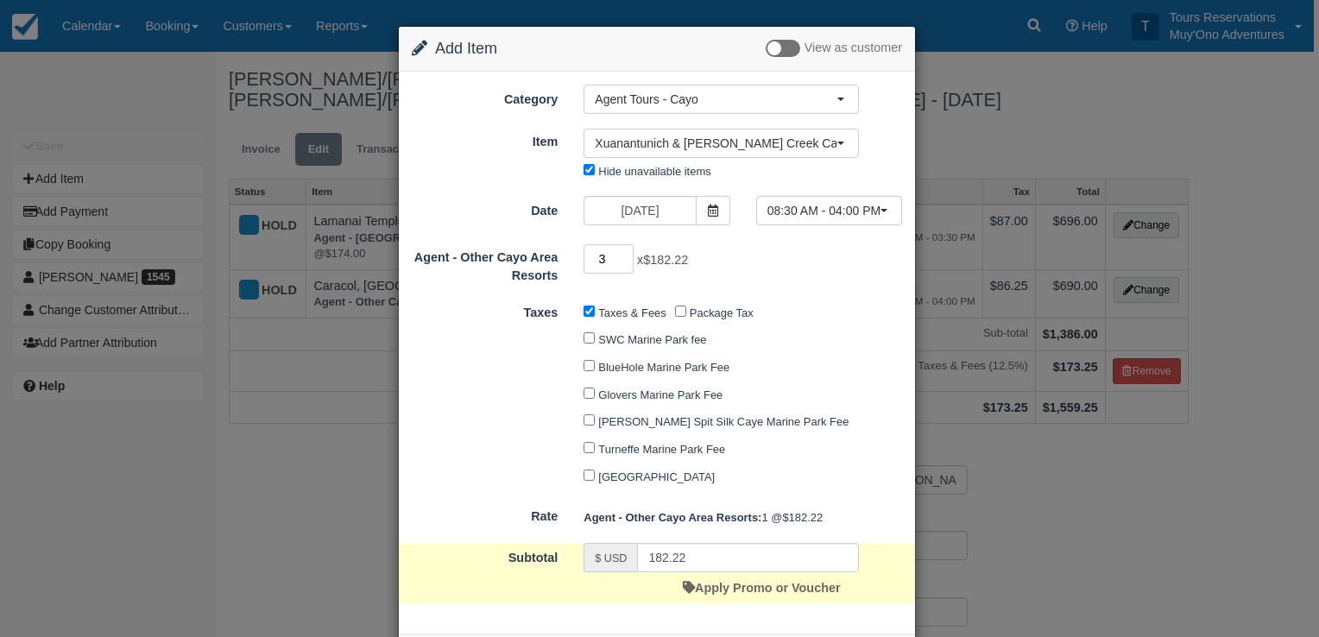
click at [623, 253] on input "3" at bounding box center [609, 258] width 50 height 29
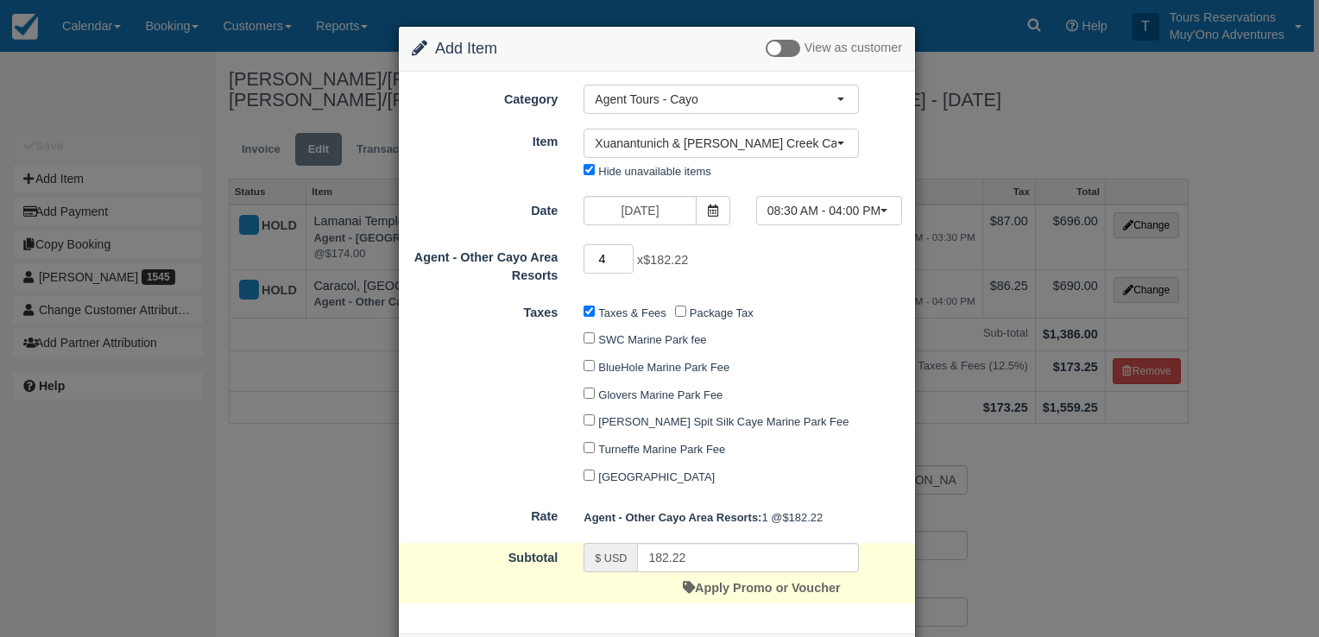
type input "4"
click at [622, 253] on input "4" at bounding box center [609, 258] width 50 height 29
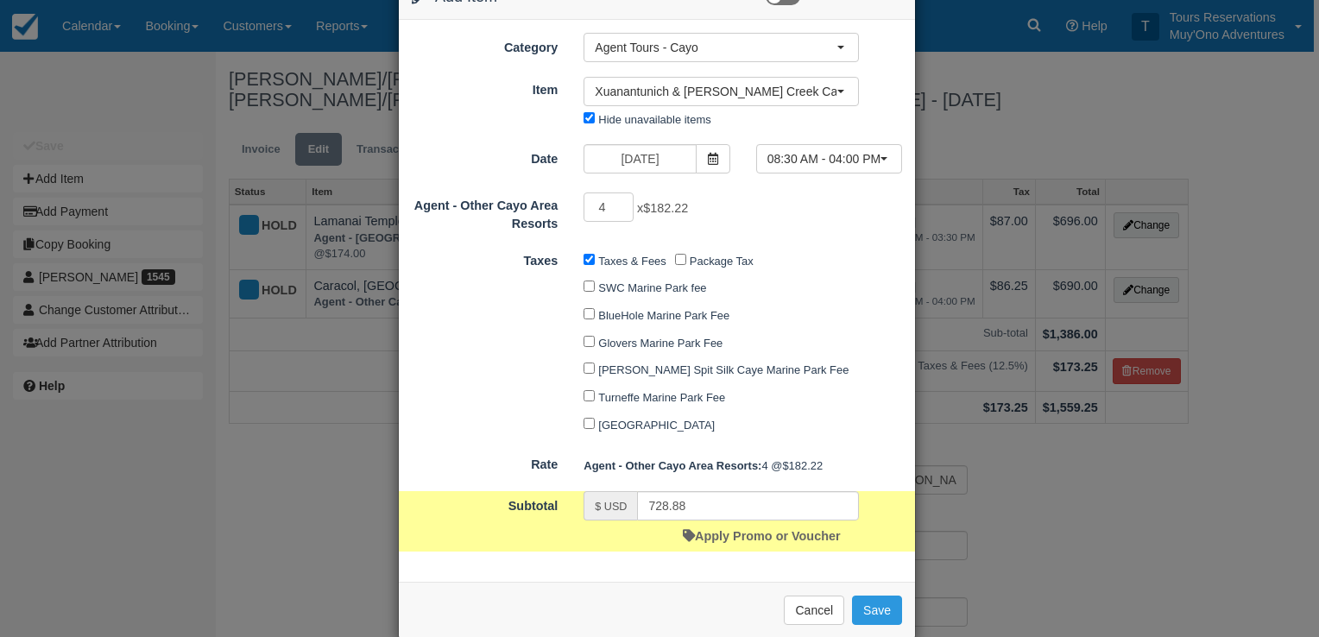
scroll to position [76, 0]
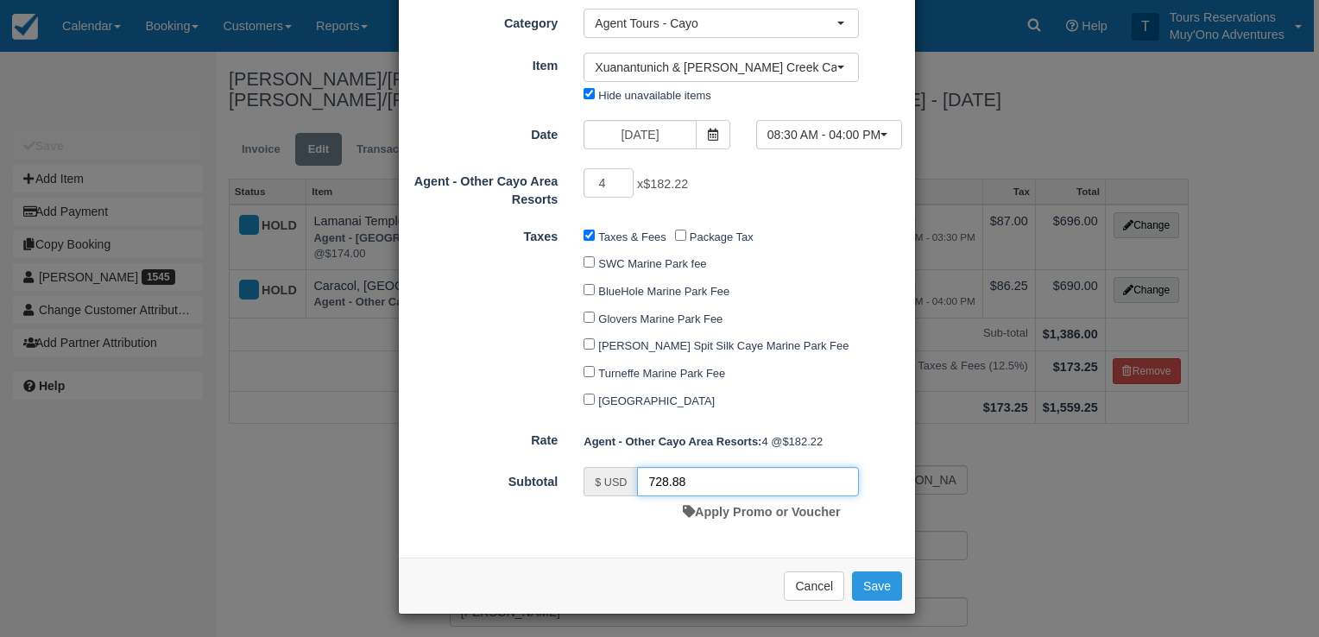
click at [666, 479] on input "728.88" at bounding box center [748, 481] width 222 height 29
click at [666, 478] on input "728.88" at bounding box center [748, 481] width 222 height 29
click at [667, 478] on input "728.88" at bounding box center [748, 481] width 222 height 29
type input "569.24"
click at [584, 234] on input "Taxes & Fees" at bounding box center [589, 235] width 11 height 11
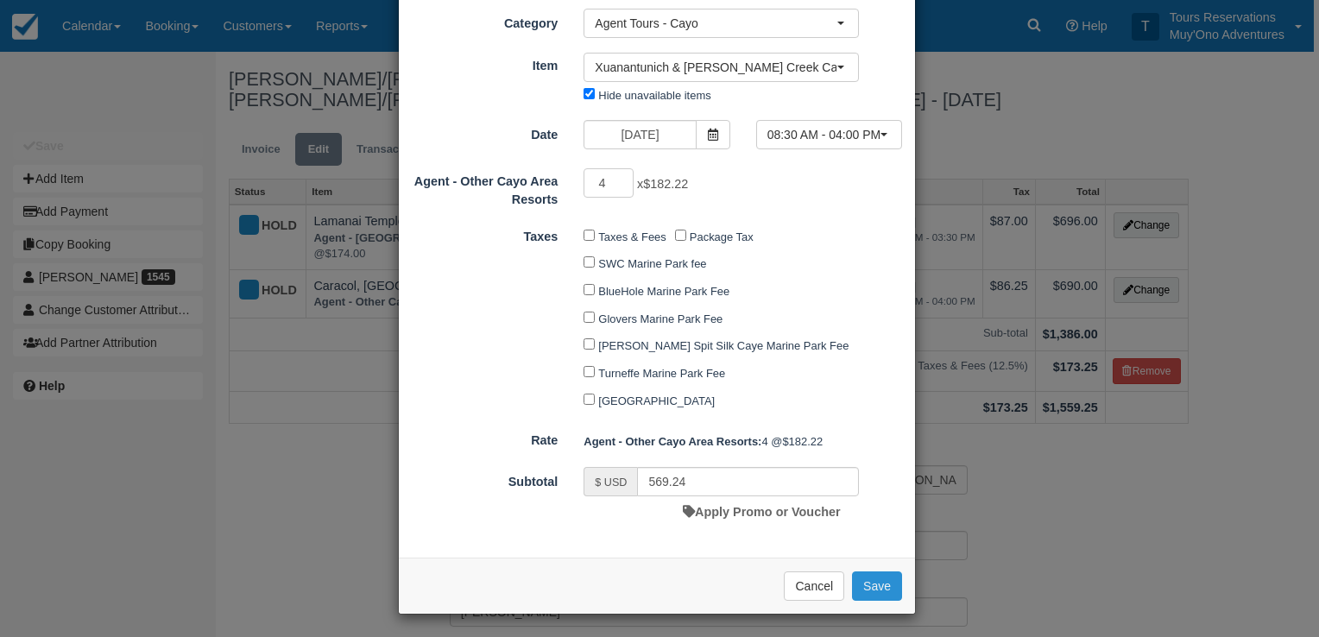
click at [873, 584] on button "Save" at bounding box center [877, 585] width 50 height 29
checkbox input "false"
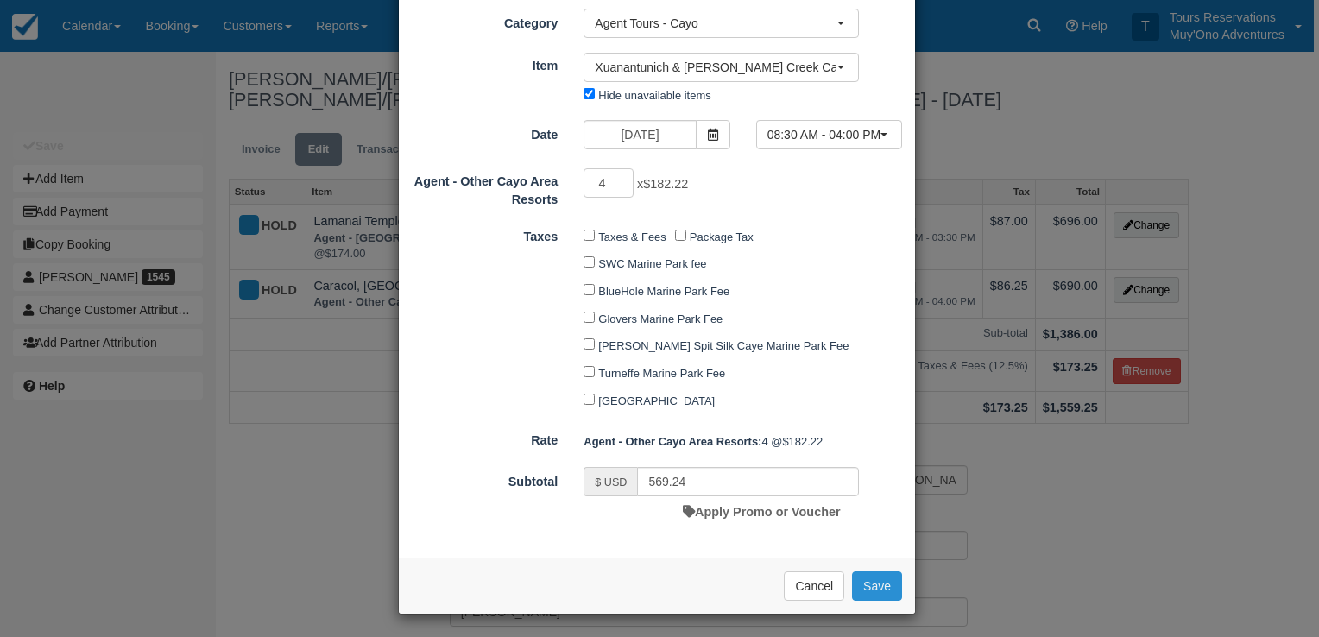
checkbox input "false"
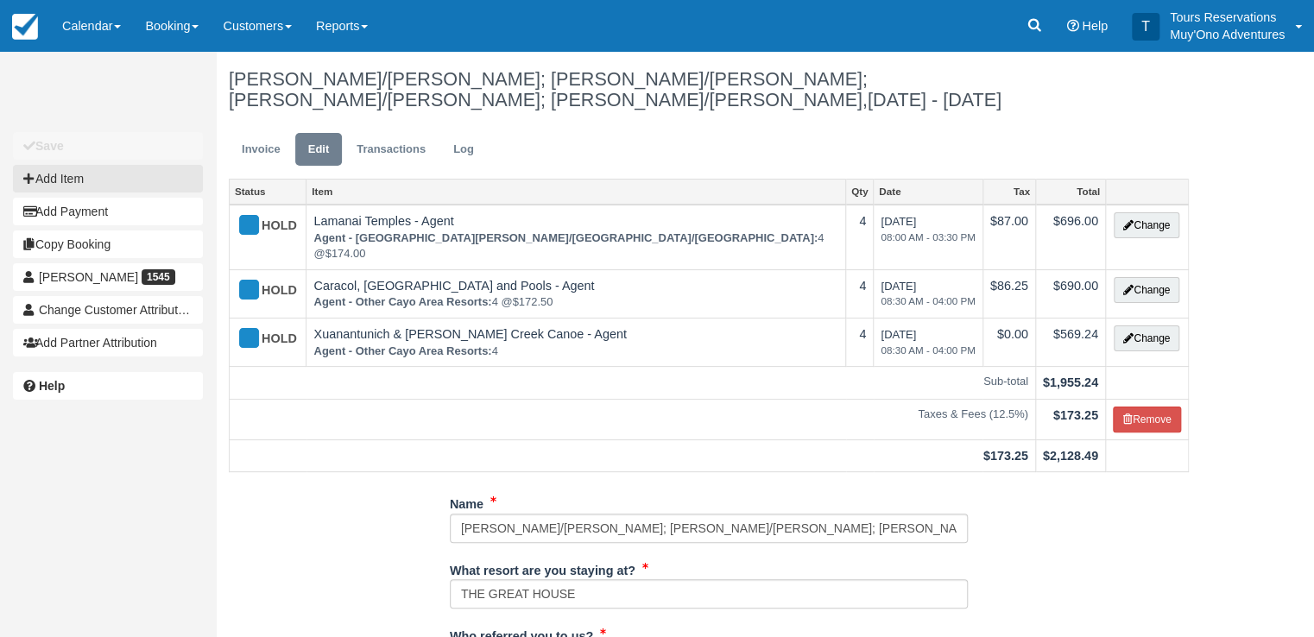
click at [58, 186] on button "Add Item" at bounding box center [108, 179] width 190 height 28
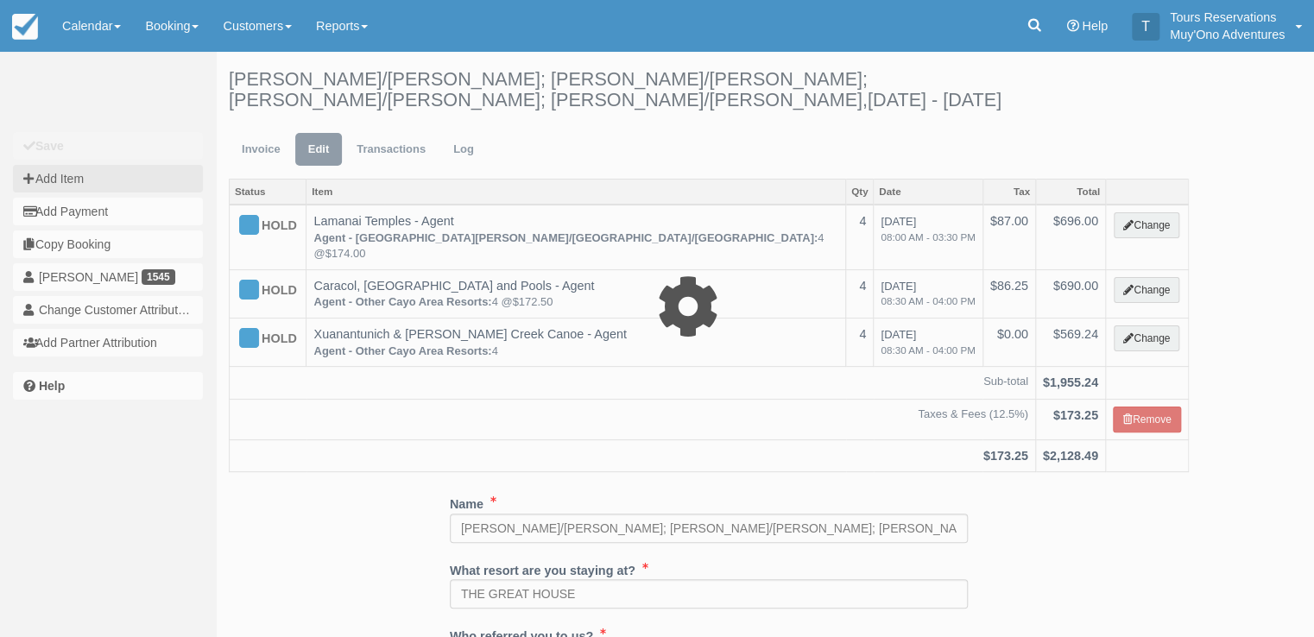
type input "0.00"
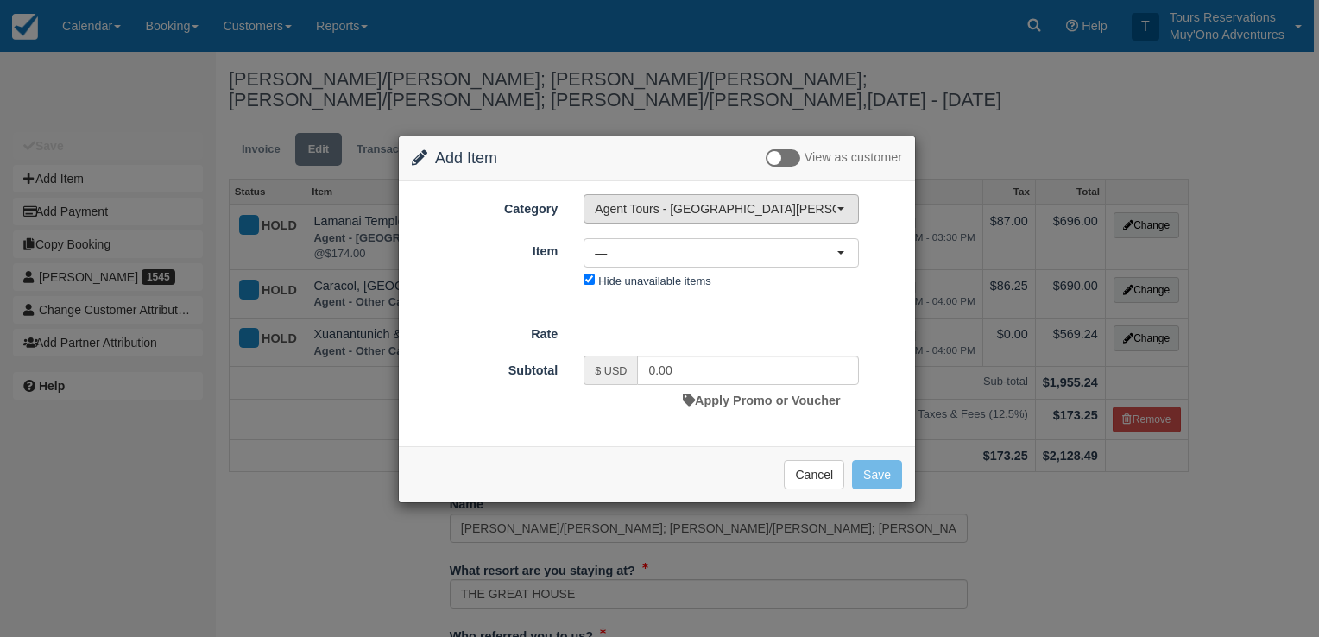
click at [732, 216] on button "Agent Tours - [GEOGRAPHIC_DATA][PERSON_NAME] Caulker/[GEOGRAPHIC_DATA] City Tou…" at bounding box center [721, 208] width 275 height 29
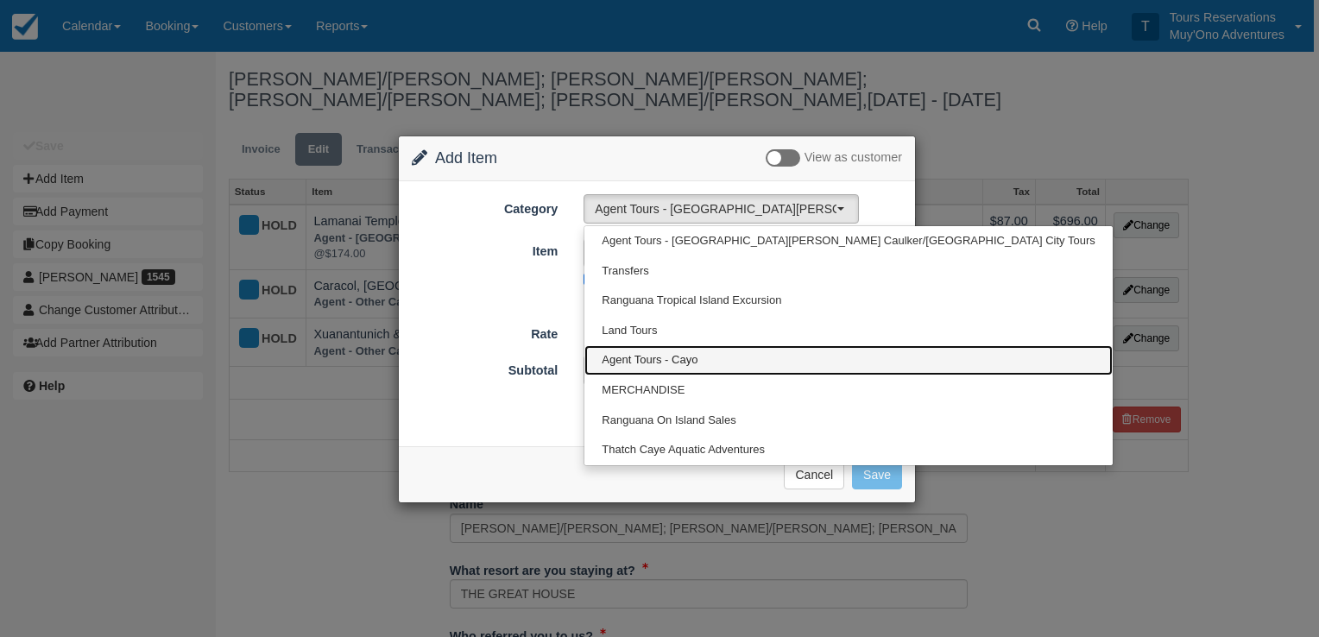
click at [678, 360] on span "Agent Tours - Cayo" at bounding box center [650, 360] width 96 height 16
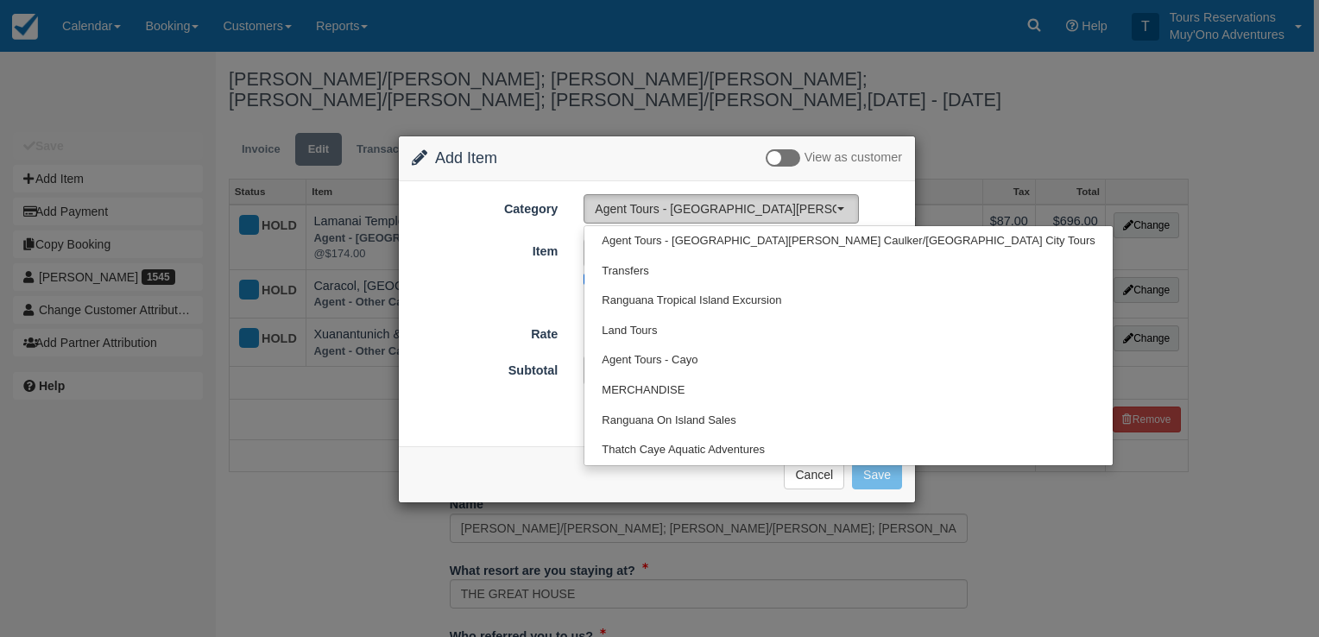
select select "62"
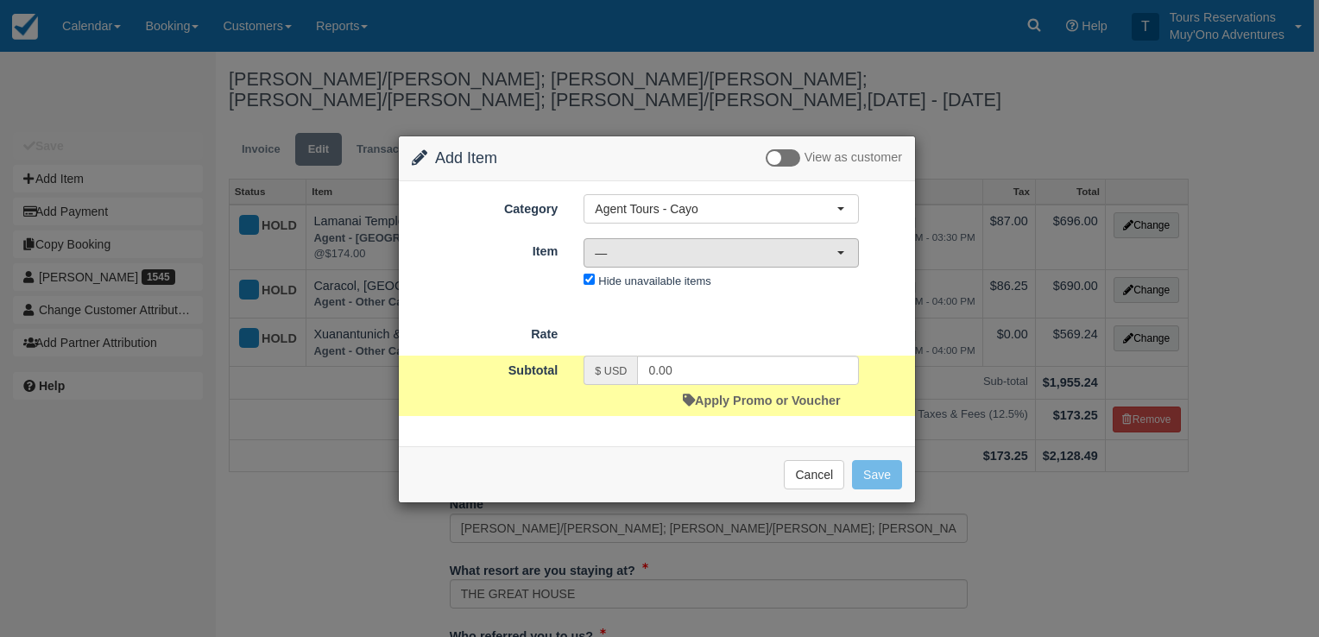
click at [838, 254] on button "—" at bounding box center [721, 252] width 275 height 29
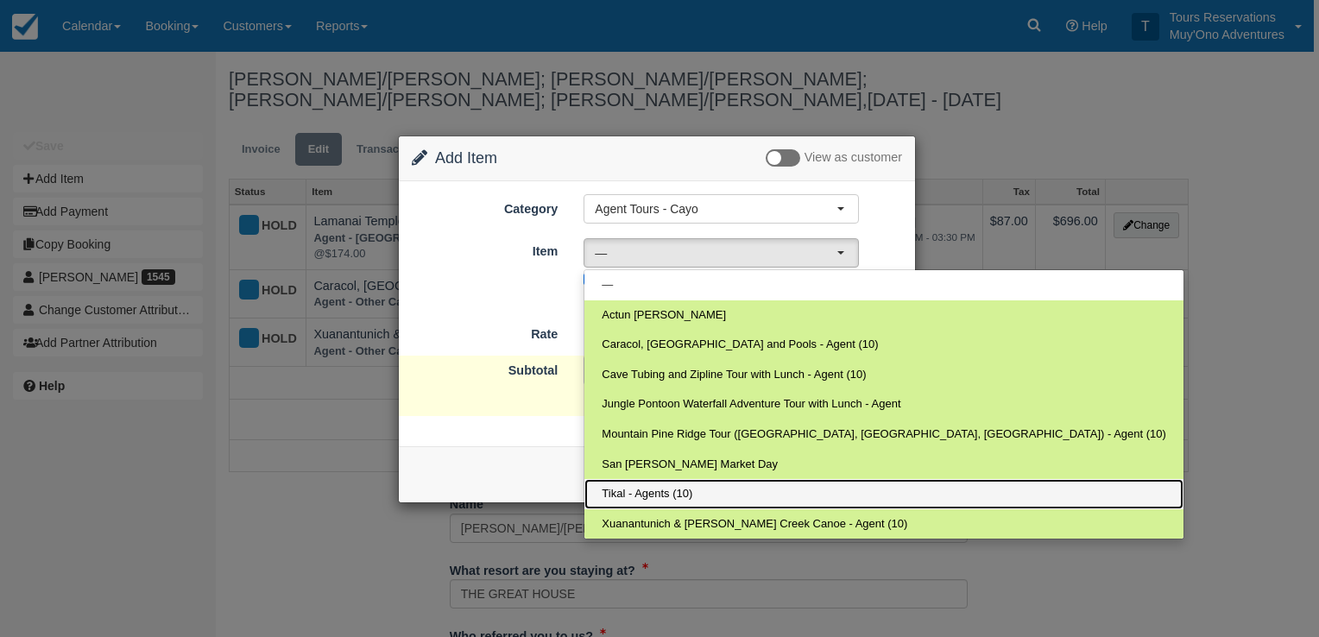
click at [666, 486] on span "Tikal - Agents (10)" at bounding box center [647, 494] width 91 height 16
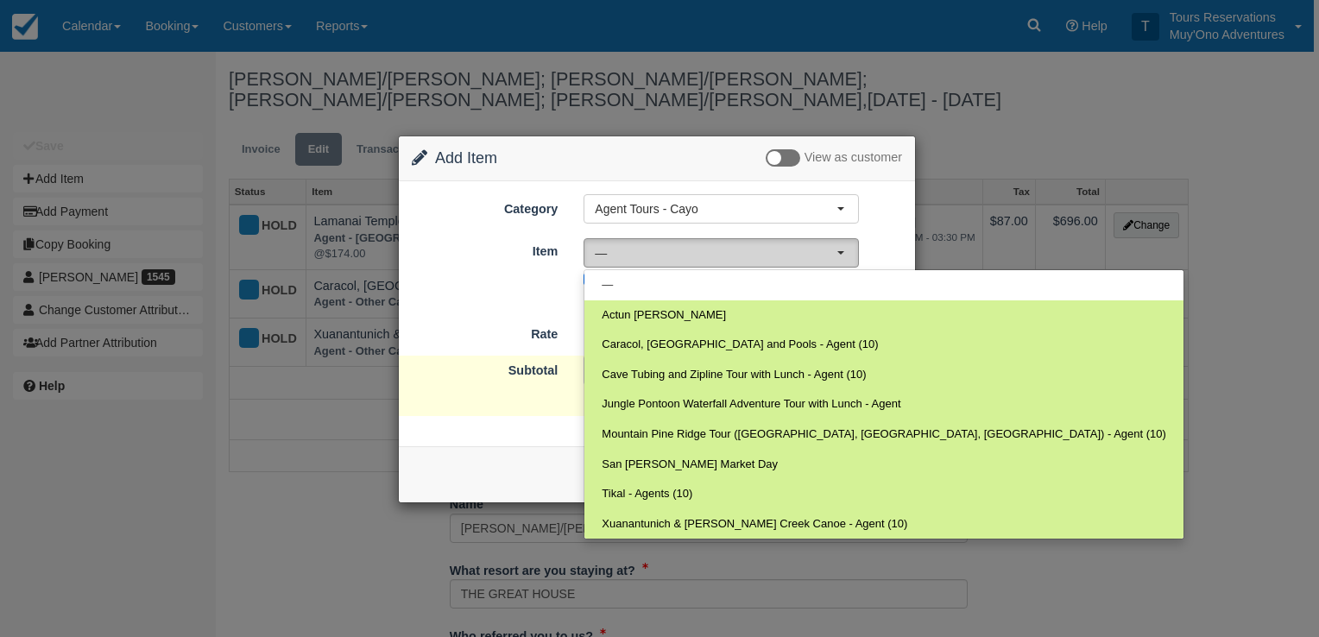
select select "276"
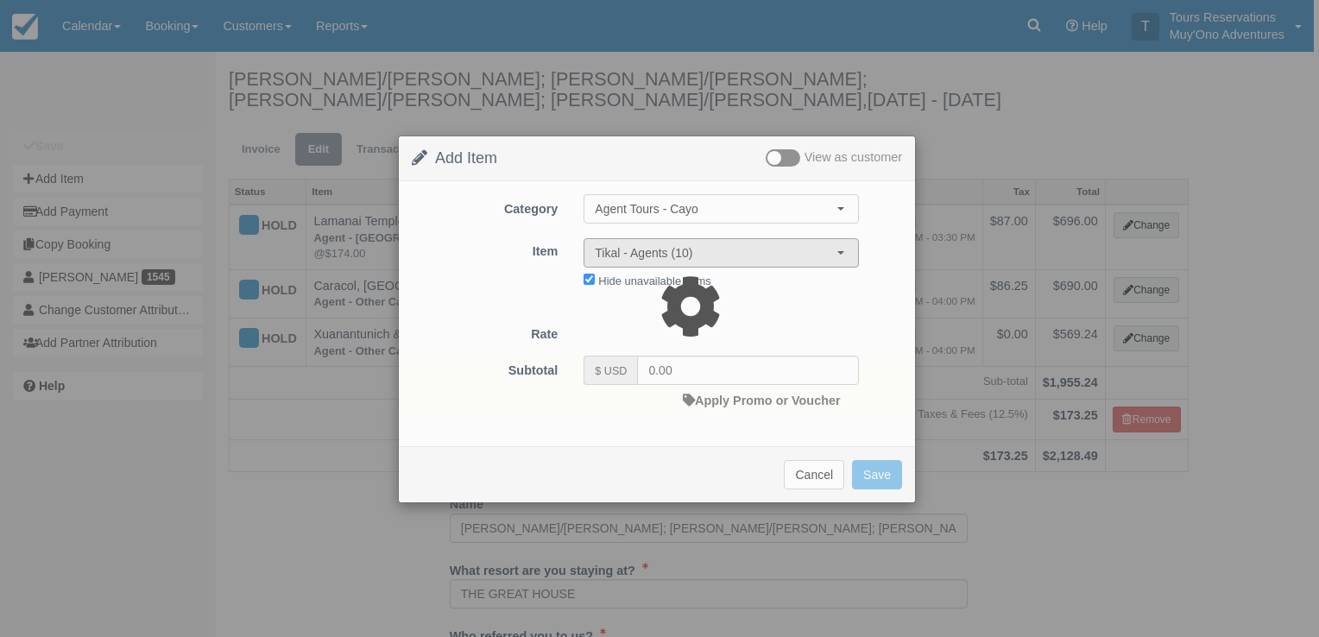
type input "224.25"
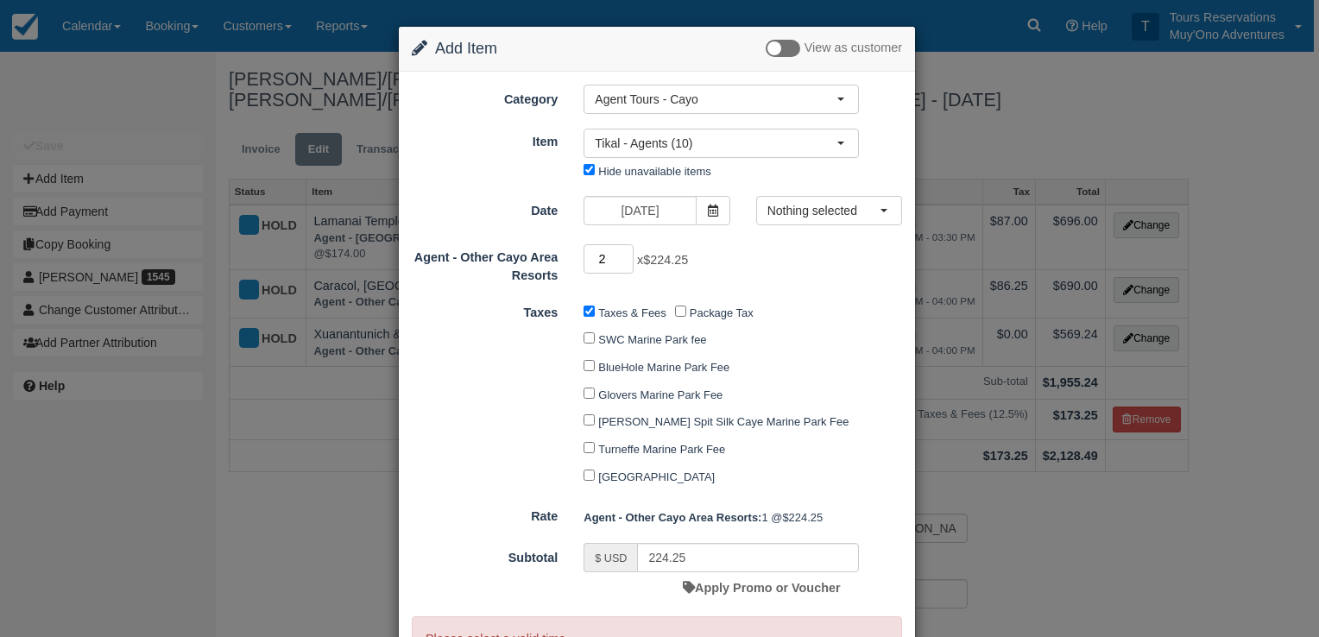
click at [623, 255] on input "2" at bounding box center [609, 258] width 50 height 29
click at [623, 255] on input "3" at bounding box center [609, 258] width 50 height 29
click at [623, 255] on input "4" at bounding box center [609, 258] width 50 height 29
type input "5"
click at [623, 255] on input "5" at bounding box center [609, 258] width 50 height 29
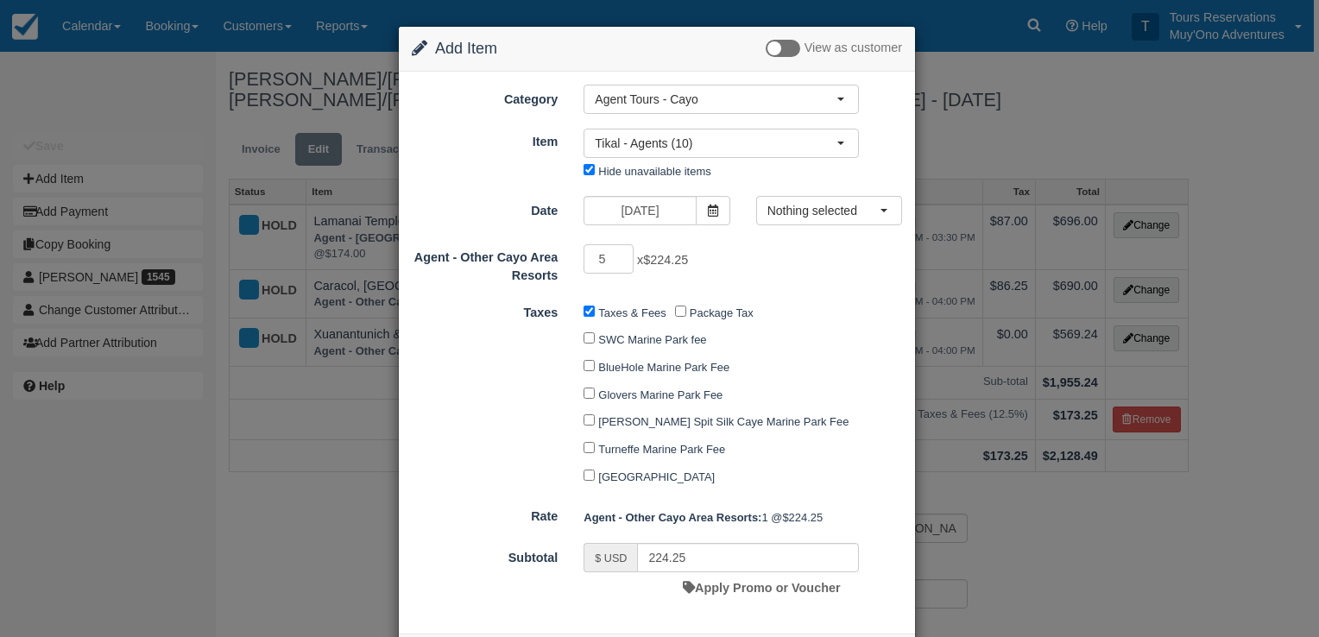
type input "1121.25"
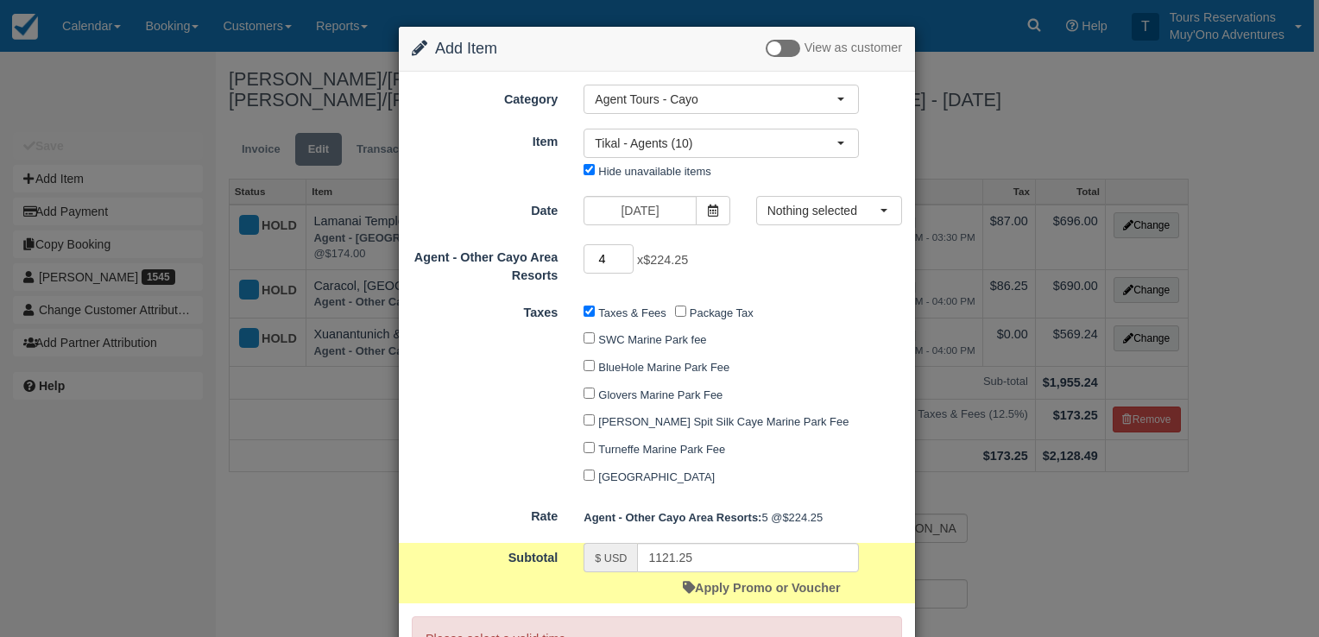
type input "4"
click at [620, 263] on input "4" at bounding box center [609, 258] width 50 height 29
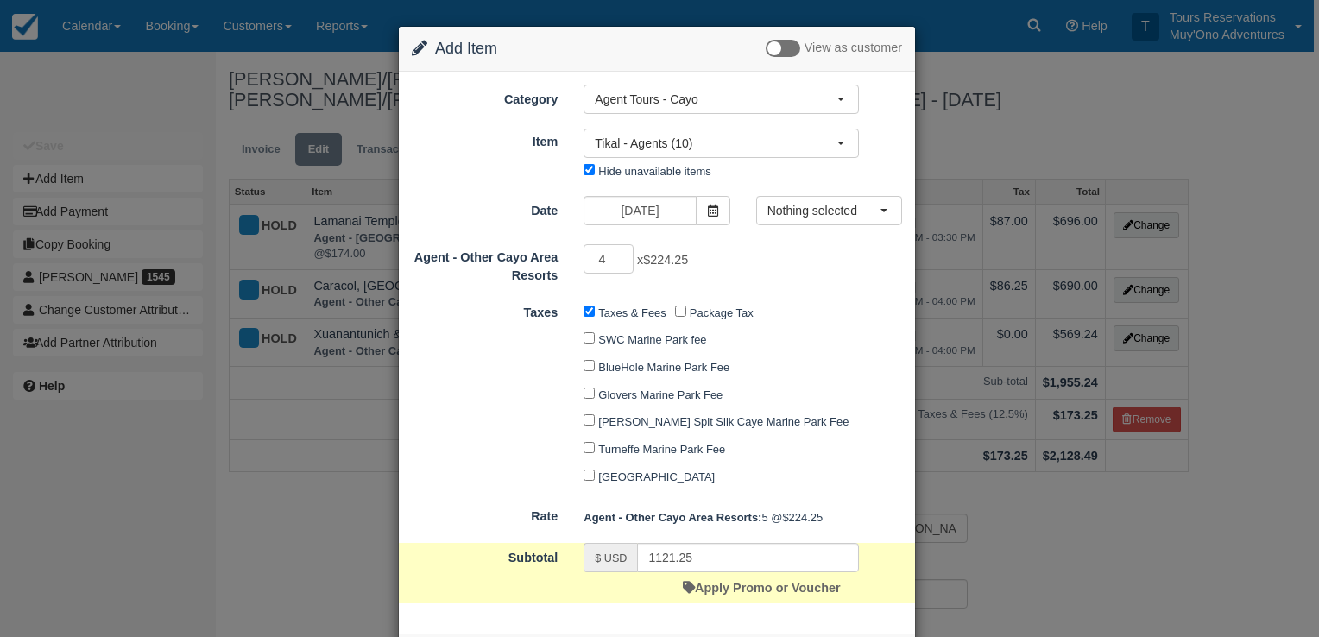
type input "897.00"
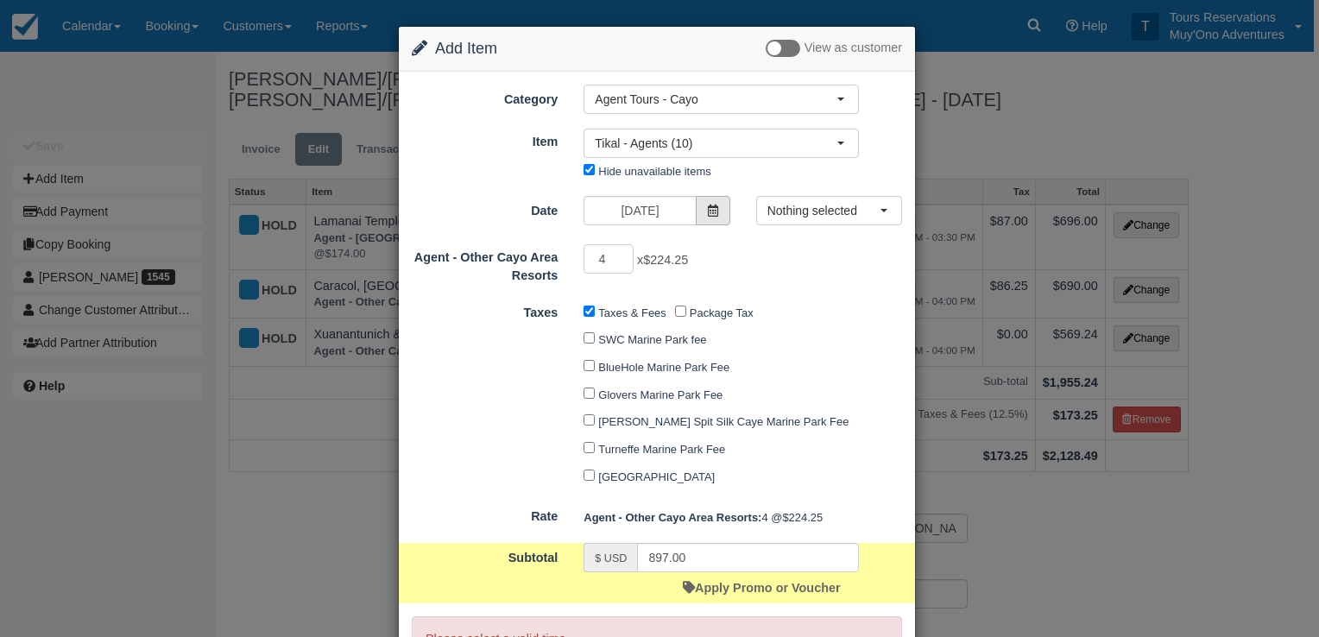
drag, startPoint x: 706, startPoint y: 206, endPoint x: 708, endPoint y: 216, distance: 9.7
click at [707, 206] on icon at bounding box center [713, 211] width 12 height 12
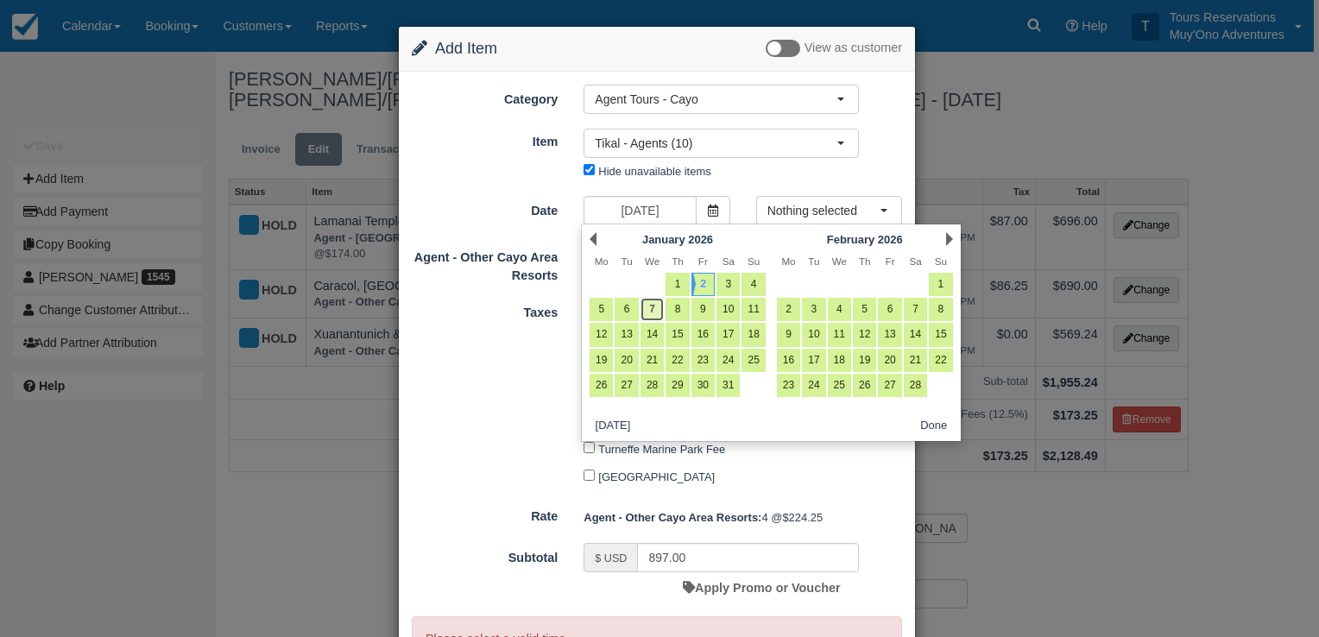
click at [646, 312] on link "7" at bounding box center [652, 309] width 23 height 23
type input "01/07/26"
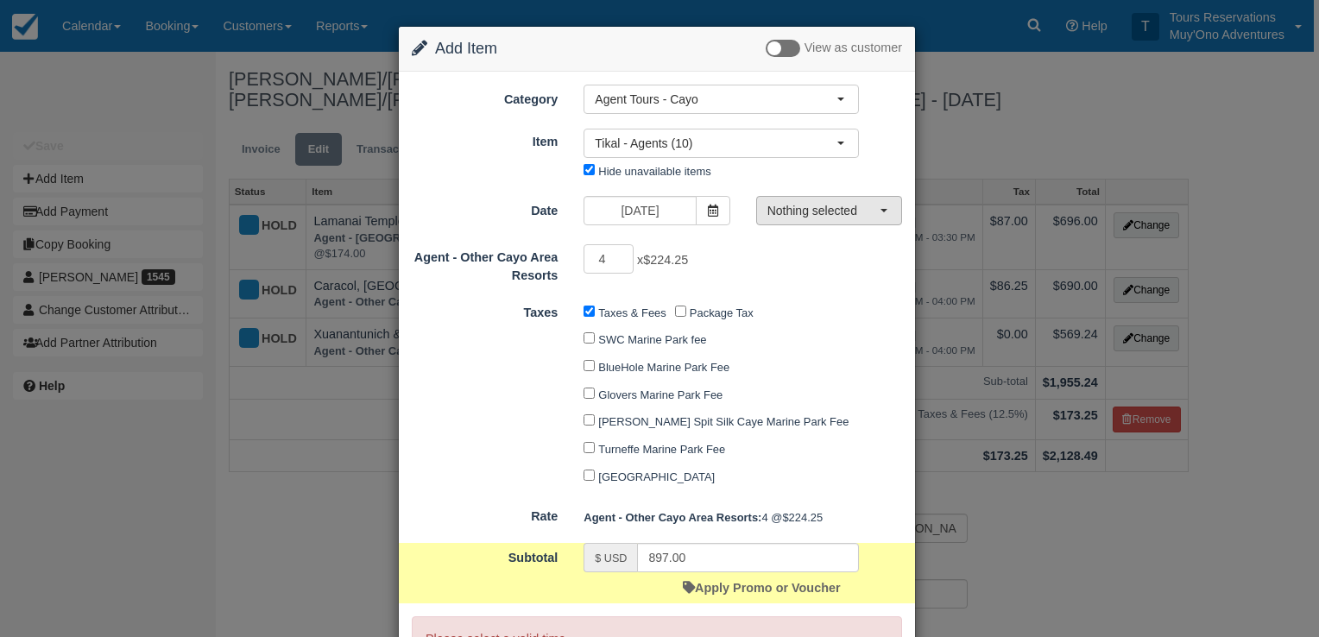
click at [839, 196] on button "Nothing selected" at bounding box center [829, 210] width 146 height 29
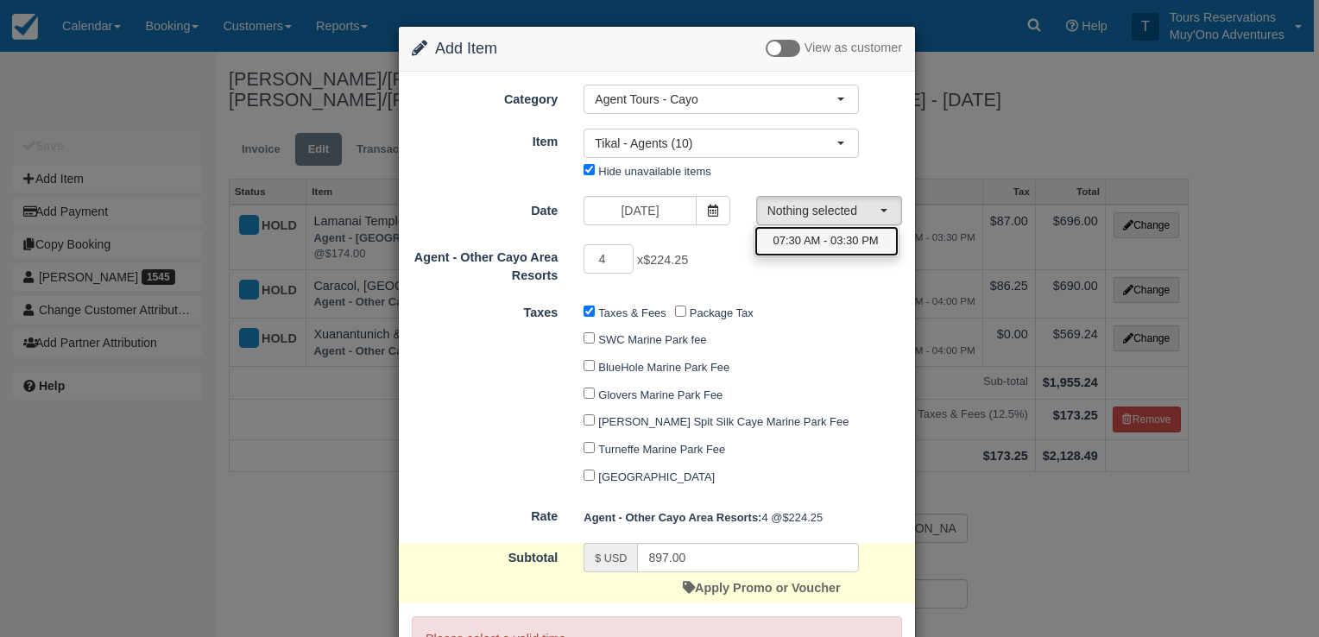
click at [819, 249] on span "07:30 AM - 03:30 PM" at bounding box center [825, 241] width 105 height 16
select select "0"
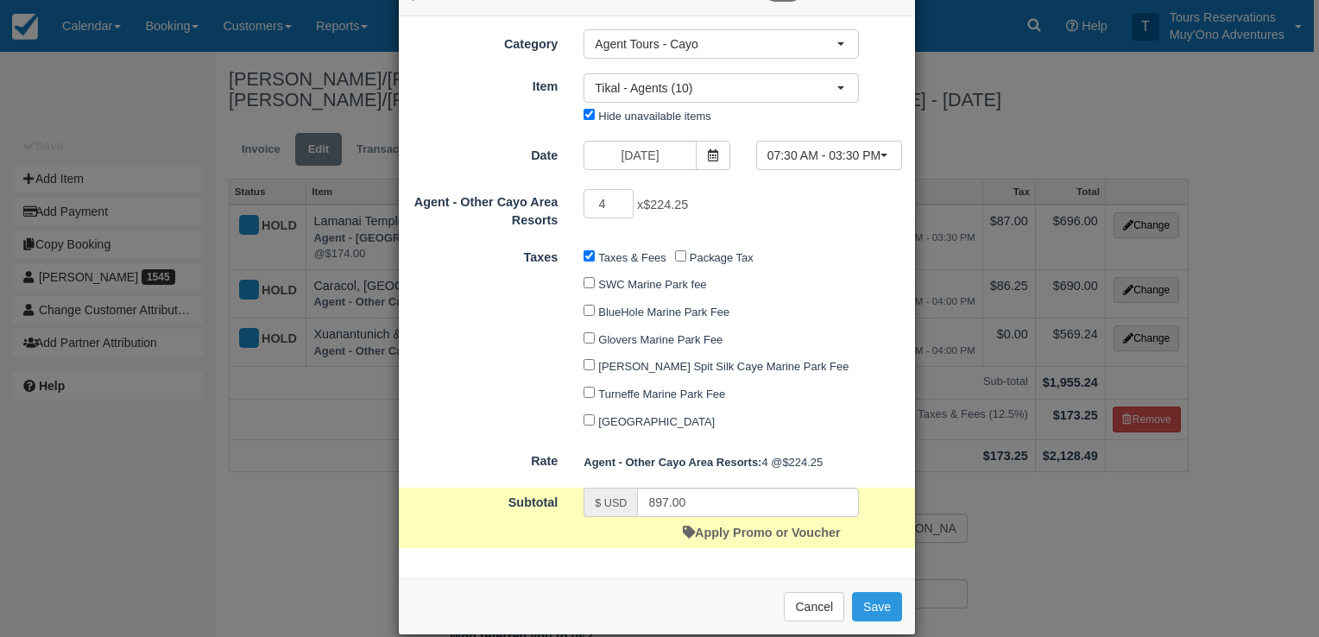
scroll to position [76, 0]
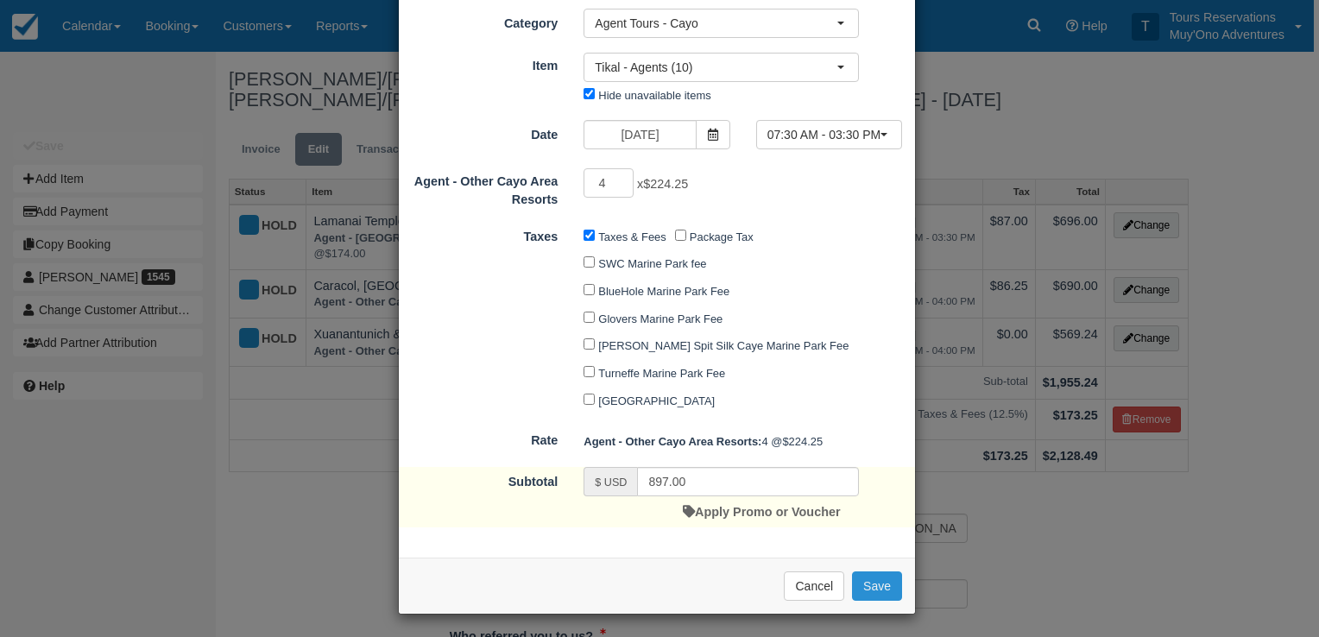
click at [868, 578] on button "Save" at bounding box center [877, 585] width 50 height 29
checkbox input "false"
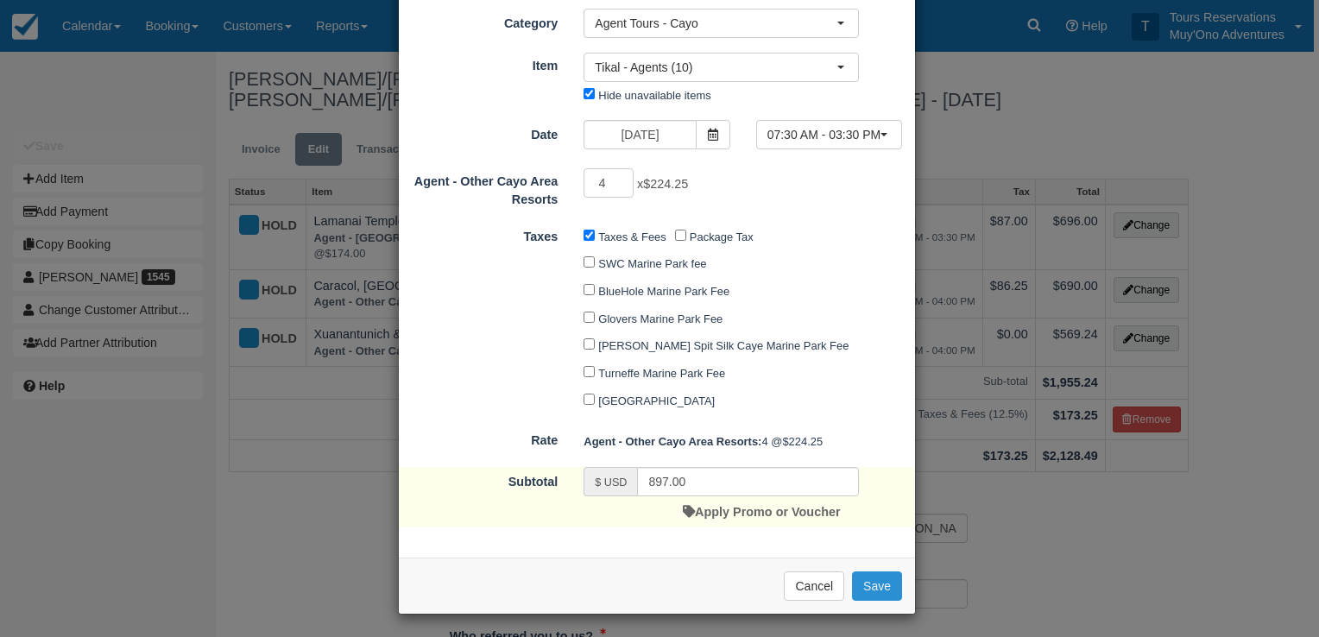
checkbox input "false"
